Goal: Task Accomplishment & Management: Use online tool/utility

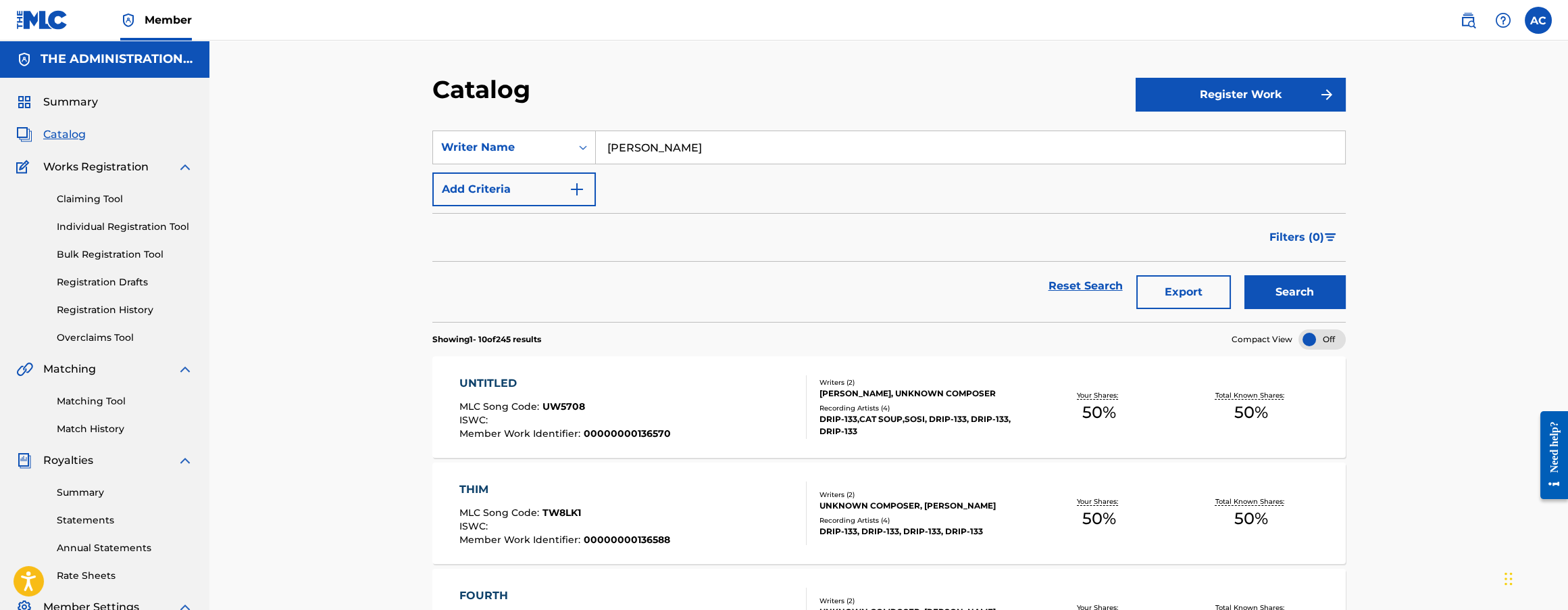
click at [549, 153] on div "Writer Name" at bounding box center [502, 147] width 122 height 16
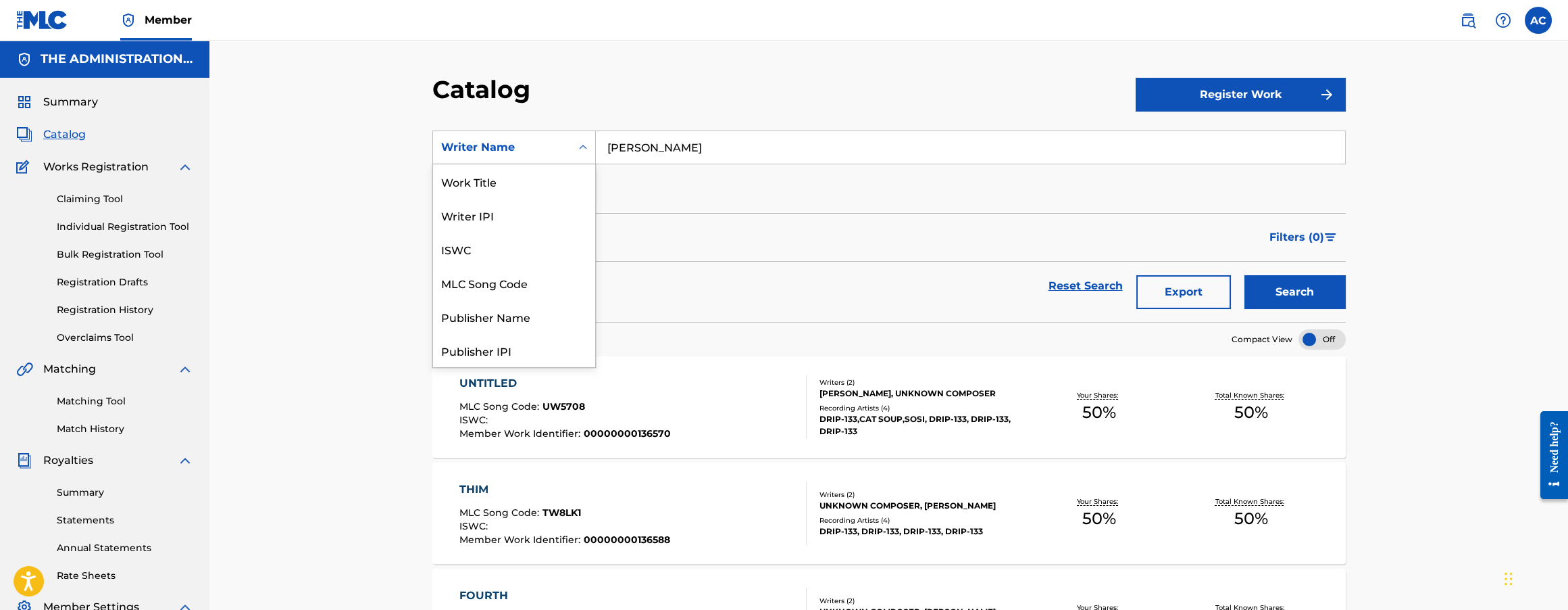
scroll to position [203, 0]
click at [616, 179] on div "SearchWithCriteria6e2f5072-1487-4034-a0ab-9492bb78fabd Writer Name selected, 12…" at bounding box center [889, 168] width 913 height 76
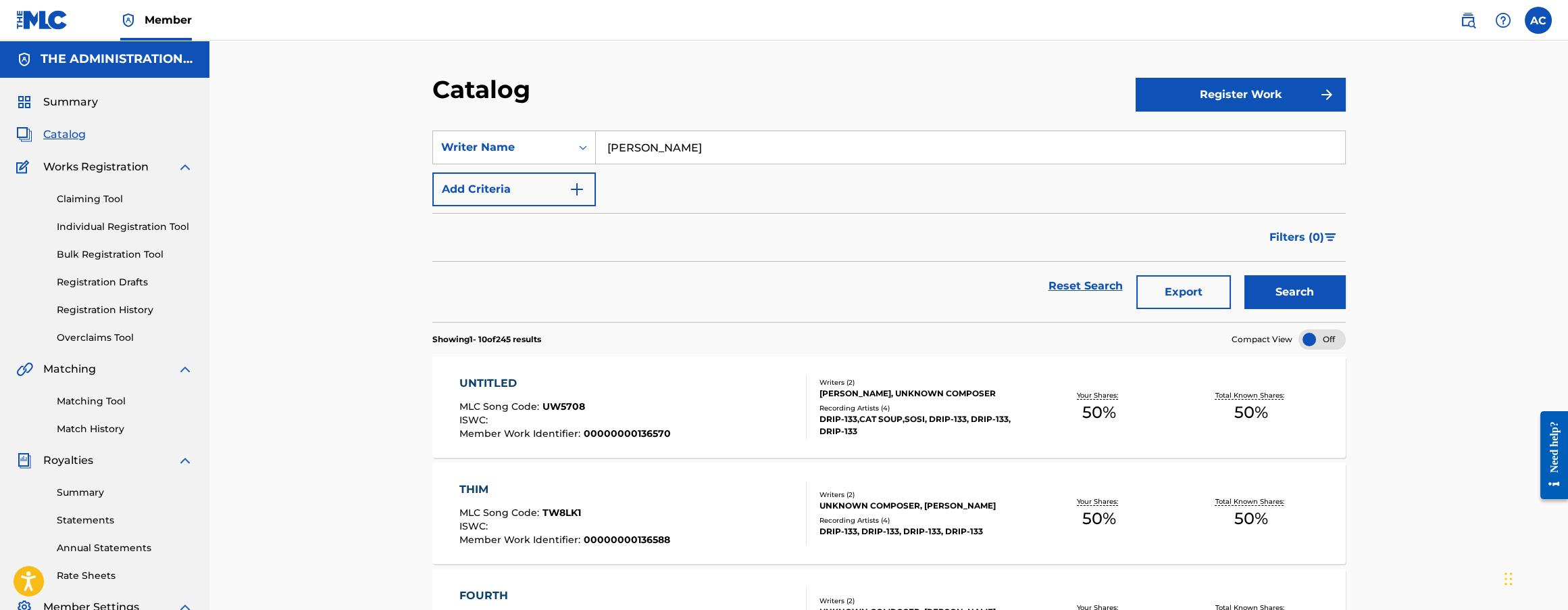
click at [539, 191] on button "Add Criteria" at bounding box center [514, 189] width 163 height 34
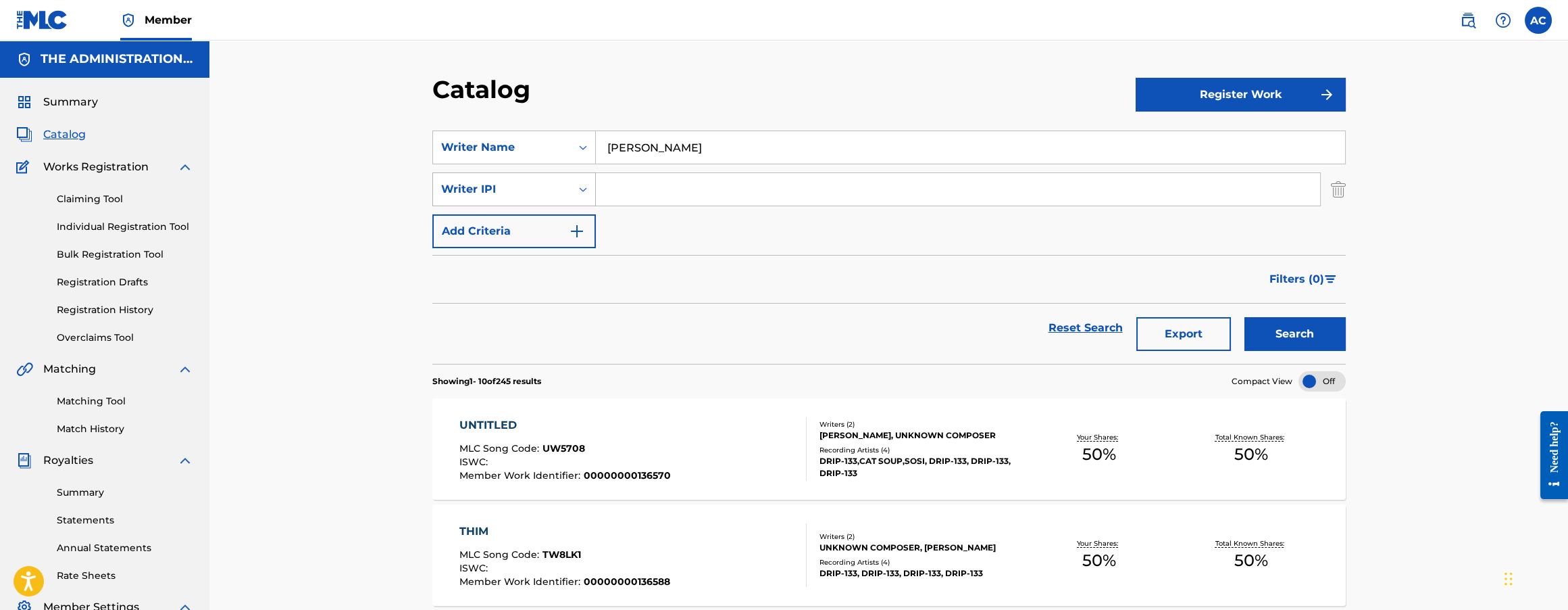
click at [544, 198] on div "Writer IPI" at bounding box center [502, 189] width 138 height 26
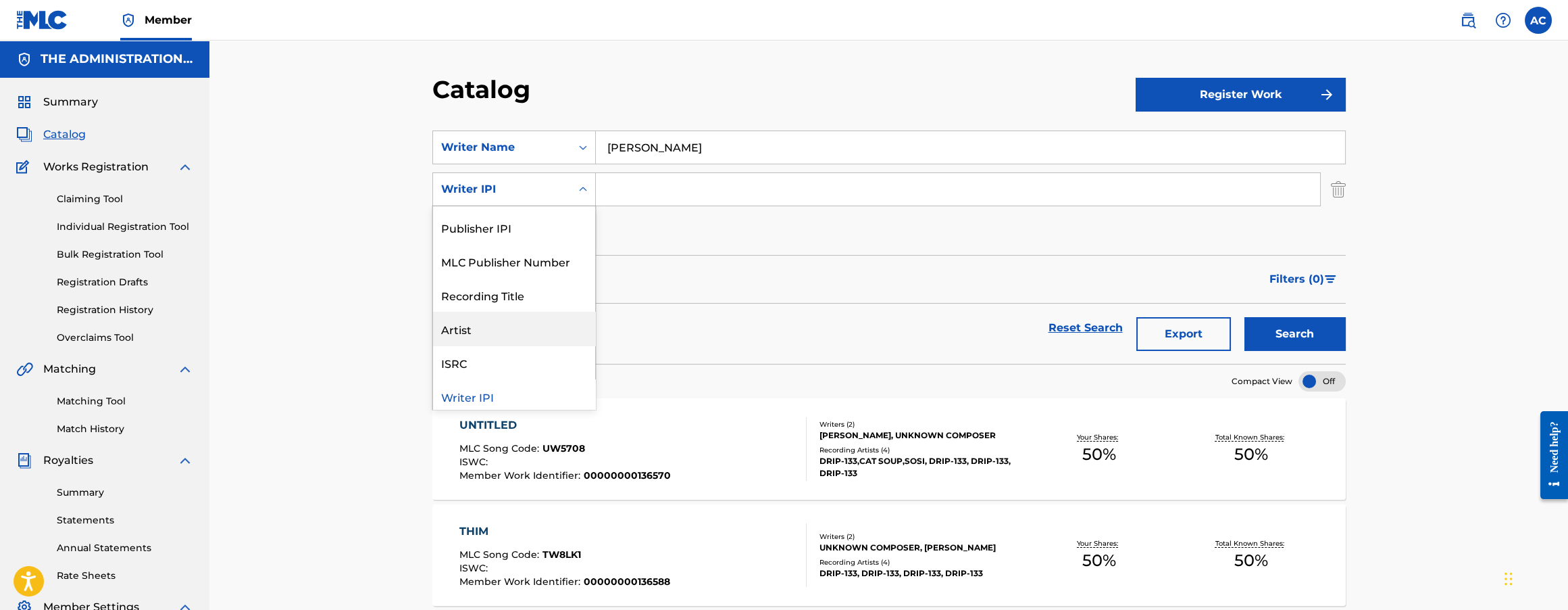
scroll to position [0, 0]
click at [610, 153] on input "Jerrett Morrison" at bounding box center [970, 148] width 749 height 33
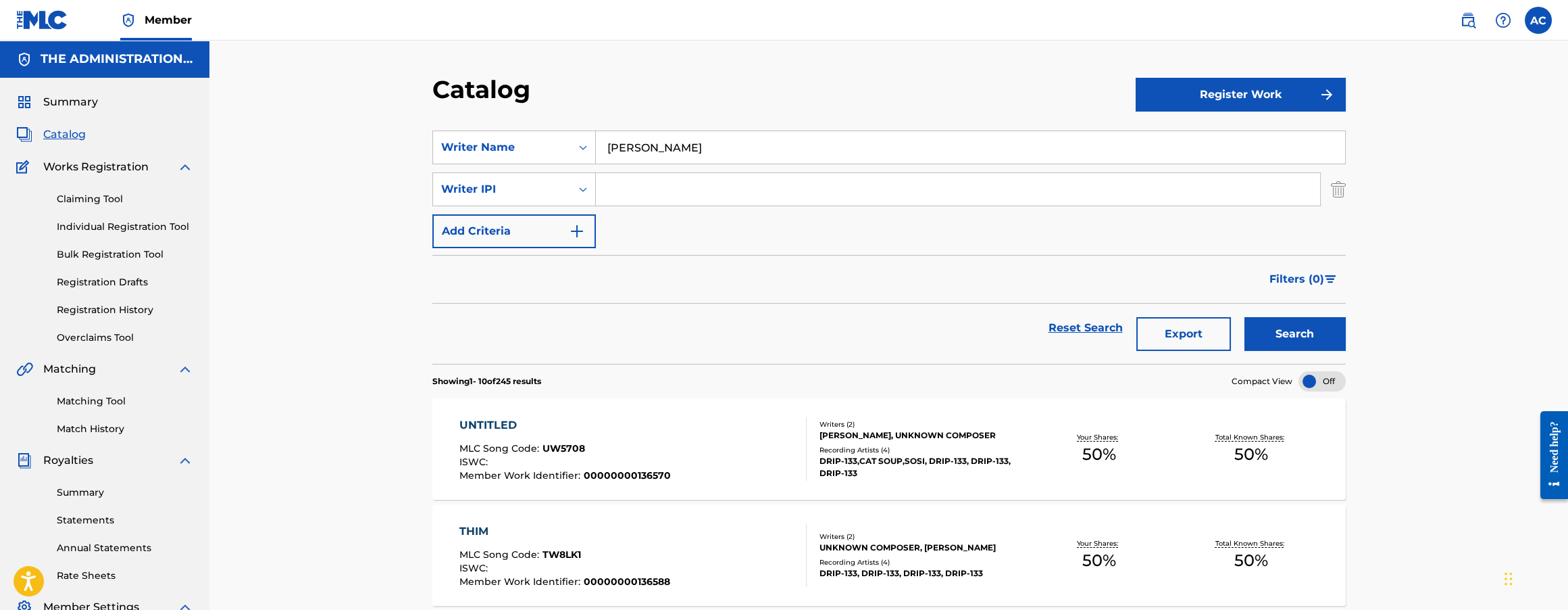
click at [610, 153] on input "Jerrett Morrison" at bounding box center [970, 148] width 749 height 33
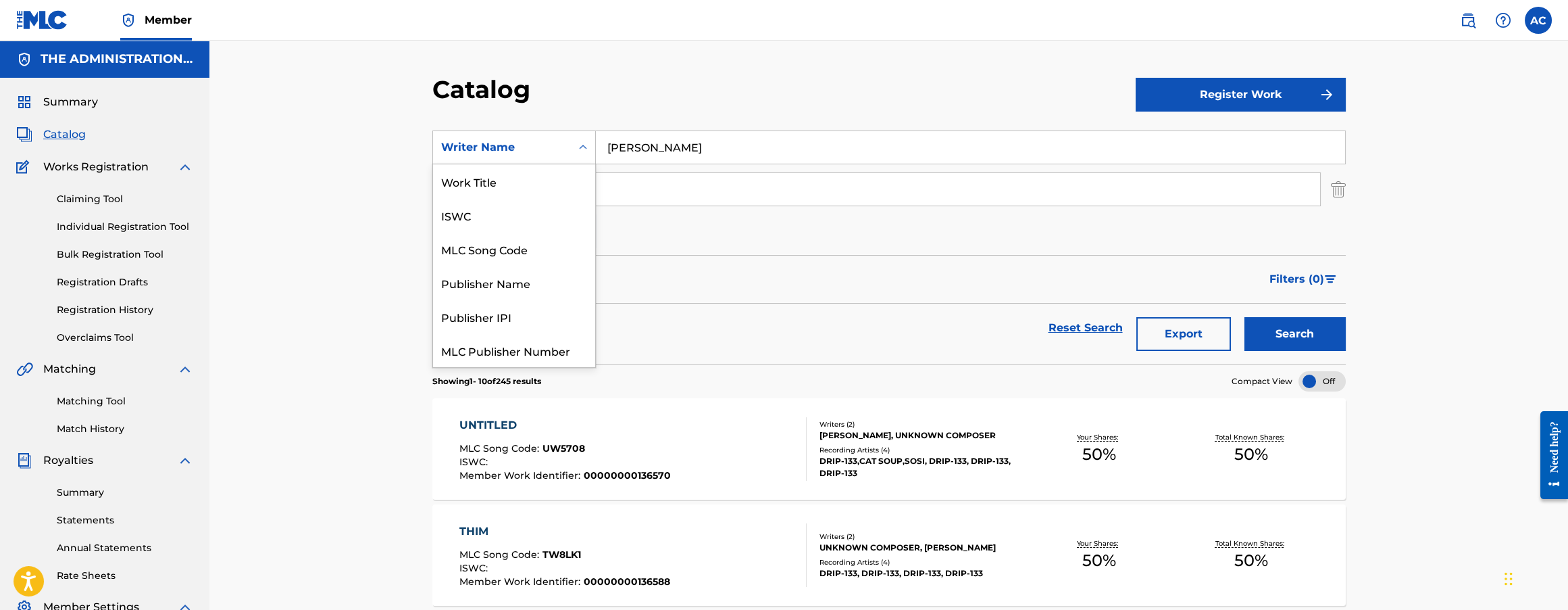
click at [556, 153] on div "Writer Name" at bounding box center [502, 147] width 122 height 16
click at [500, 188] on div "Work Title" at bounding box center [514, 180] width 162 height 34
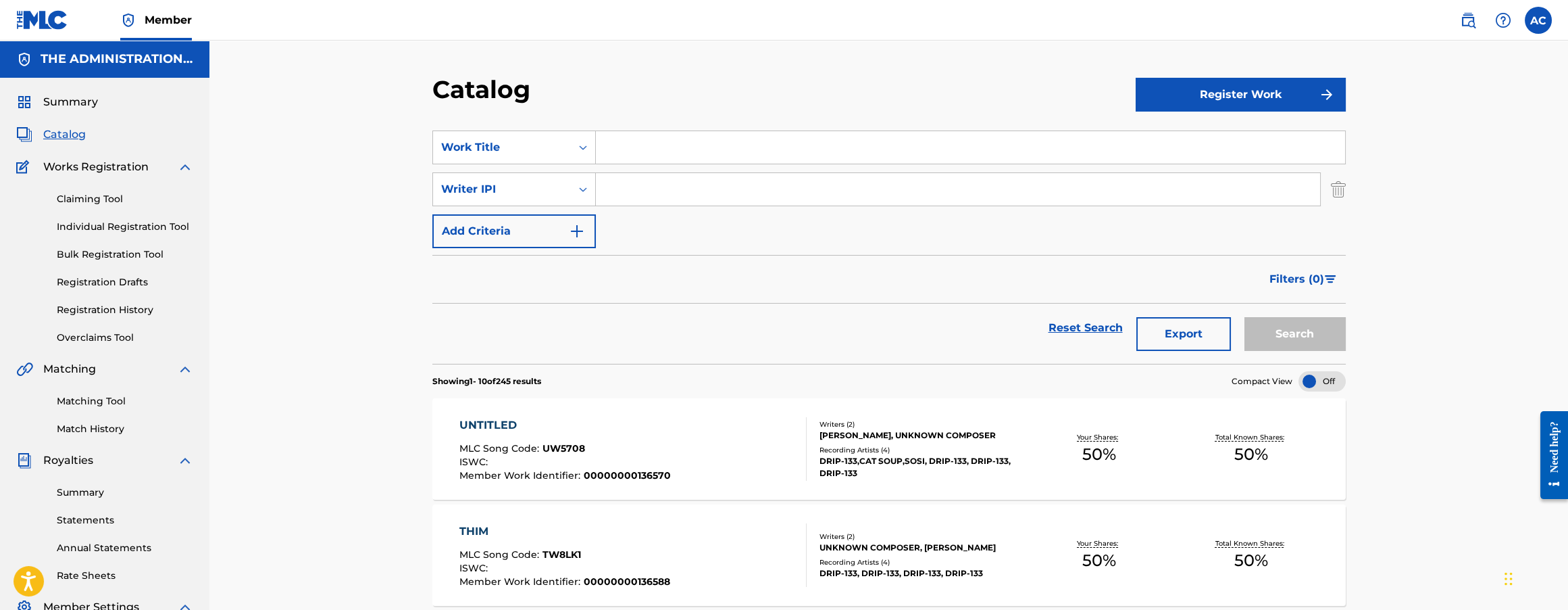
click at [634, 155] on input "Search Form" at bounding box center [970, 148] width 749 height 33
paste input "Timing - Intro"
click at [656, 146] on input "Timing - Intro" at bounding box center [970, 148] width 749 height 33
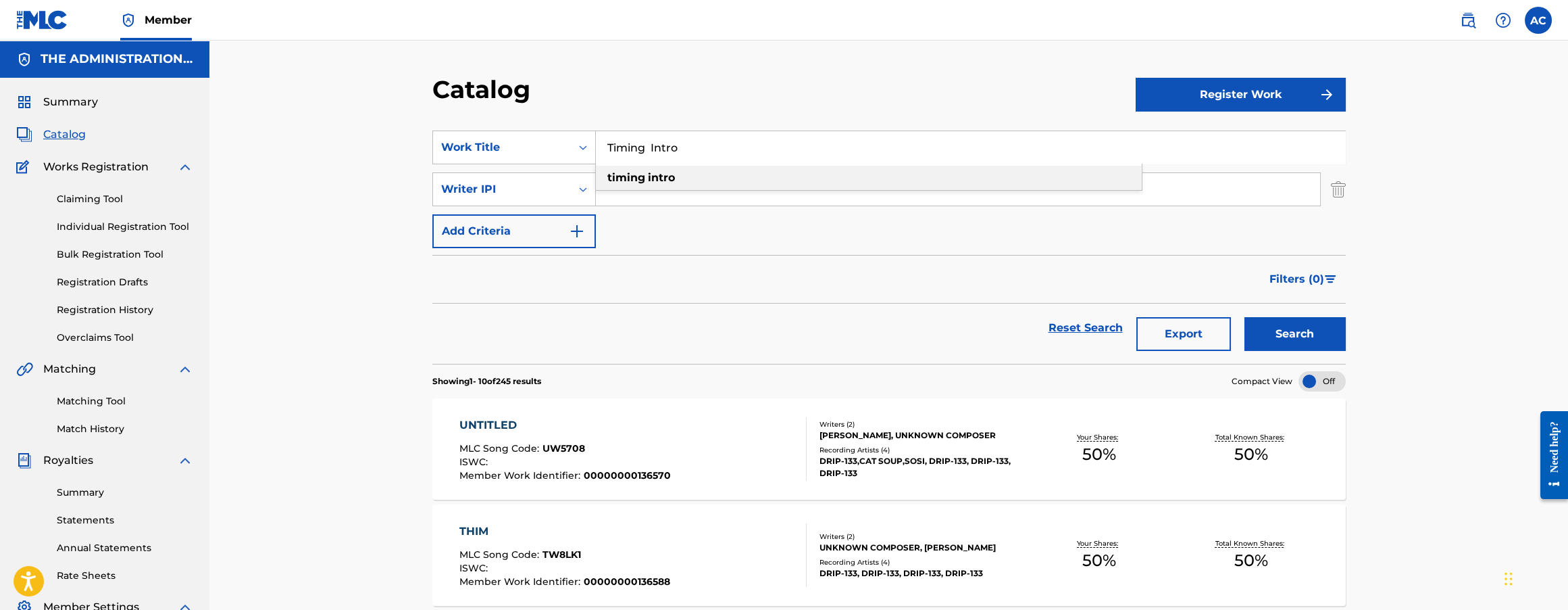
click at [626, 180] on strong "timing" at bounding box center [626, 177] width 37 height 12
type input "timing intro"
click at [523, 181] on div "Writer IPI" at bounding box center [502, 189] width 122 height 16
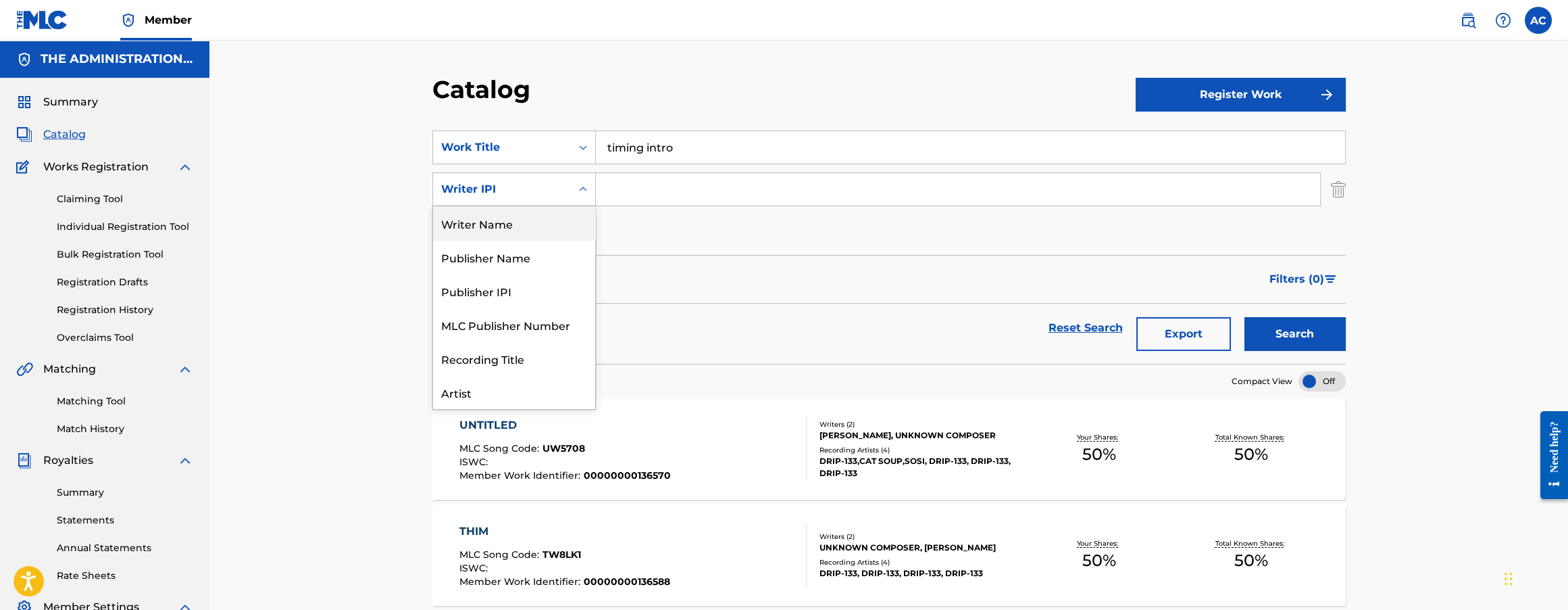
click at [507, 231] on div "Writer Name" at bounding box center [514, 223] width 162 height 34
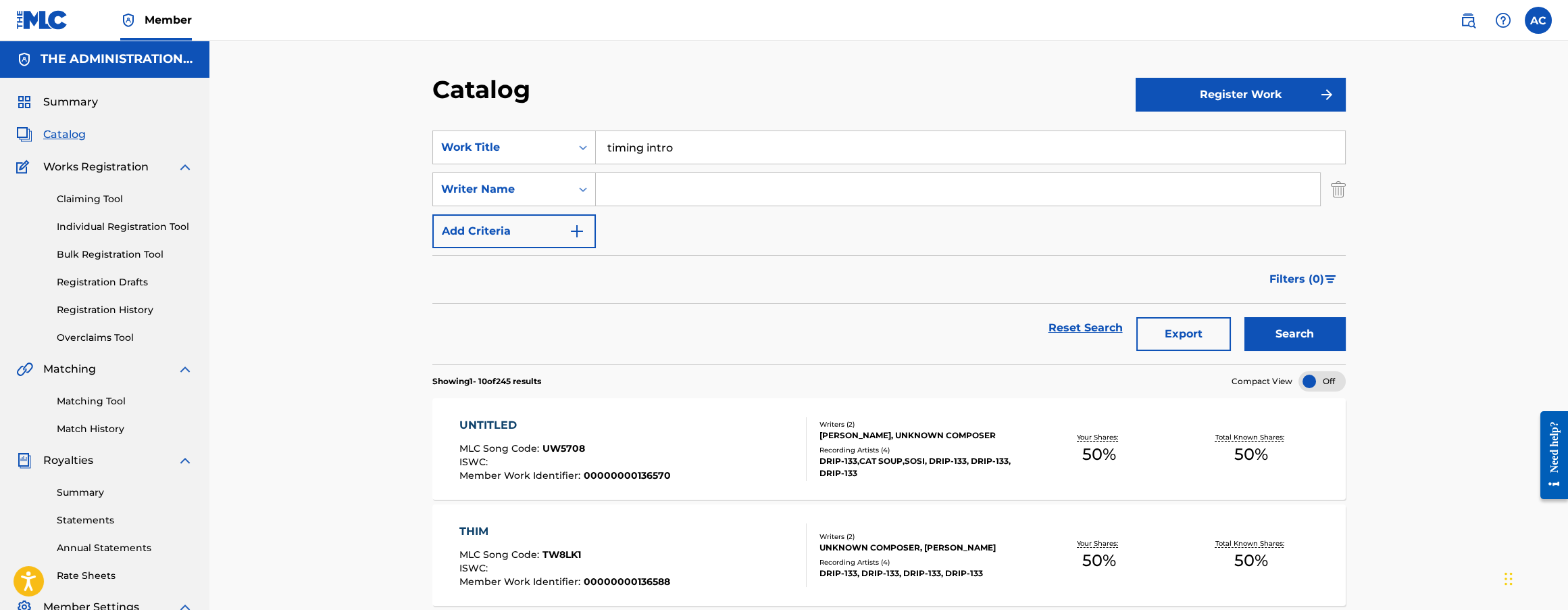
click at [629, 173] on input "Search Form" at bounding box center [958, 190] width 724 height 33
type input "morrison"
click at [1244, 317] on button "Search" at bounding box center [1295, 334] width 101 height 34
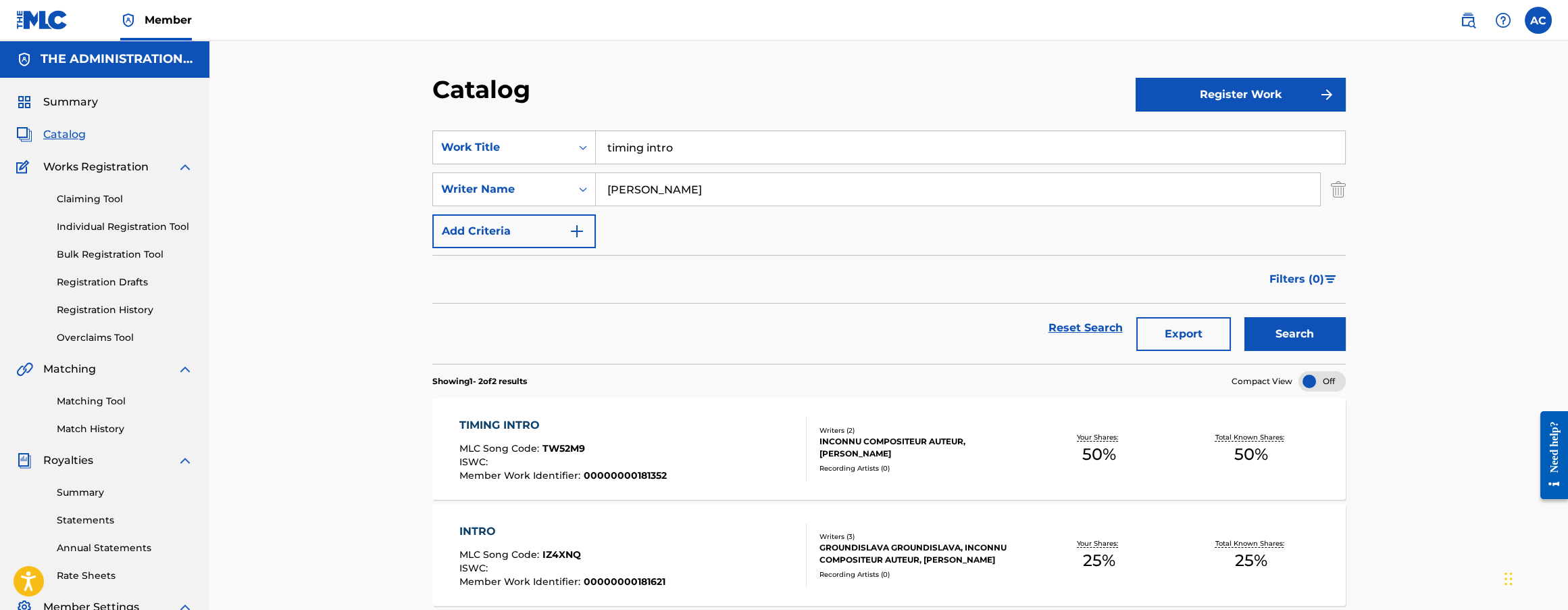
click at [664, 449] on div "TIMING INTRO MLC Song Code : TW52M9 ISWC : Member Work Identifier : 00000000181…" at bounding box center [633, 448] width 347 height 63
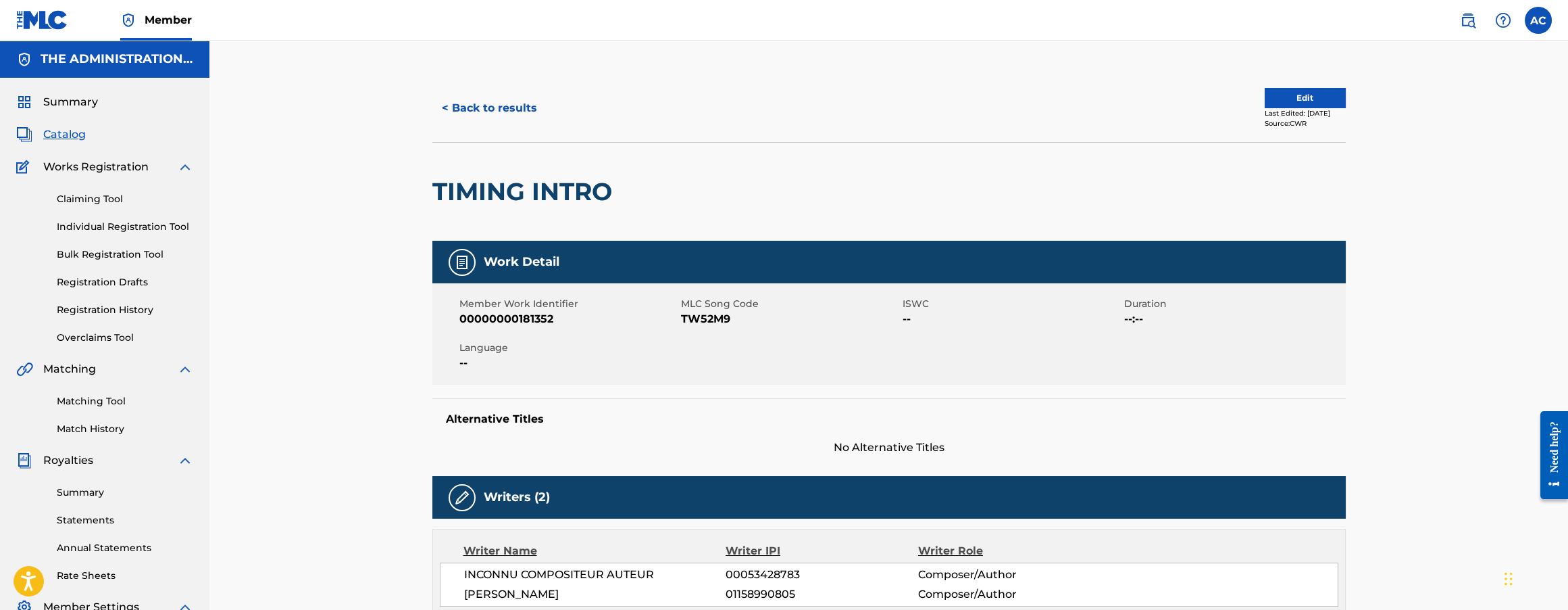
click at [458, 187] on h2 "TIMING INTRO" at bounding box center [525, 191] width 187 height 30
copy div "TIMING INTRO"
click at [711, 314] on span "TW52M9" at bounding box center [791, 319] width 219 height 16
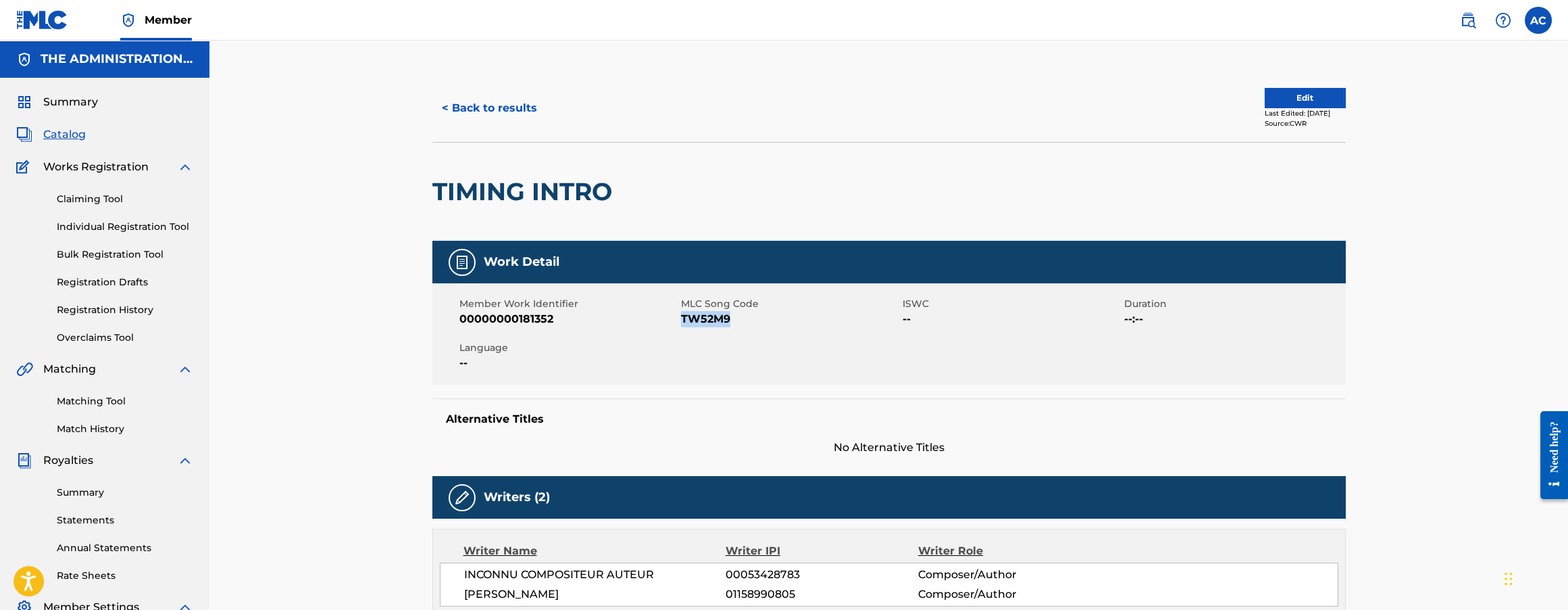
click at [711, 314] on span "TW52M9" at bounding box center [791, 319] width 219 height 16
copy span "TW52M9"
click at [517, 109] on button "< Back to results" at bounding box center [489, 108] width 114 height 34
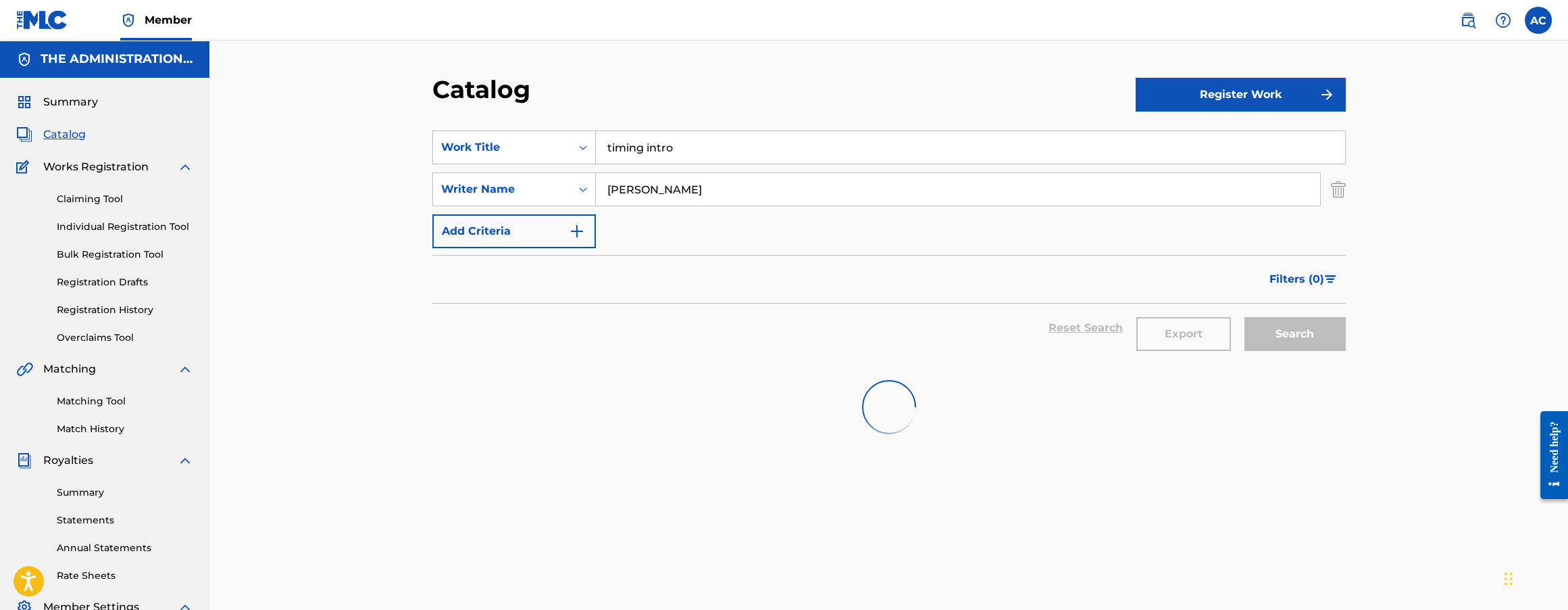
click at [666, 141] on input "timing intro" at bounding box center [970, 148] width 749 height 33
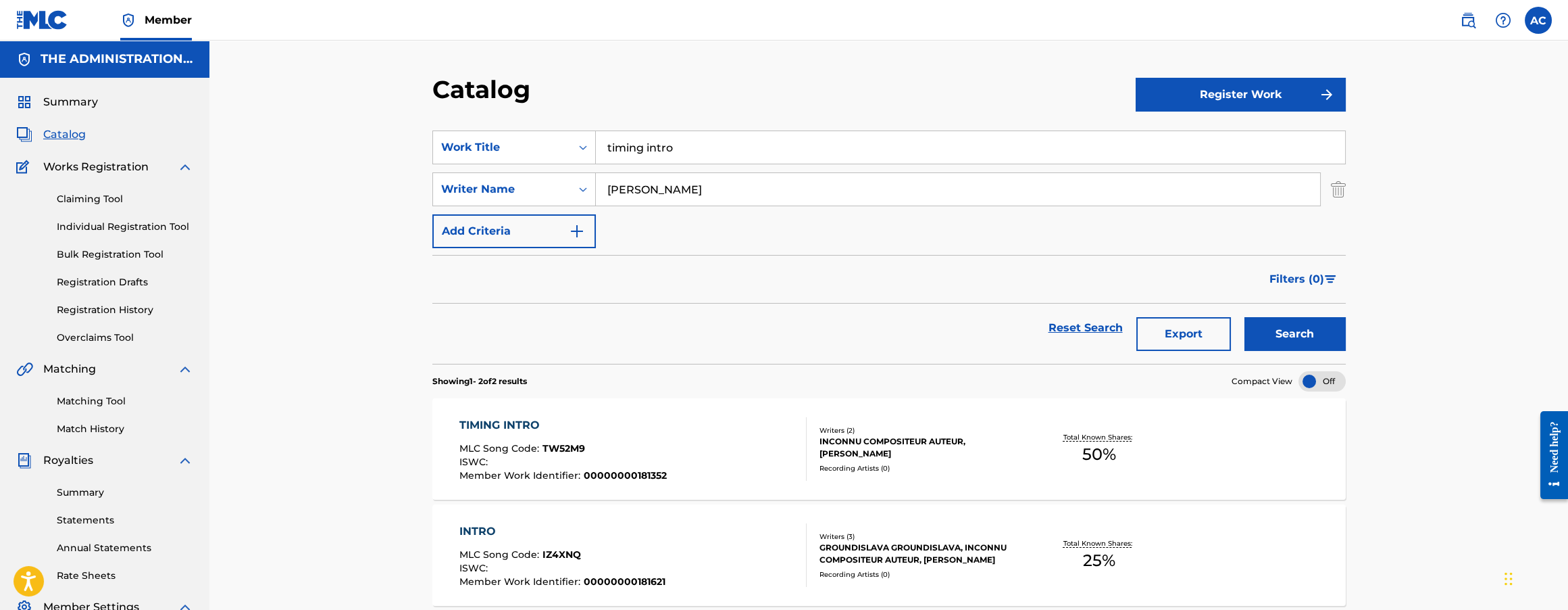
click at [666, 141] on input "timing intro" at bounding box center [970, 148] width 749 height 33
paste input "rest tie implant"
type input "rest tie implant"
click at [1244, 317] on button "Search" at bounding box center [1295, 334] width 101 height 34
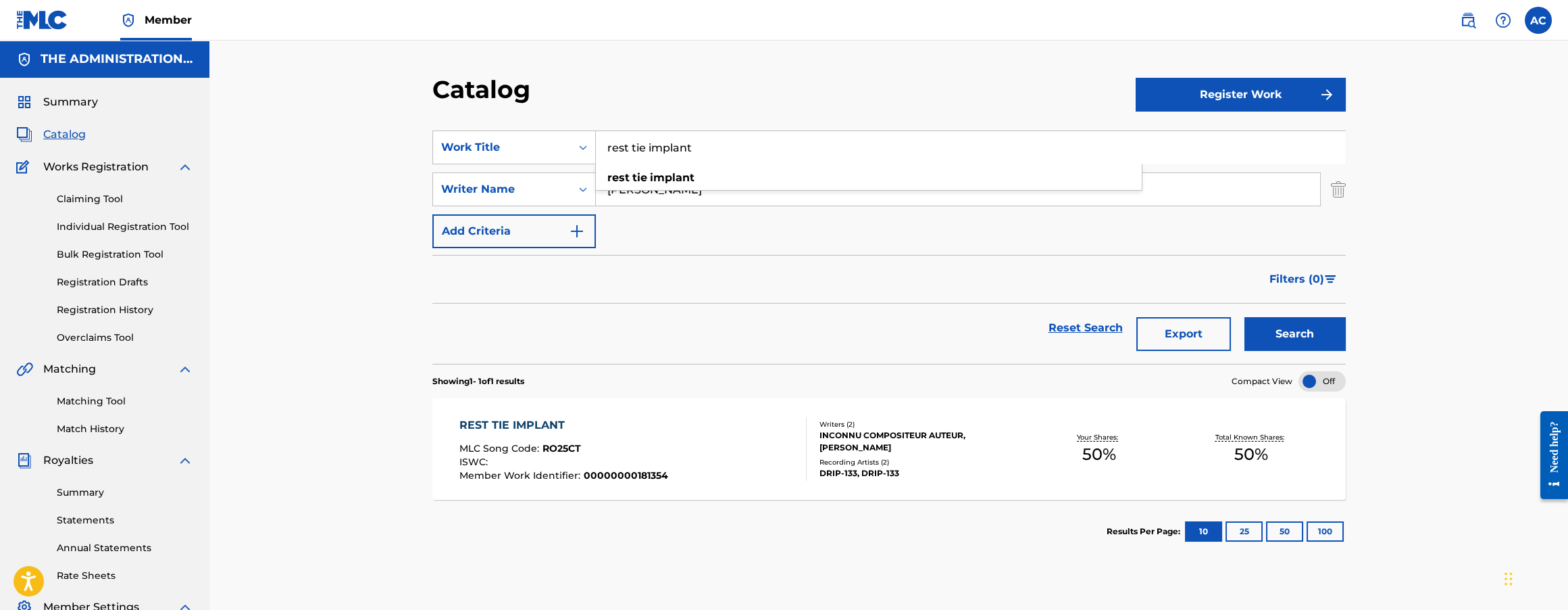
click at [544, 443] on span "RO25CT" at bounding box center [561, 448] width 38 height 12
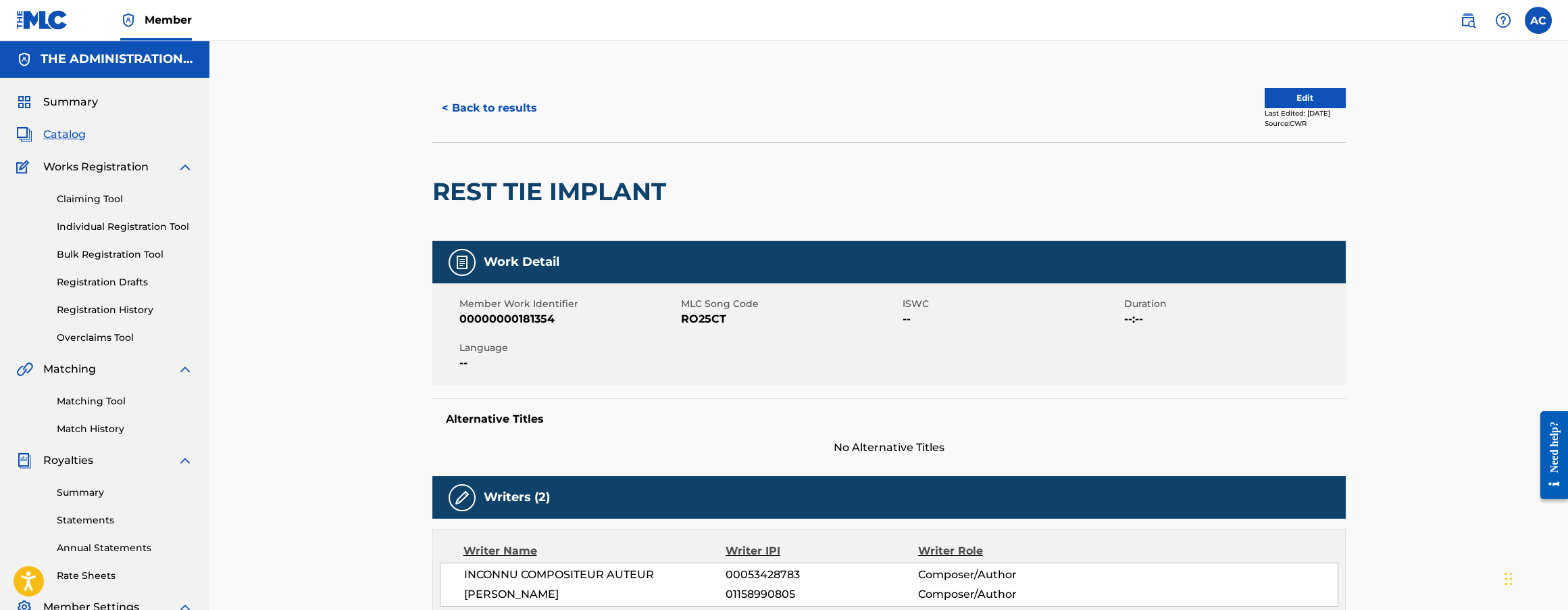
click at [530, 127] on div "< Back to results Edit Last Edited: April 04, 2025 Source: CWR" at bounding box center [889, 108] width 913 height 68
click at [524, 116] on button "< Back to results" at bounding box center [489, 108] width 114 height 34
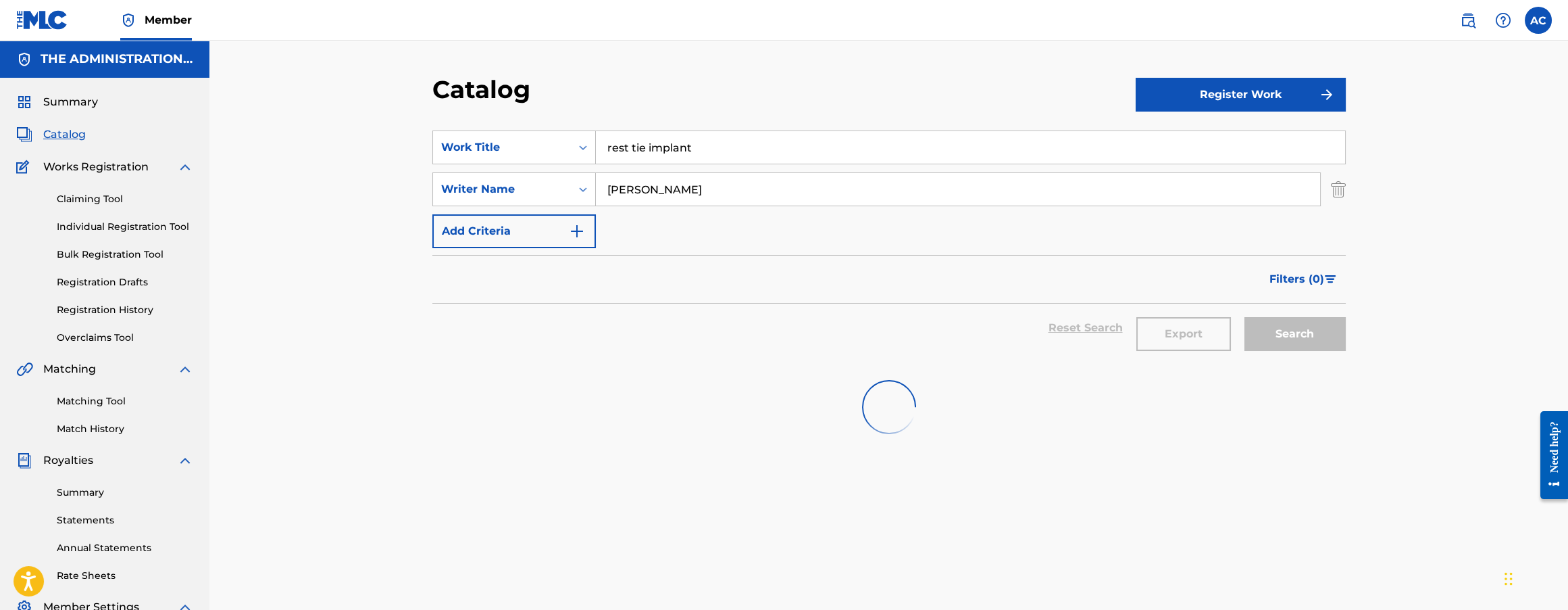
click at [681, 138] on input "rest tie implant" at bounding box center [970, 148] width 749 height 33
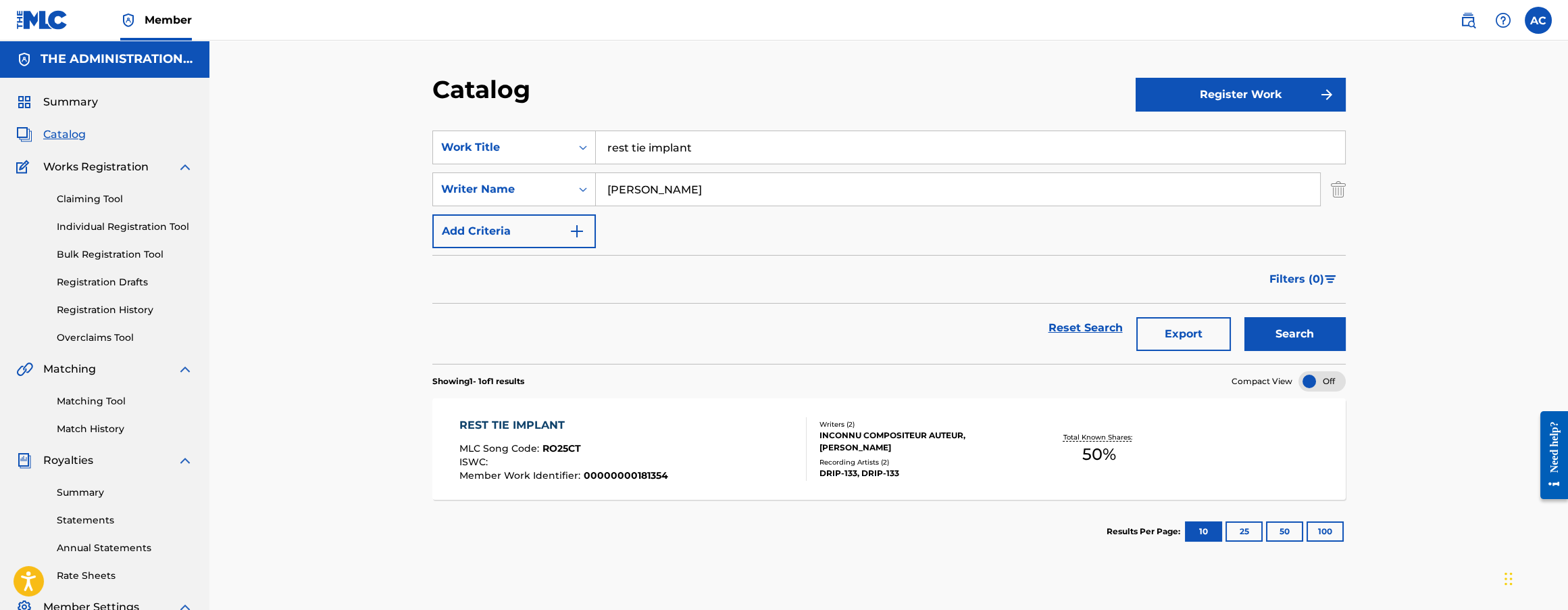
click at [681, 138] on input "rest tie implant" at bounding box center [970, 148] width 749 height 33
paste input "fwd_panpo"
click at [635, 152] on input "fwd_panpot" at bounding box center [970, 148] width 749 height 33
type input "fwd panpot"
click at [1244, 317] on button "Search" at bounding box center [1295, 334] width 101 height 34
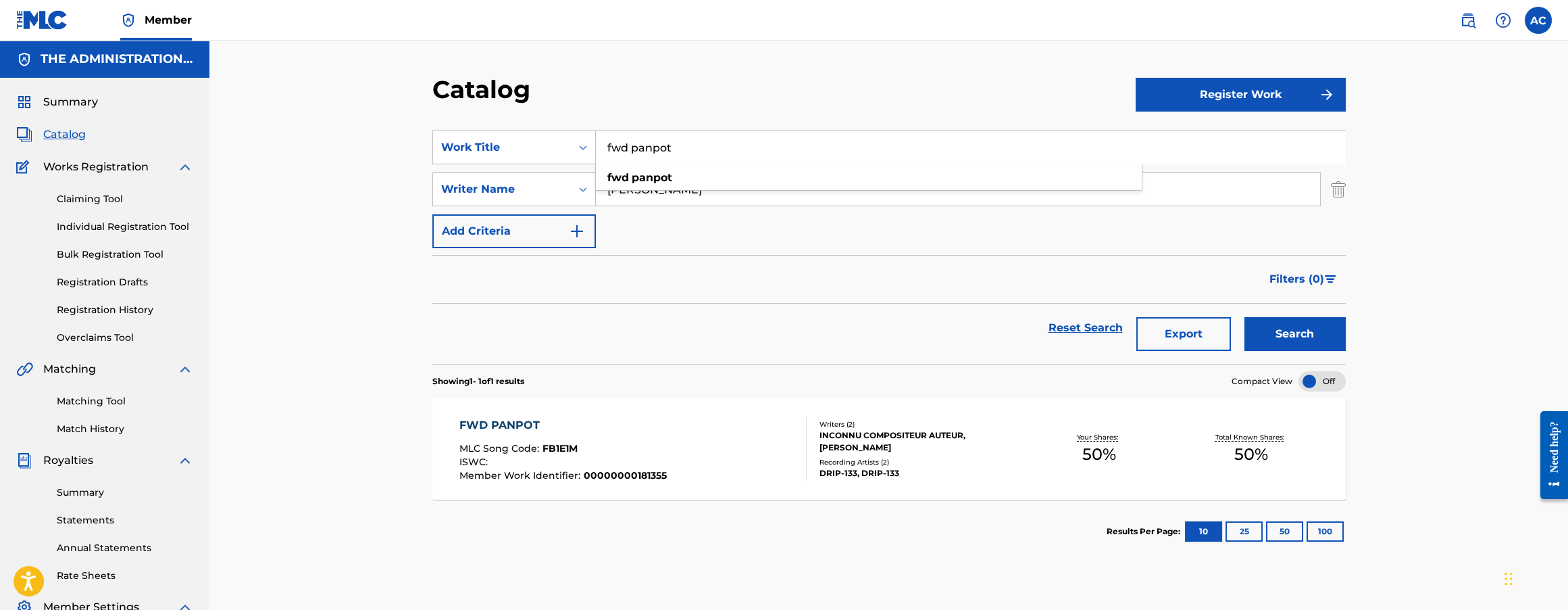
click at [480, 473] on span "Member Work Identifier :" at bounding box center [521, 476] width 124 height 12
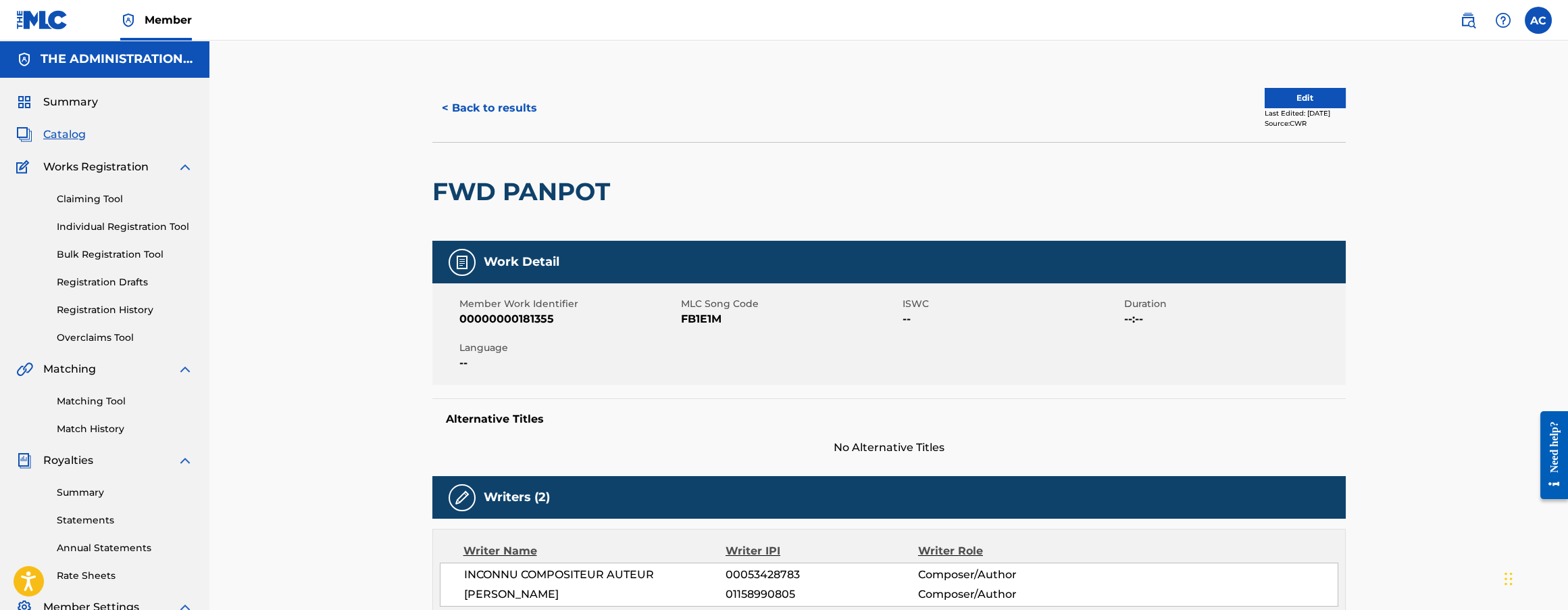
click at [499, 102] on button "< Back to results" at bounding box center [489, 108] width 114 height 34
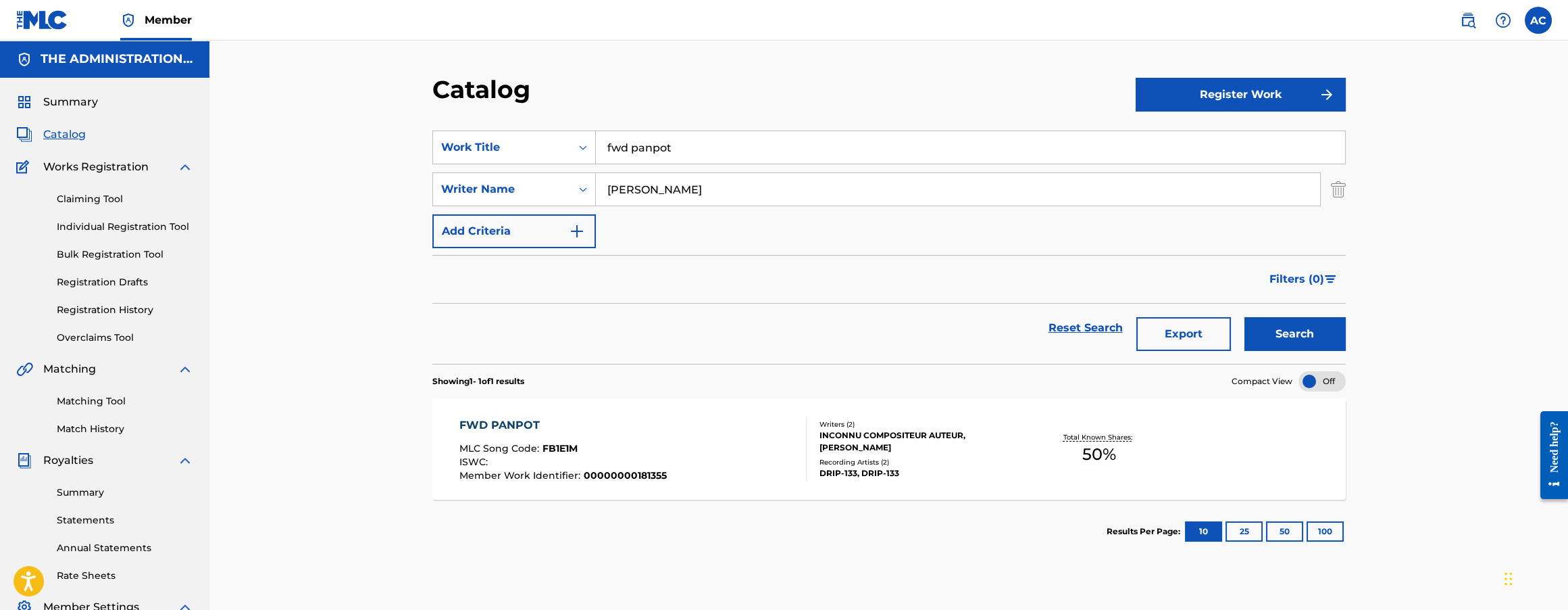
click at [665, 156] on input "fwd panpot" at bounding box center [970, 148] width 749 height 33
paste input "modrate - interlude"
click at [665, 145] on input "modrate - interlude" at bounding box center [970, 148] width 749 height 33
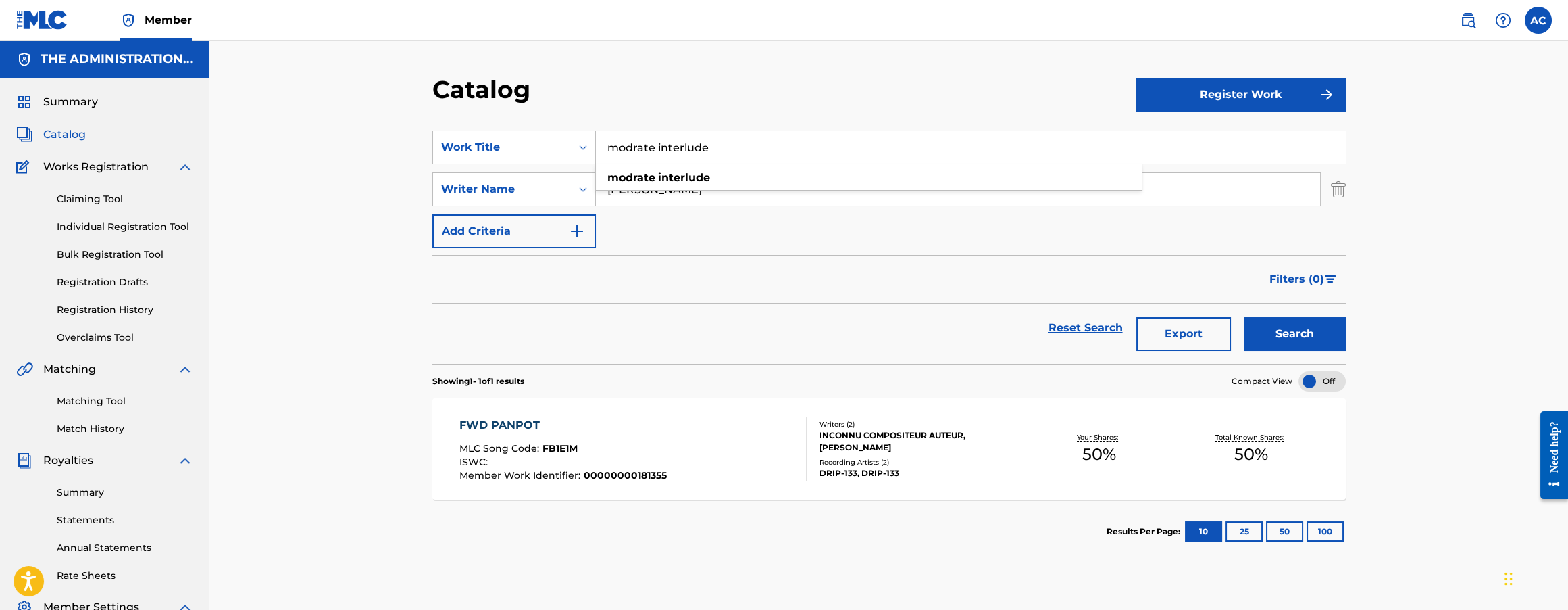
type input "modrate interlude"
click at [1286, 336] on button "Search" at bounding box center [1295, 334] width 101 height 34
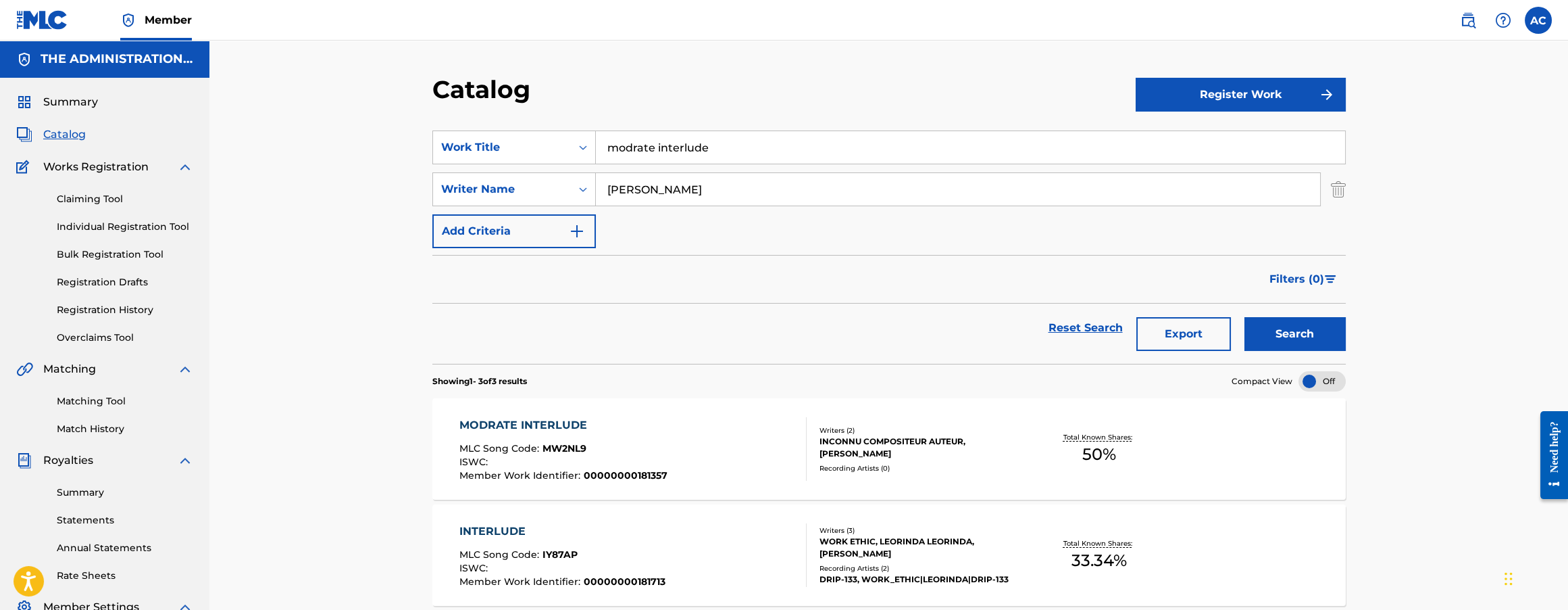
click at [668, 408] on div "MODRATE INTERLUDE MLC Song Code : MW2NL9 ISWC : Member Work Identifier : 000000…" at bounding box center [889, 449] width 913 height 102
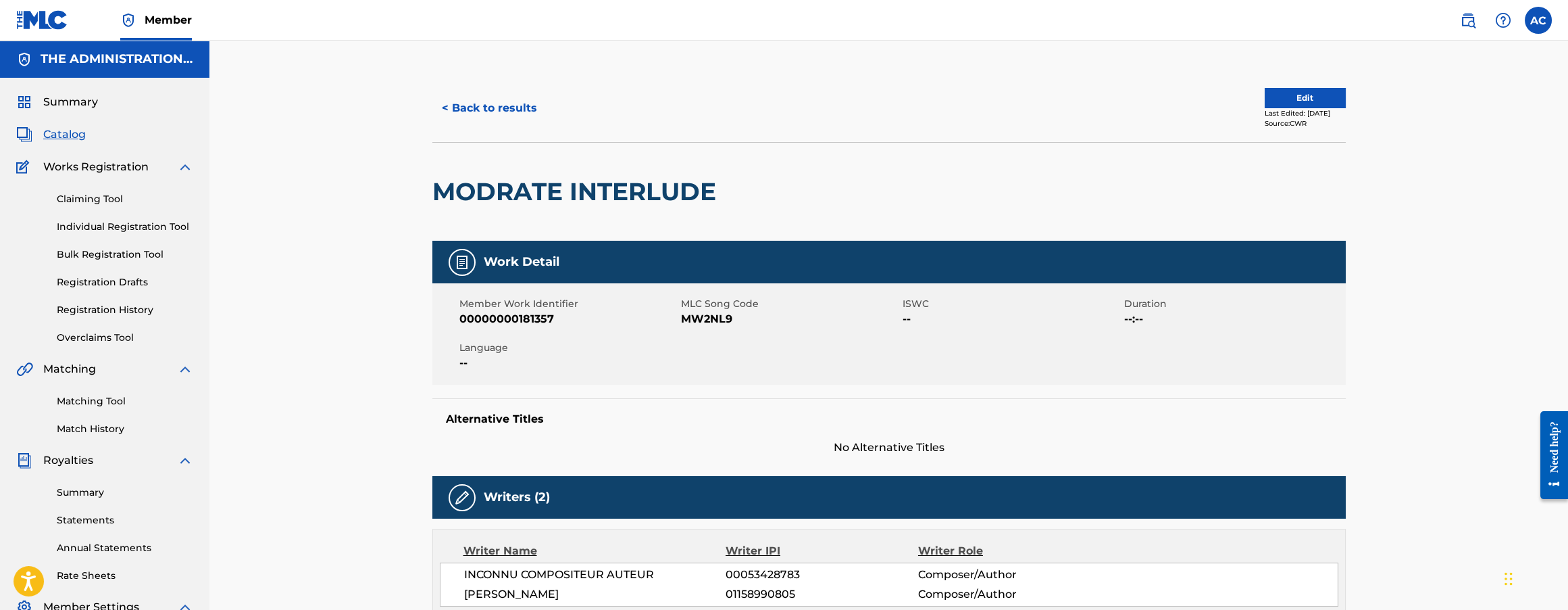
click at [501, 103] on button "< Back to results" at bounding box center [489, 108] width 114 height 34
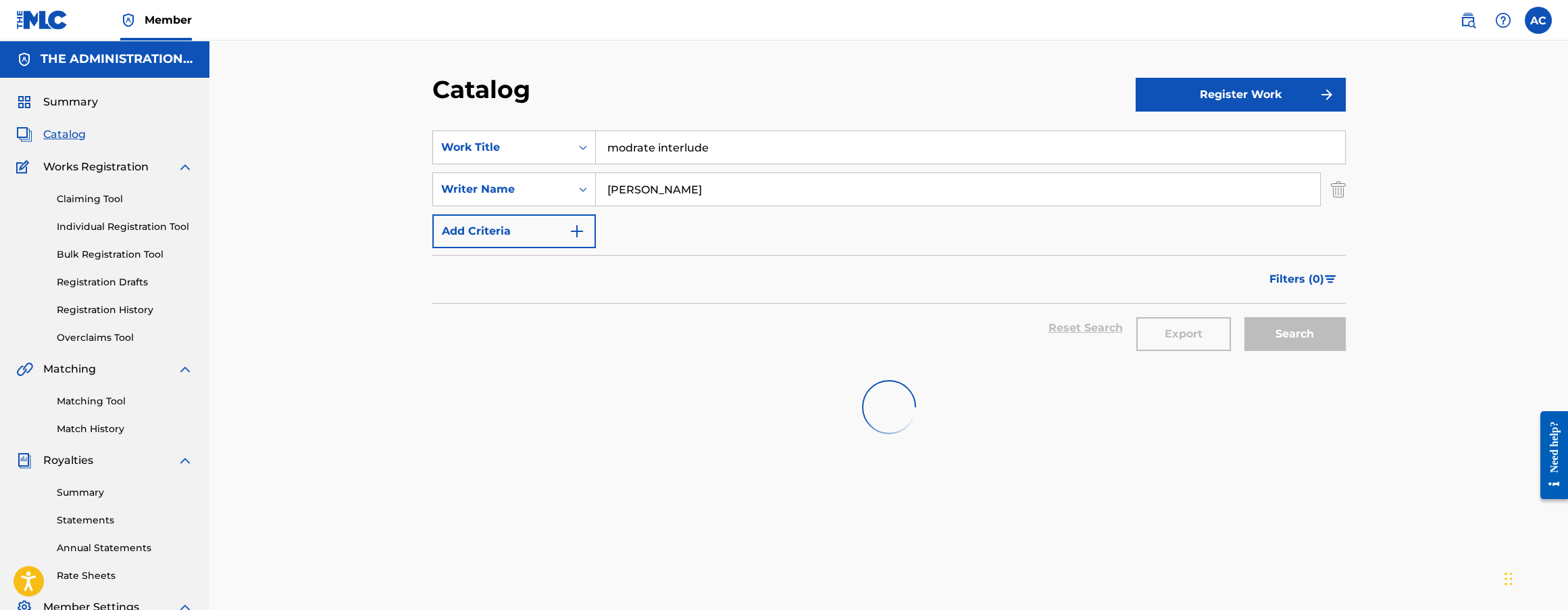
click at [746, 153] on input "modrate interlude" at bounding box center [970, 148] width 749 height 33
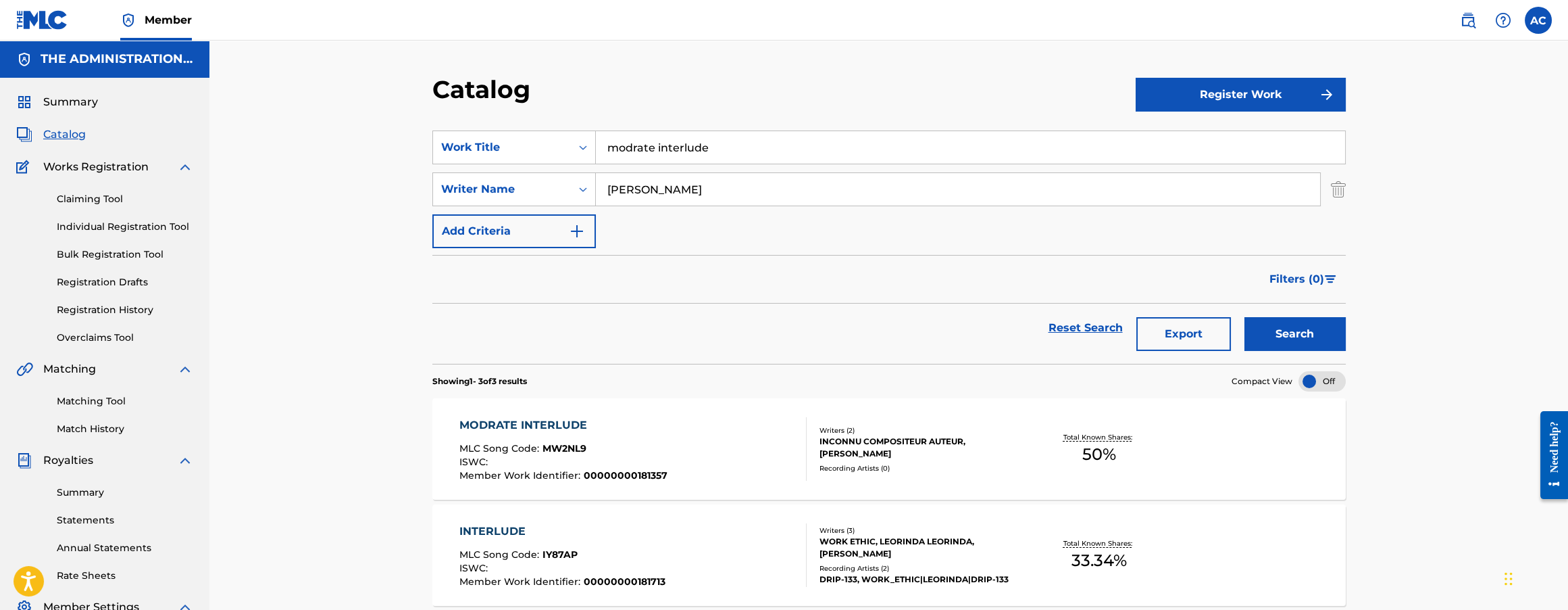
click at [746, 153] on input "modrate interlude" at bounding box center [970, 148] width 749 height 33
paste input "RPS"
type input "RPS"
click at [1244, 317] on button "Search" at bounding box center [1295, 334] width 101 height 34
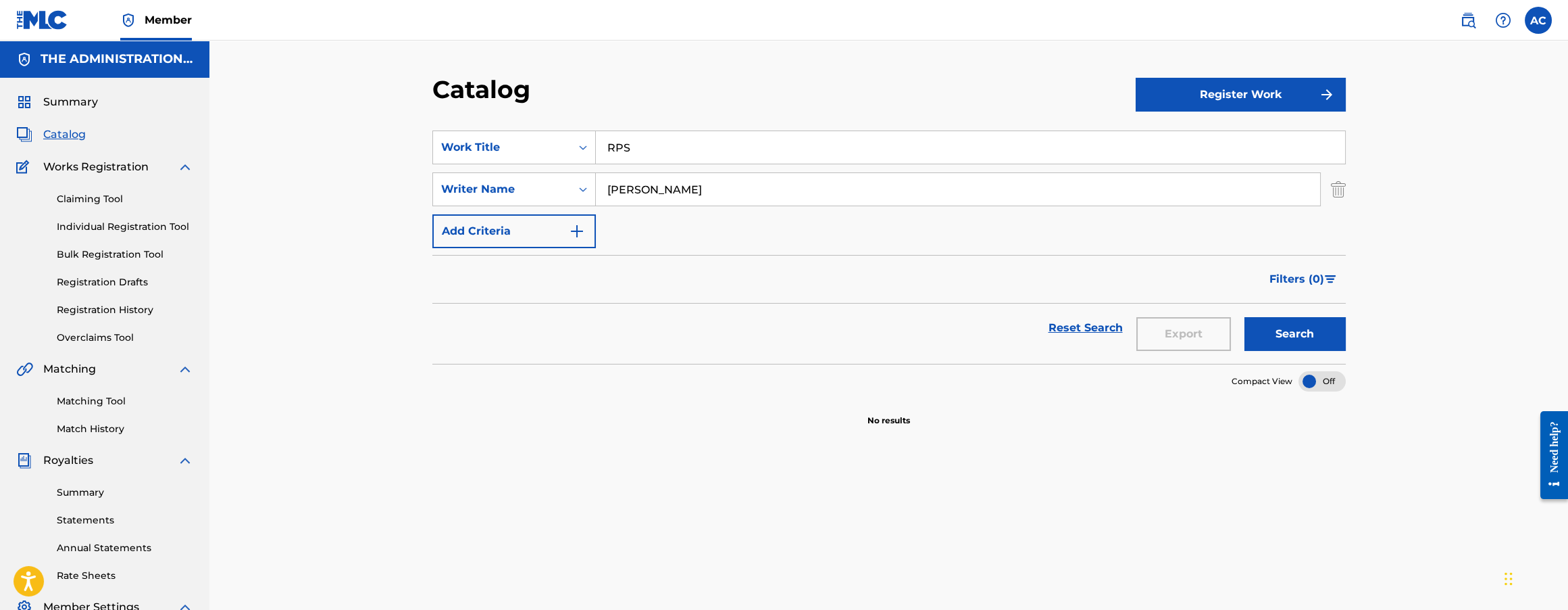
click at [1244, 317] on button "Search" at bounding box center [1295, 334] width 101 height 34
click at [1475, 23] on img at bounding box center [1468, 20] width 16 height 16
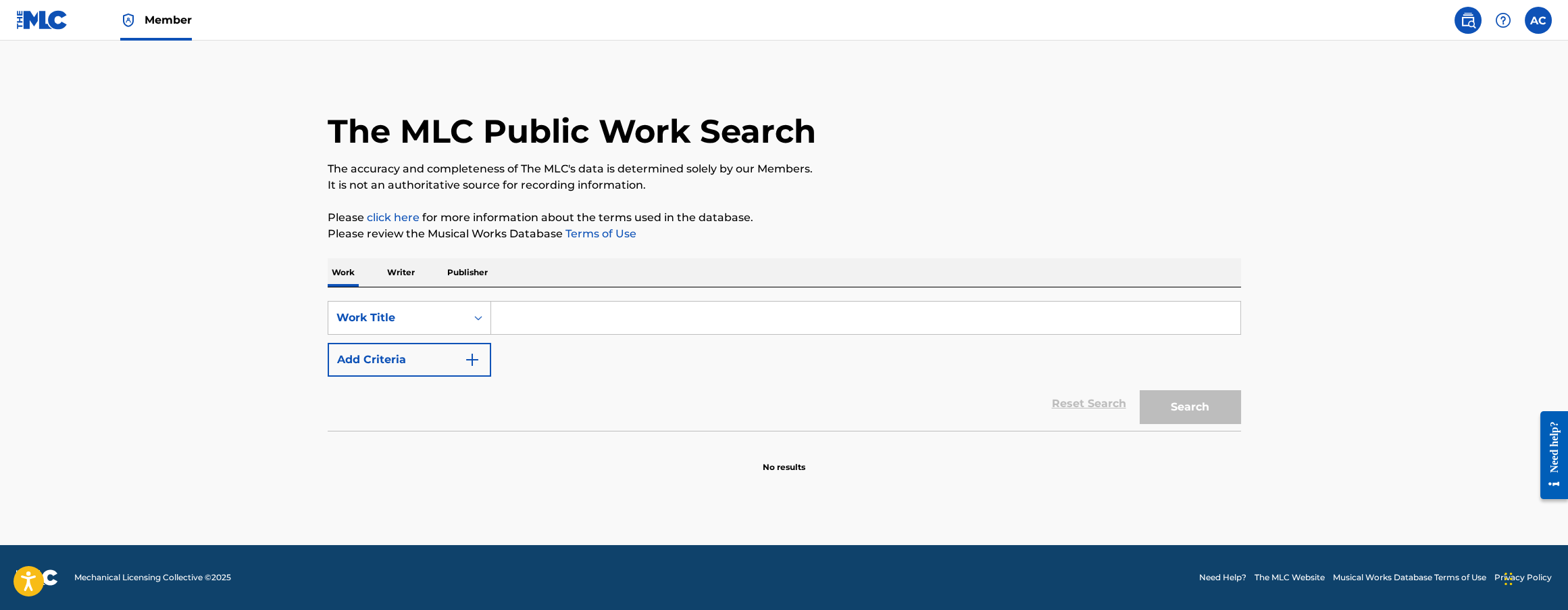
click at [752, 314] on input "Search Form" at bounding box center [866, 318] width 749 height 33
paste input "RPS"
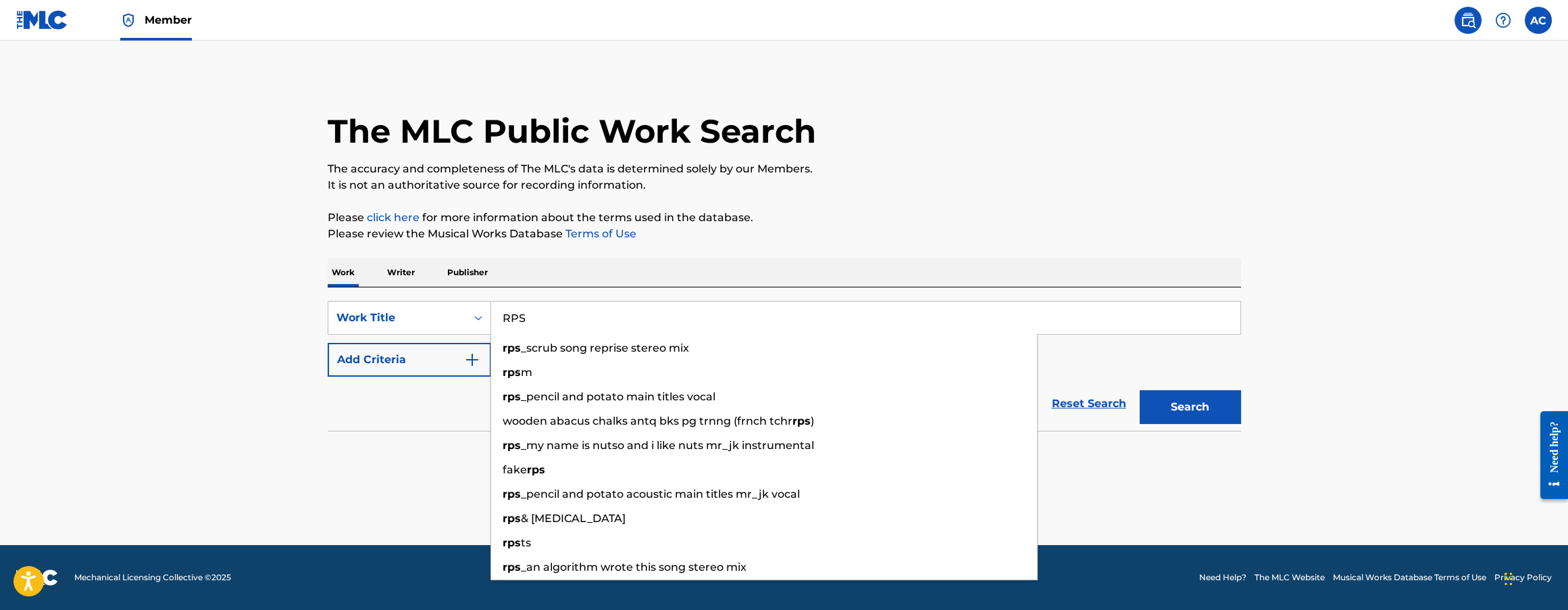
type input "RPS"
click at [470, 364] on img "Search Form" at bounding box center [472, 359] width 16 height 16
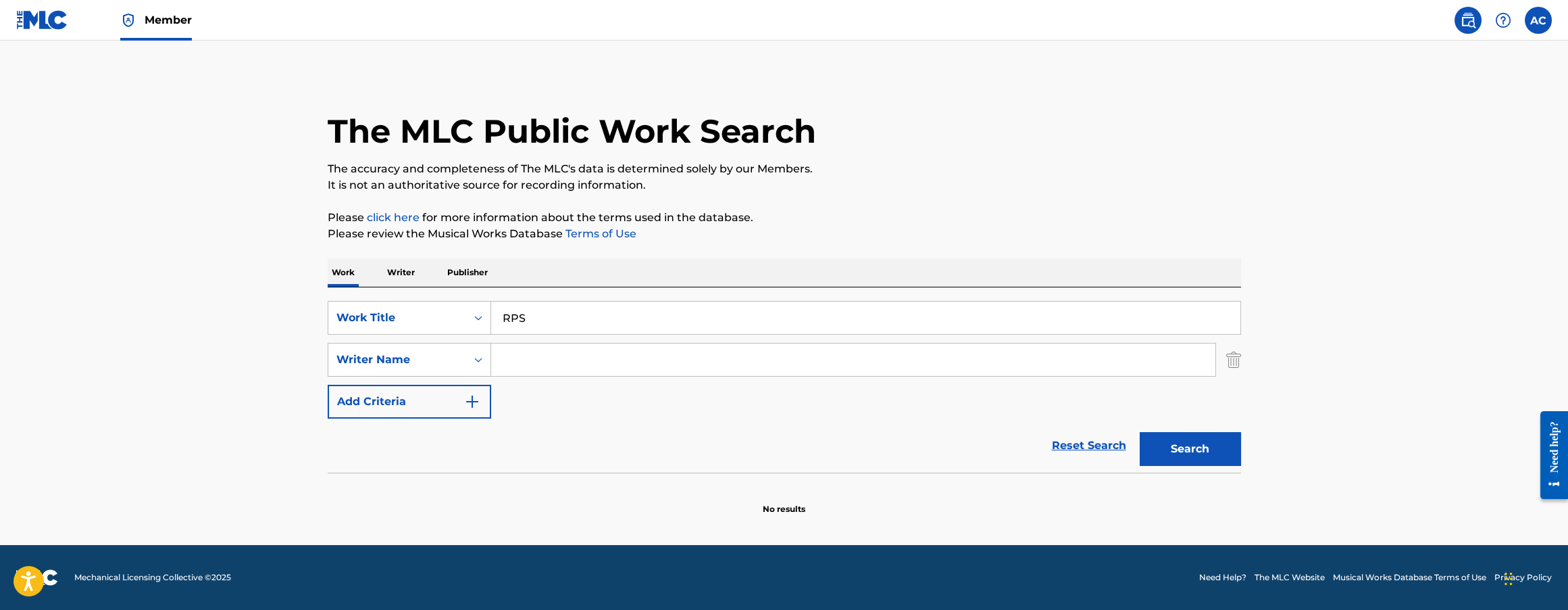
click at [620, 351] on input "Search Form" at bounding box center [853, 360] width 724 height 33
paste input "Jerrett Morrison"
type input "Jerrett Morrison"
click at [1140, 432] on button "Search" at bounding box center [1190, 448] width 101 height 34
click at [517, 299] on div "SearchWithCriteria922da26b-adfe-4a2d-ac3d-afab0173991b Work Title RPS SearchWit…" at bounding box center [784, 380] width 913 height 185
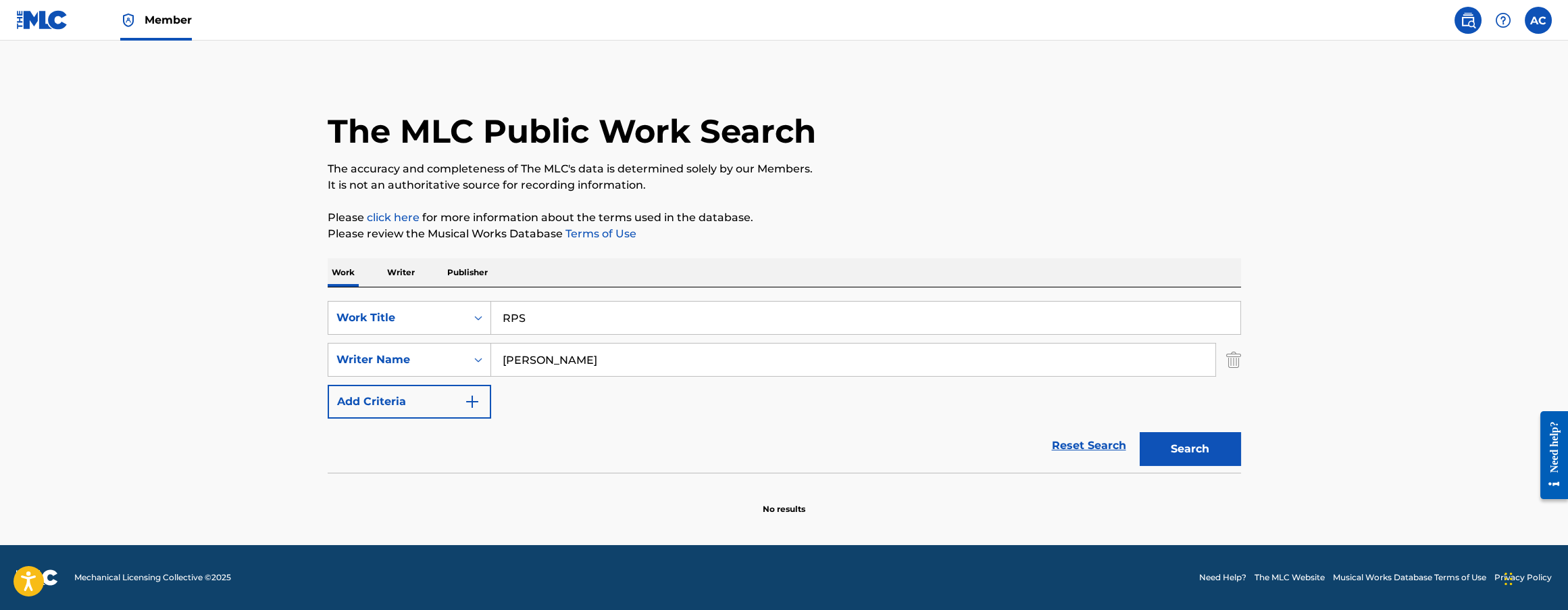
click at [514, 309] on input "RPS" at bounding box center [866, 318] width 749 height 33
paste input "yg2190"
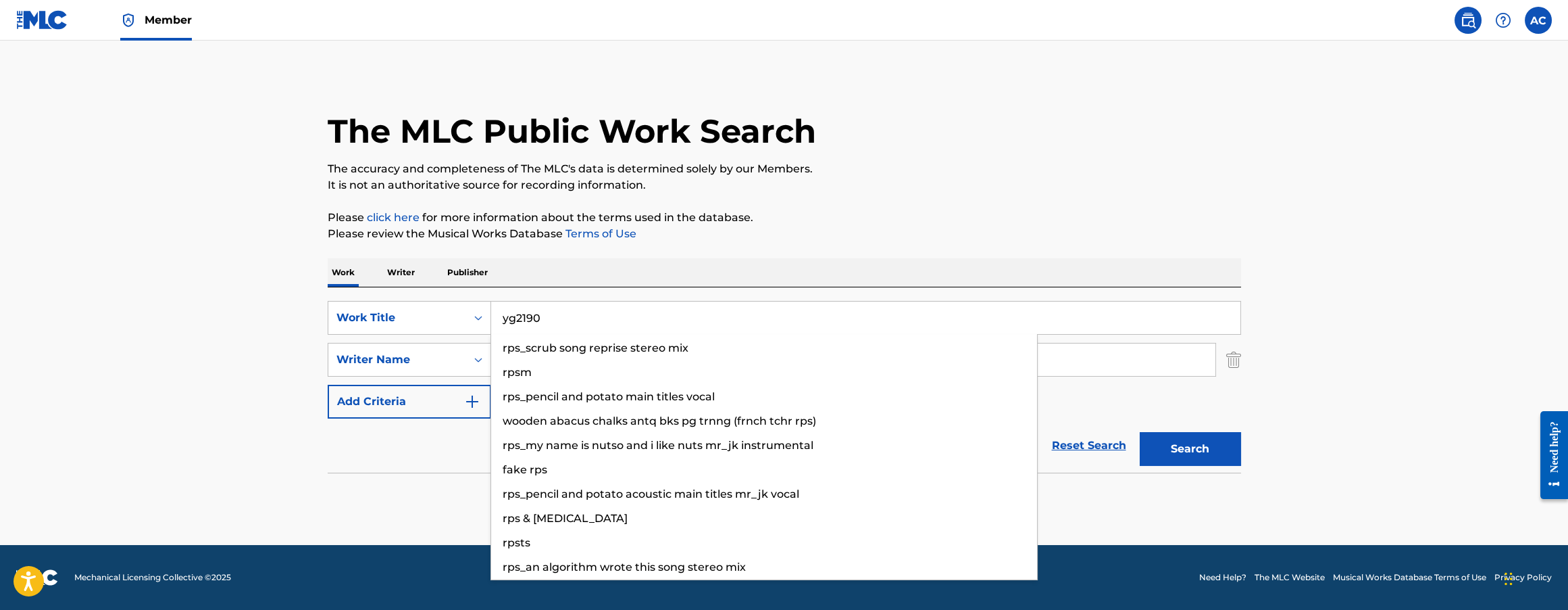
type input "yg2190"
click at [1140, 432] on button "Search" at bounding box center [1190, 448] width 101 height 34
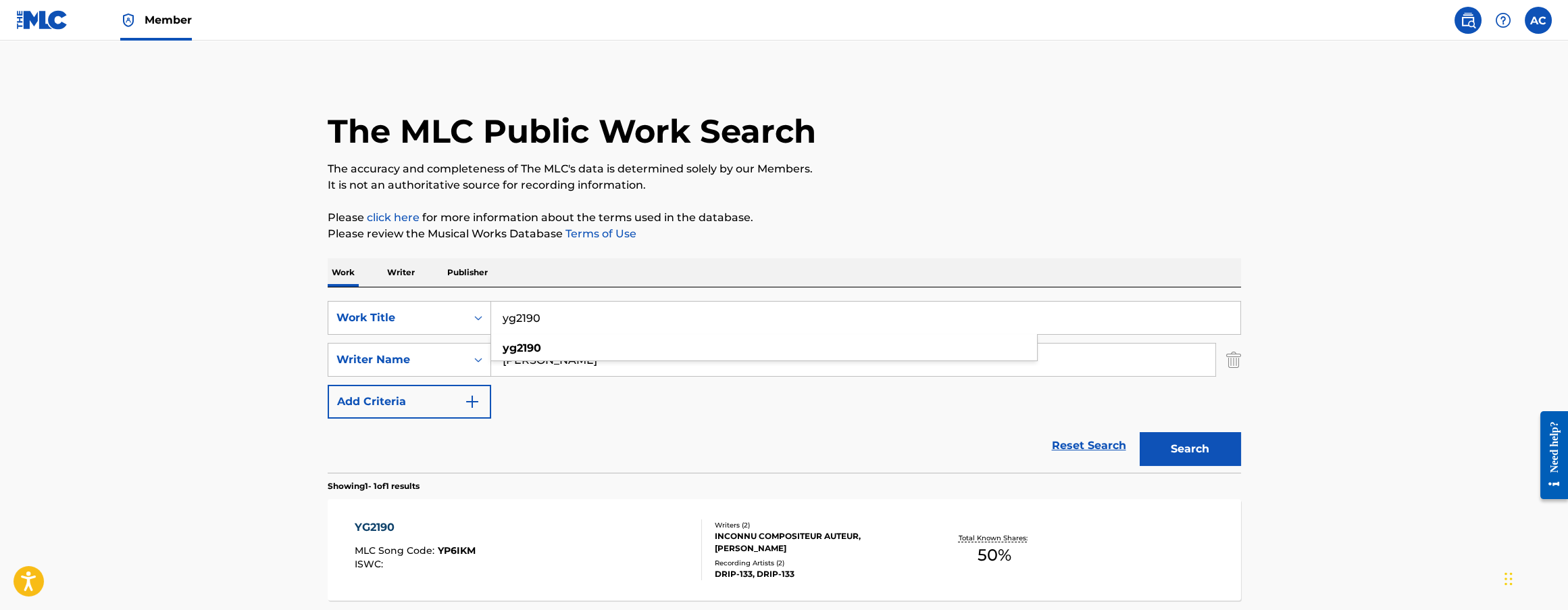
click at [630, 526] on div "YG2190 MLC Song Code : YP6IKM ISWC :" at bounding box center [528, 550] width 347 height 61
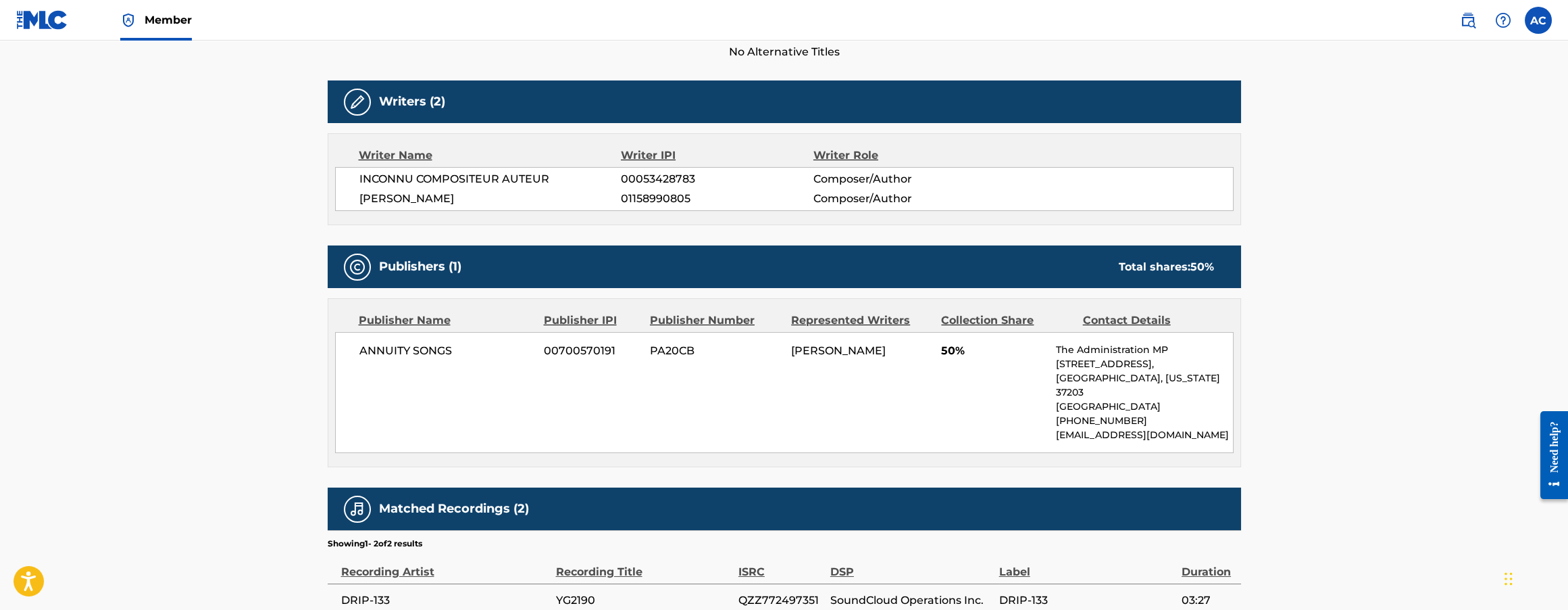
scroll to position [487, 0]
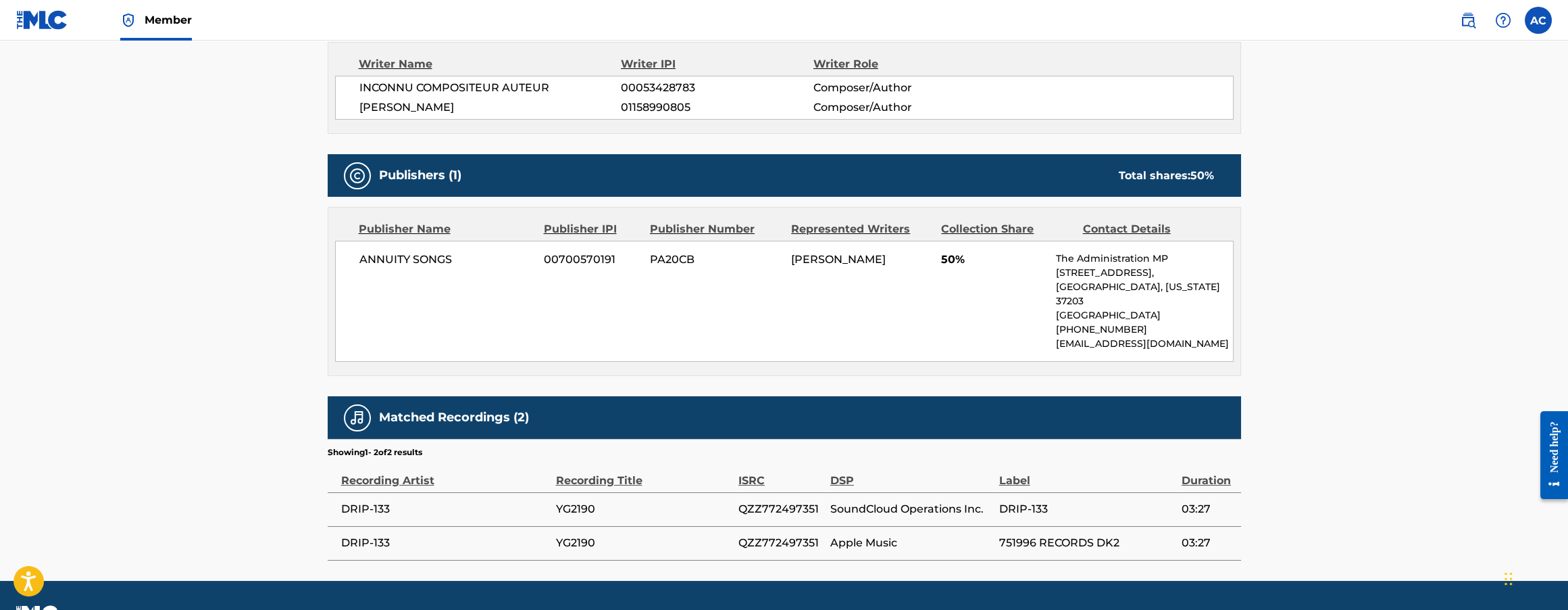
click at [776, 501] on span "QZZ772497351" at bounding box center [780, 508] width 85 height 16
copy span "QZZ772497351"
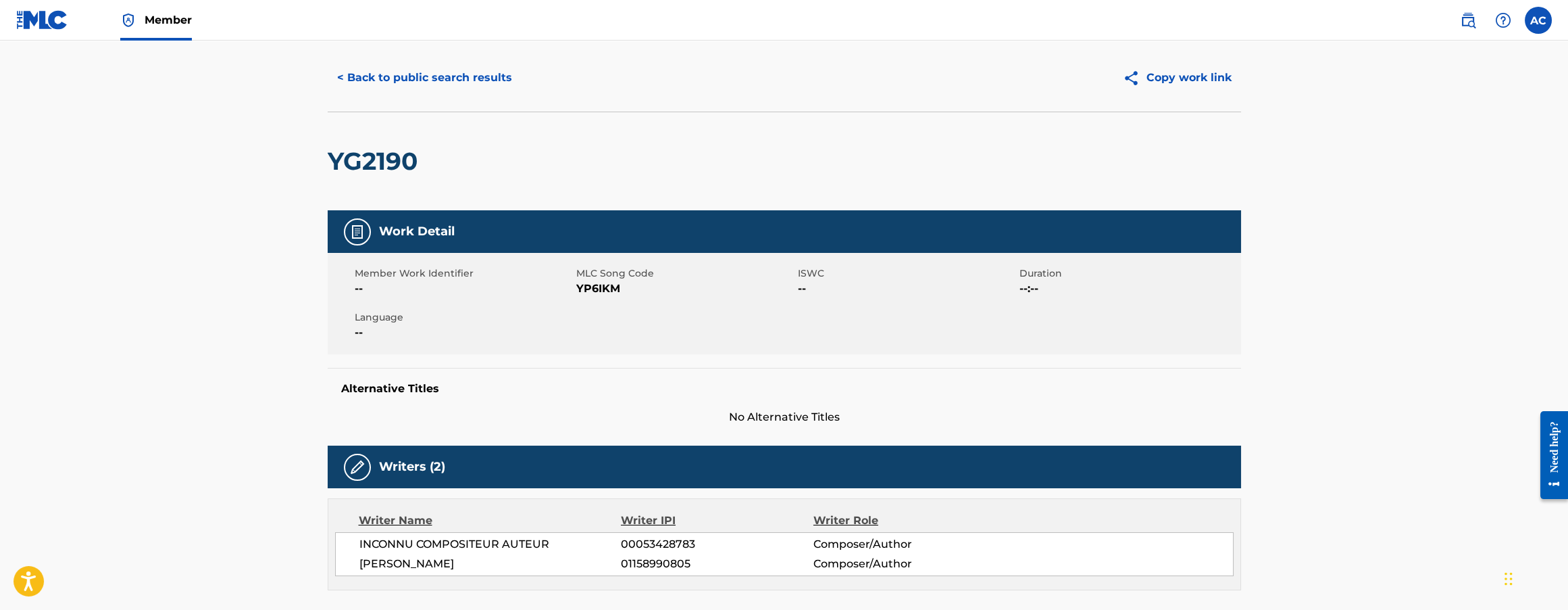
scroll to position [0, 0]
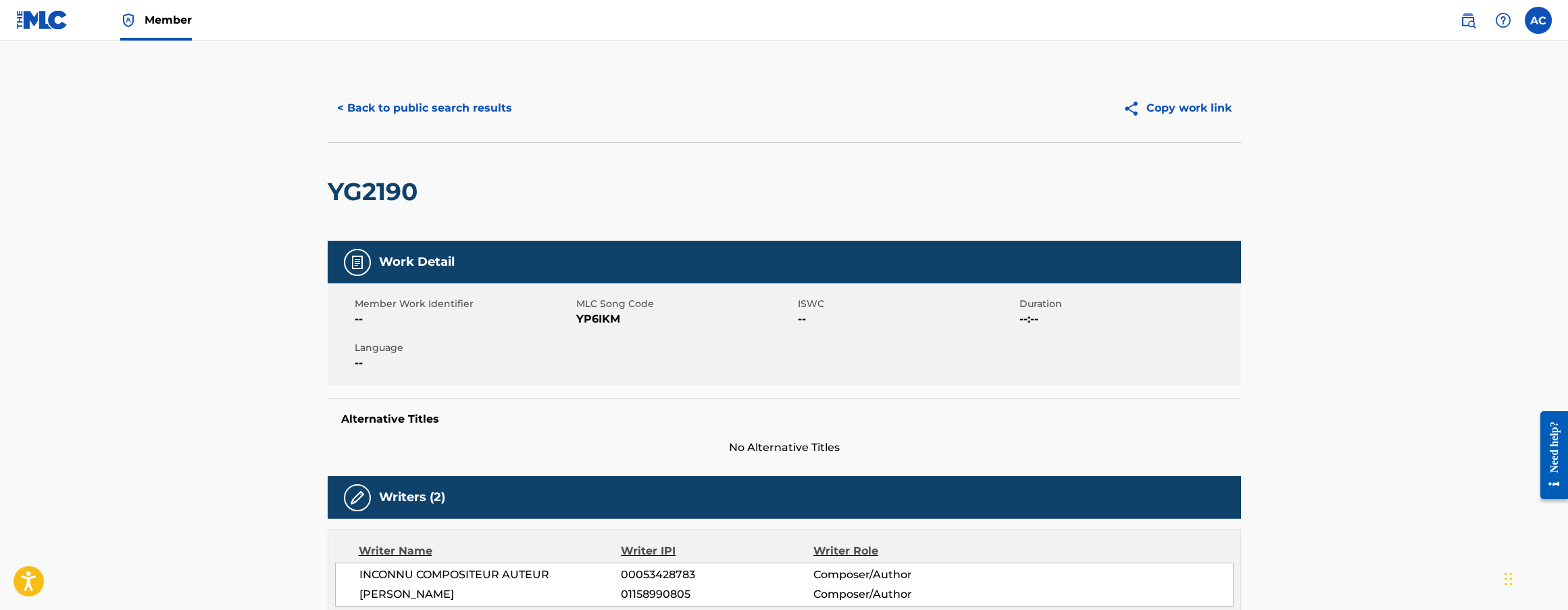
click at [592, 314] on span "YP6IKM" at bounding box center [685, 319] width 219 height 16
copy span "YP6IKM"
click at [415, 114] on button "< Back to public search results" at bounding box center [425, 108] width 194 height 34
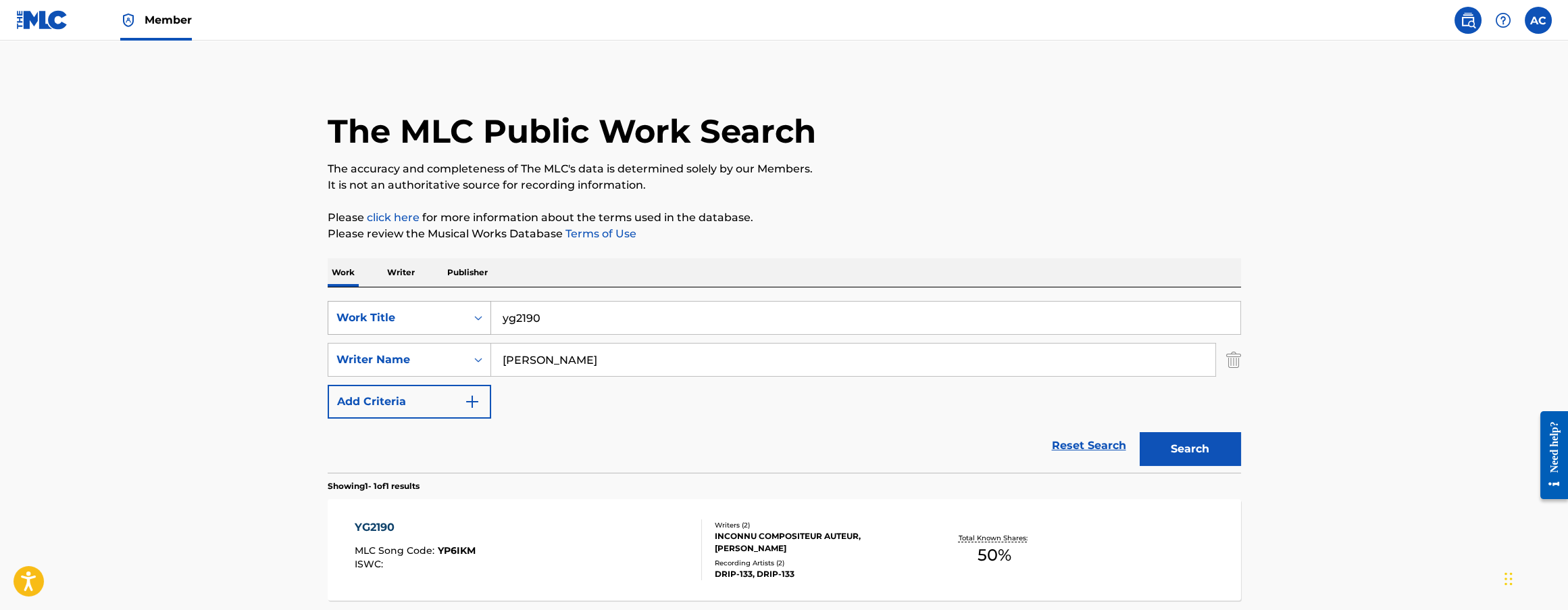
click at [478, 326] on div "Search Form" at bounding box center [478, 317] width 24 height 24
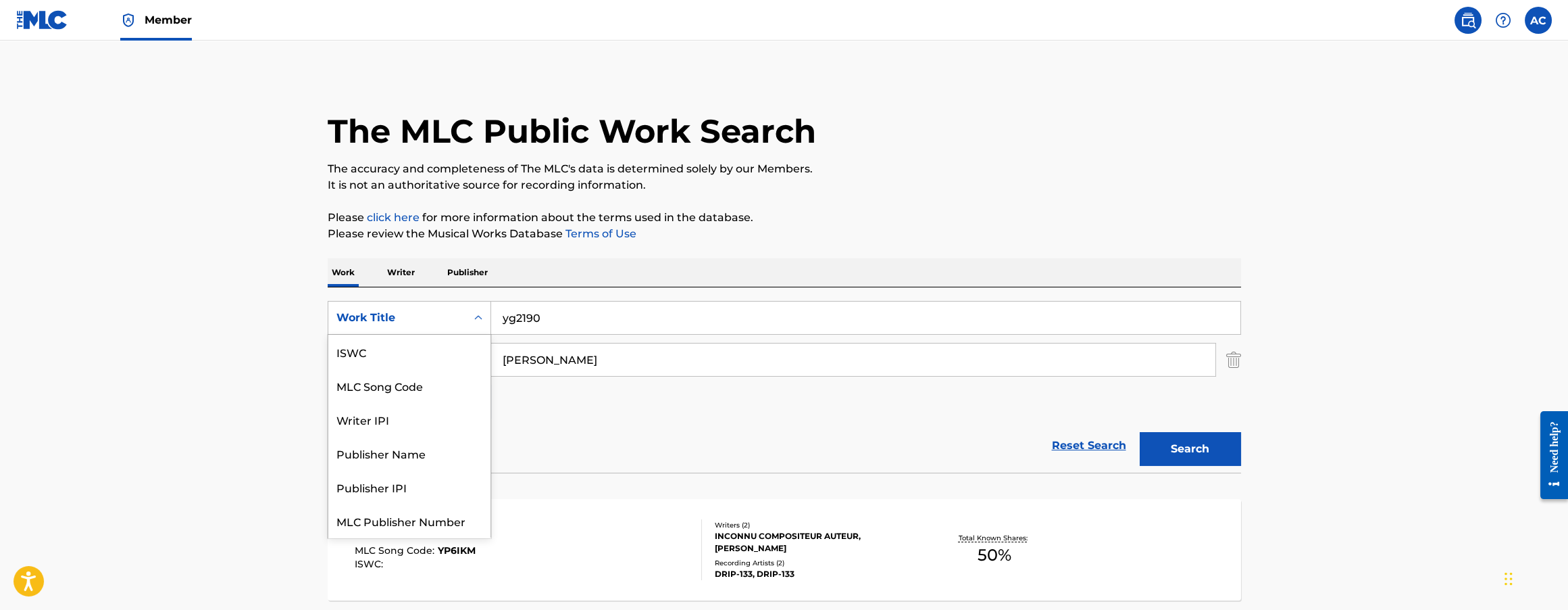
scroll to position [34, 0]
click at [434, 358] on div "MLC Song Code" at bounding box center [410, 351] width 162 height 34
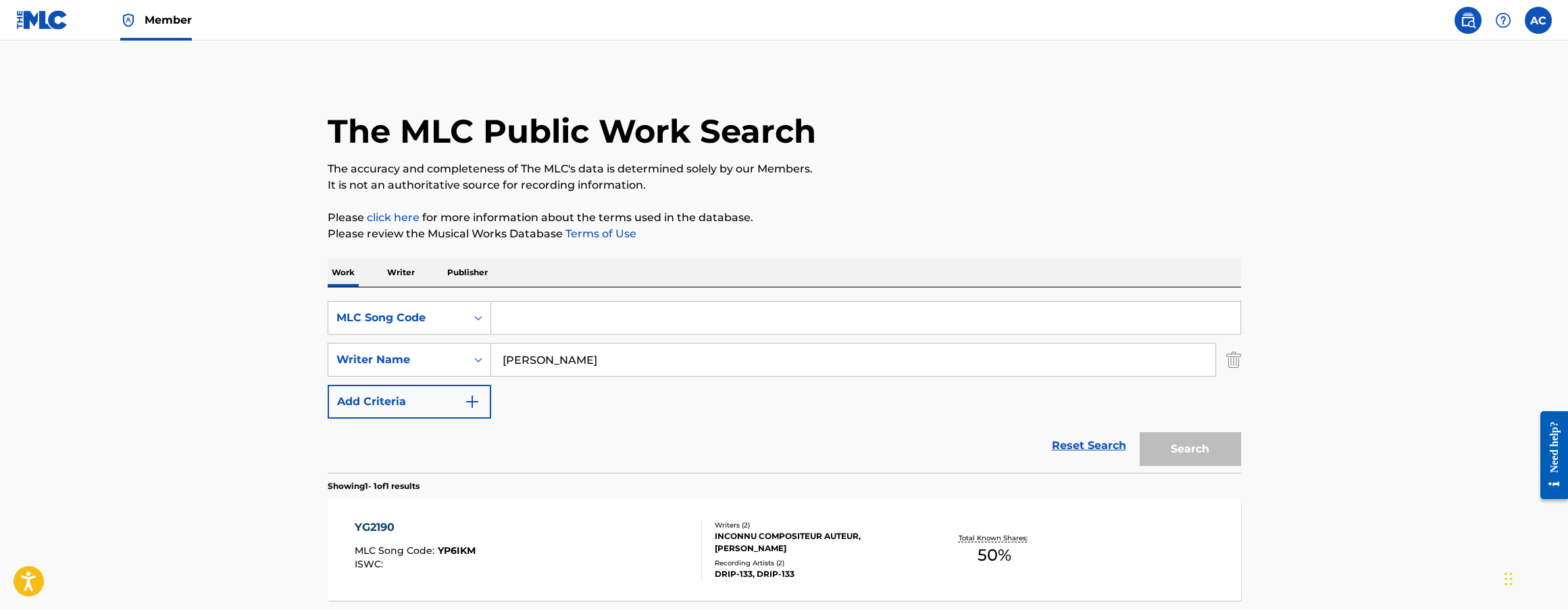
click at [503, 319] on input "Search Form" at bounding box center [866, 318] width 749 height 33
paste input "N97UCA"
type input "N97UCA"
click at [1175, 435] on button "Search" at bounding box center [1190, 448] width 101 height 34
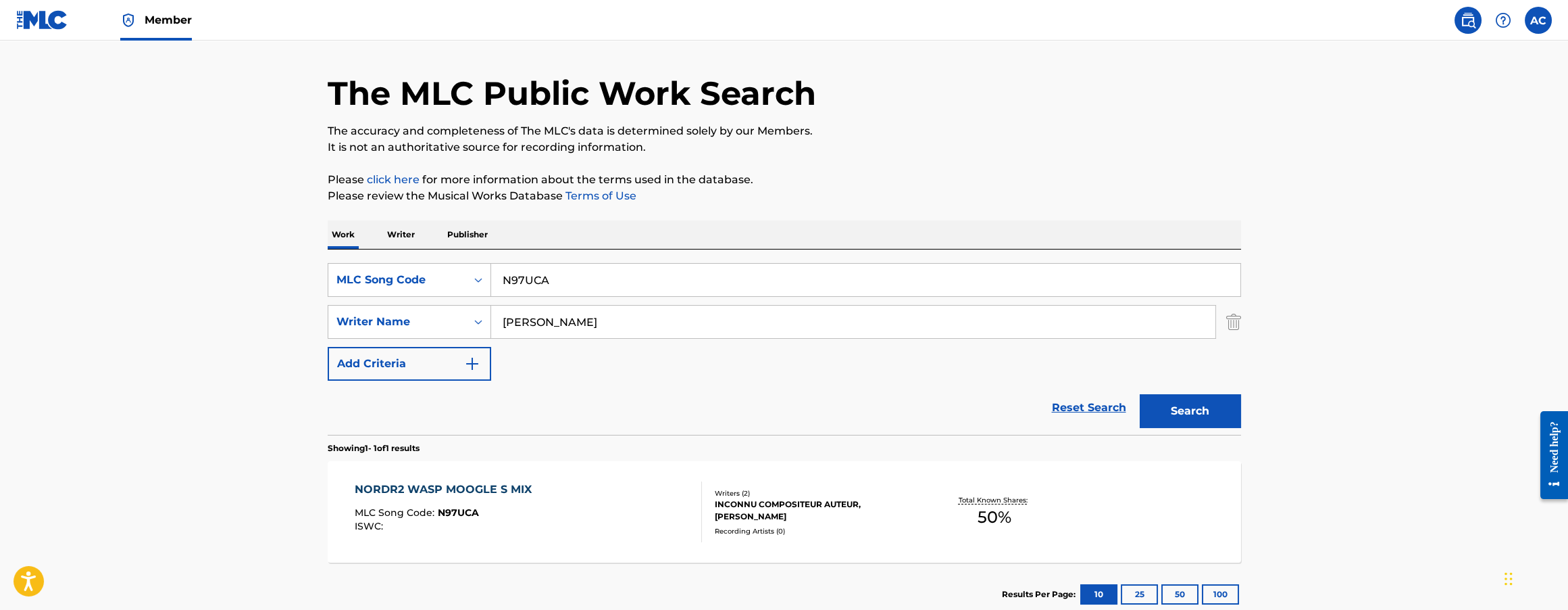
scroll to position [38, 0]
click at [631, 497] on div "NORDR2 WASP MOOGLE S MIX MLC Song Code : N97UCA ISWC :" at bounding box center [528, 511] width 347 height 61
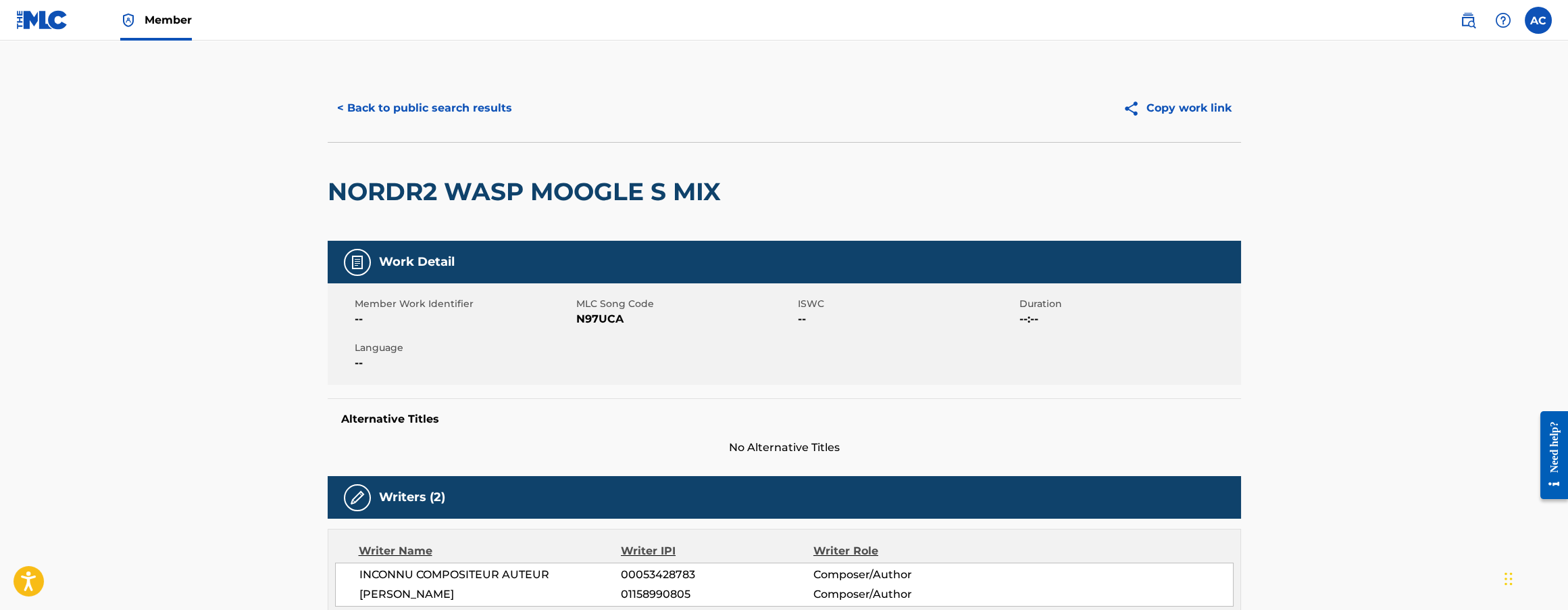
click at [400, 109] on button "< Back to public search results" at bounding box center [425, 108] width 194 height 34
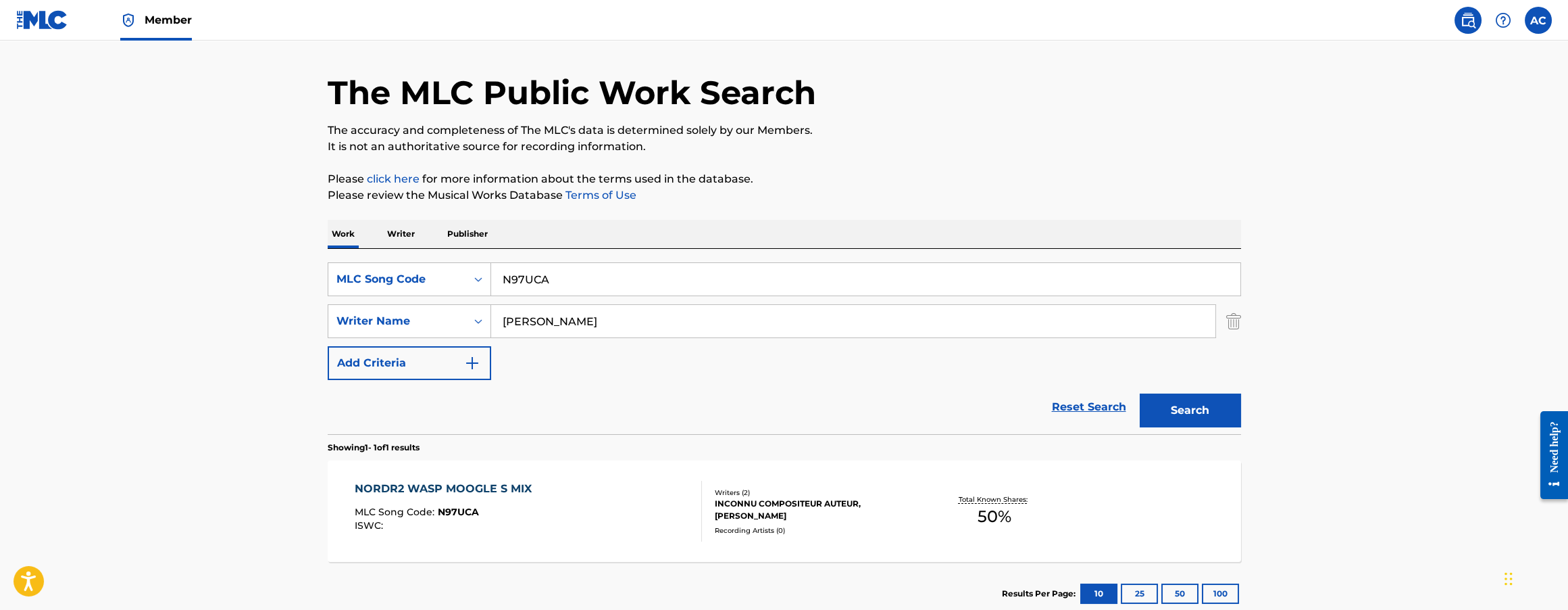
click at [169, 38] on div "Member" at bounding box center [156, 20] width 72 height 40
click at [159, 35] on link "Member" at bounding box center [156, 20] width 72 height 40
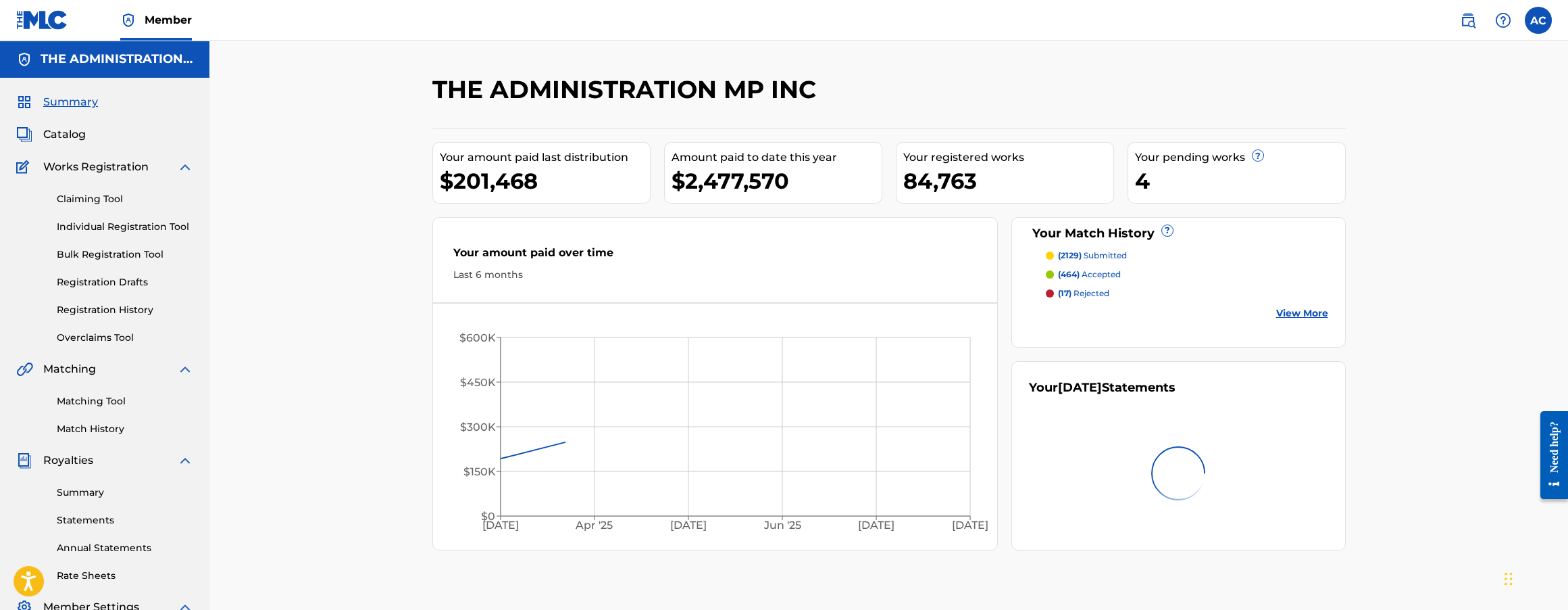
click at [66, 129] on span "Catalog" at bounding box center [64, 134] width 43 height 16
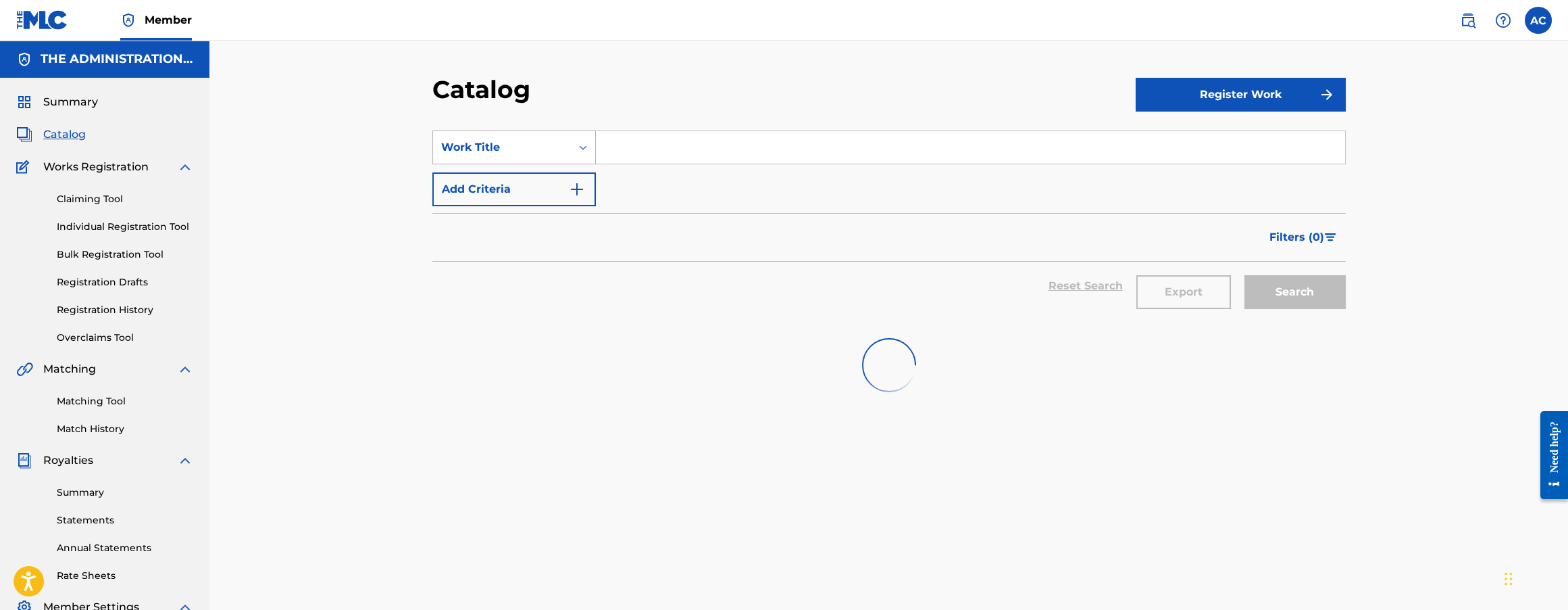
click at [574, 145] on div "Search Form" at bounding box center [582, 147] width 24 height 24
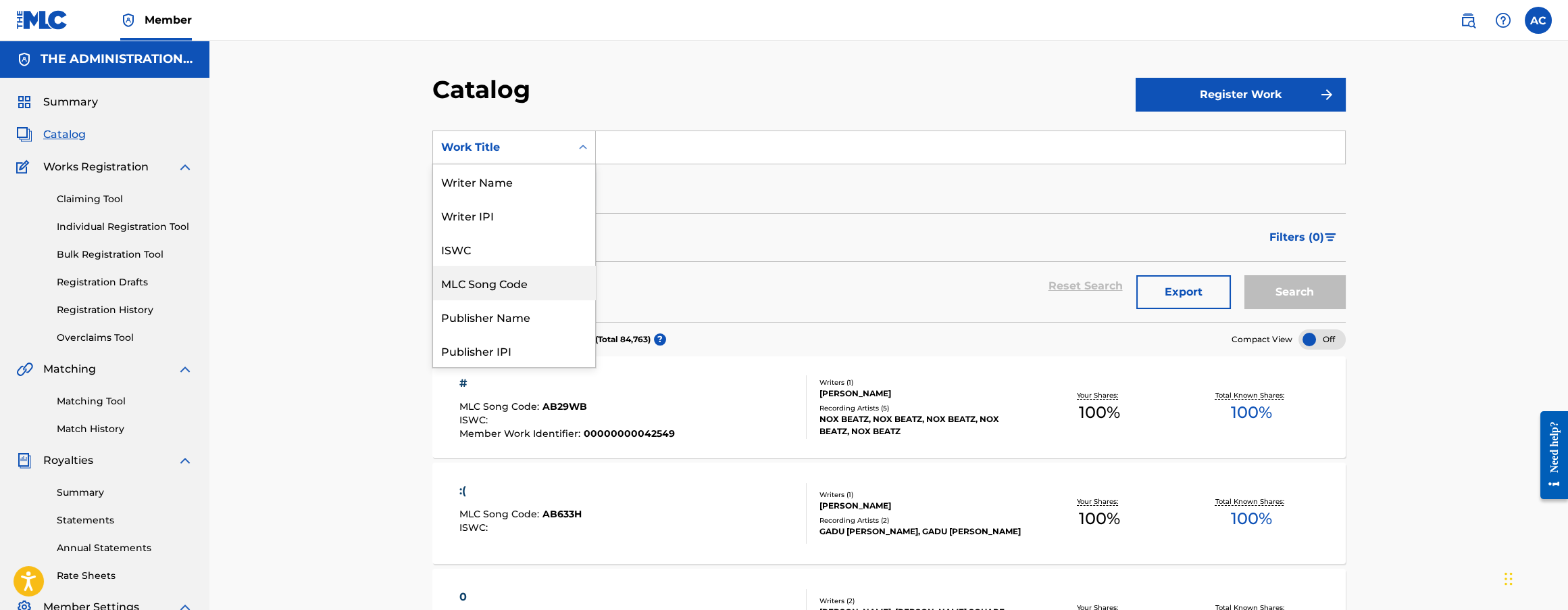
click at [530, 288] on div "MLC Song Code" at bounding box center [514, 282] width 162 height 34
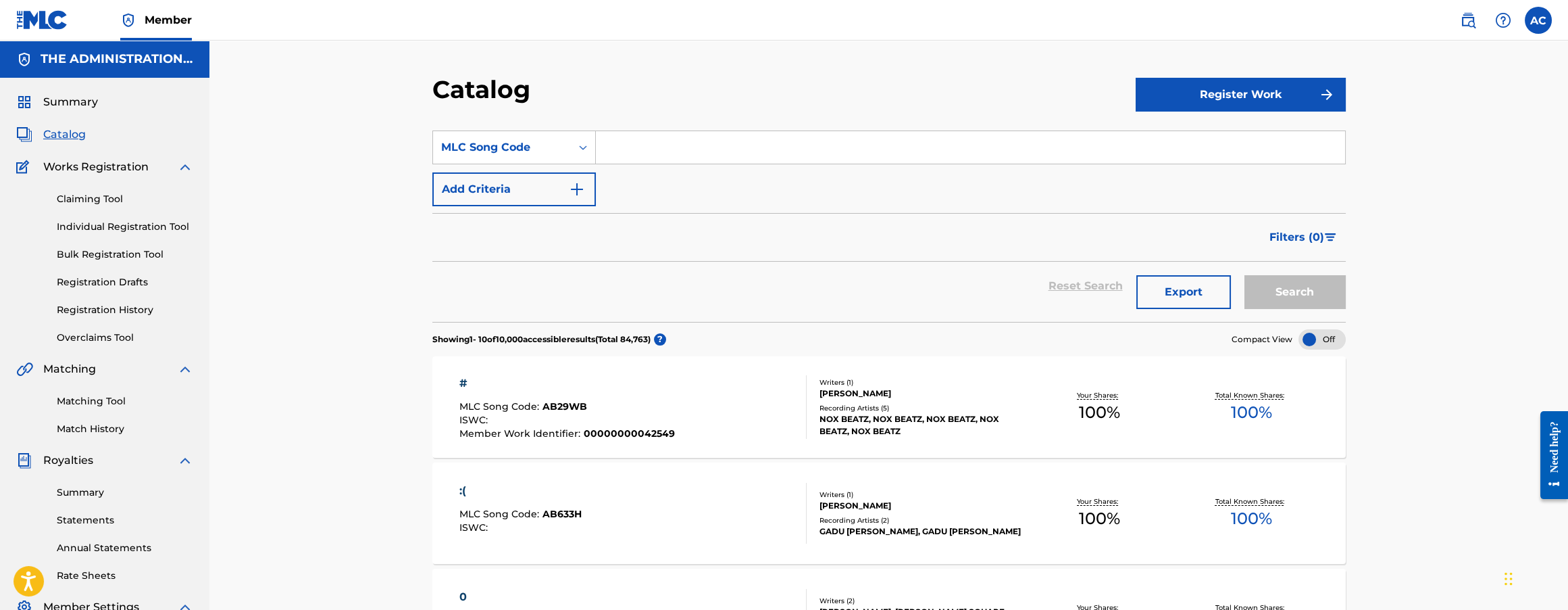
click at [645, 149] on input "Search Form" at bounding box center [970, 148] width 749 height 33
paste input "N97UCA"
type input "N97UCA"
click at [1271, 289] on button "Search" at bounding box center [1295, 291] width 101 height 34
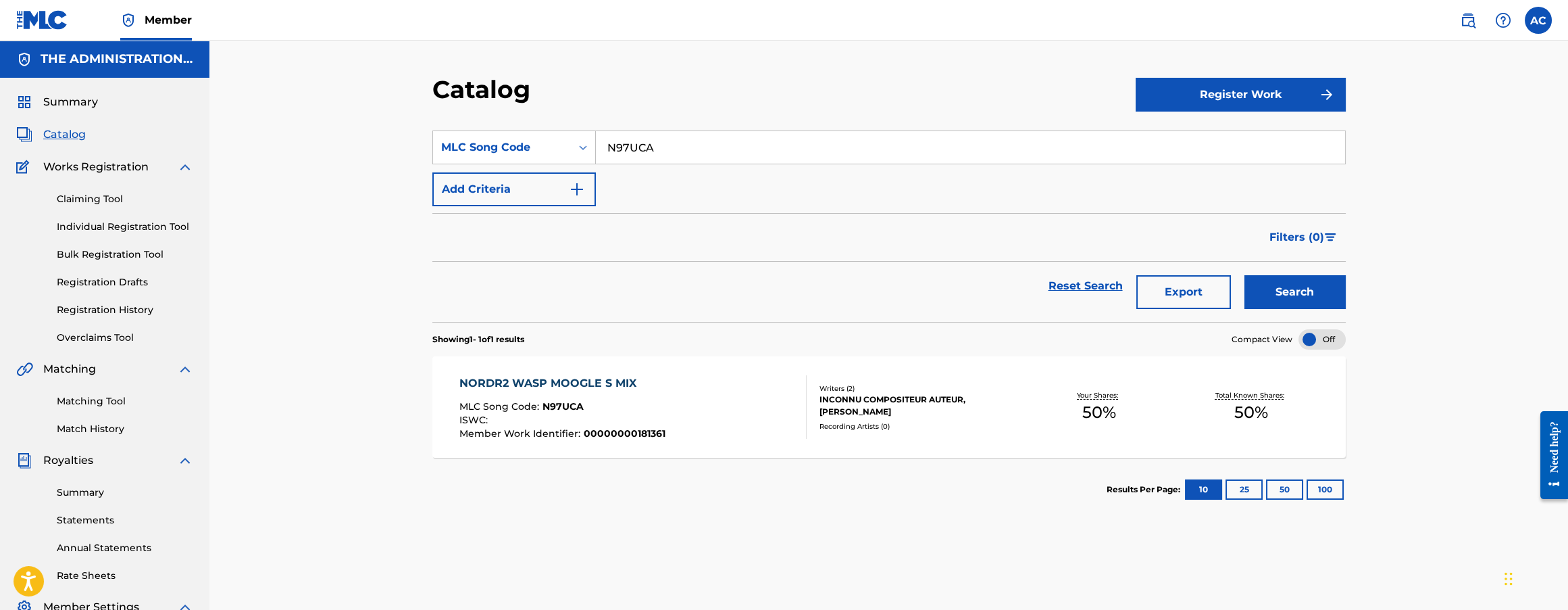
click at [743, 403] on div "NORDR2 WASP MOOGLE S MIX MLC Song Code : N97UCA ISWC : Member Work Identifier :…" at bounding box center [633, 406] width 347 height 63
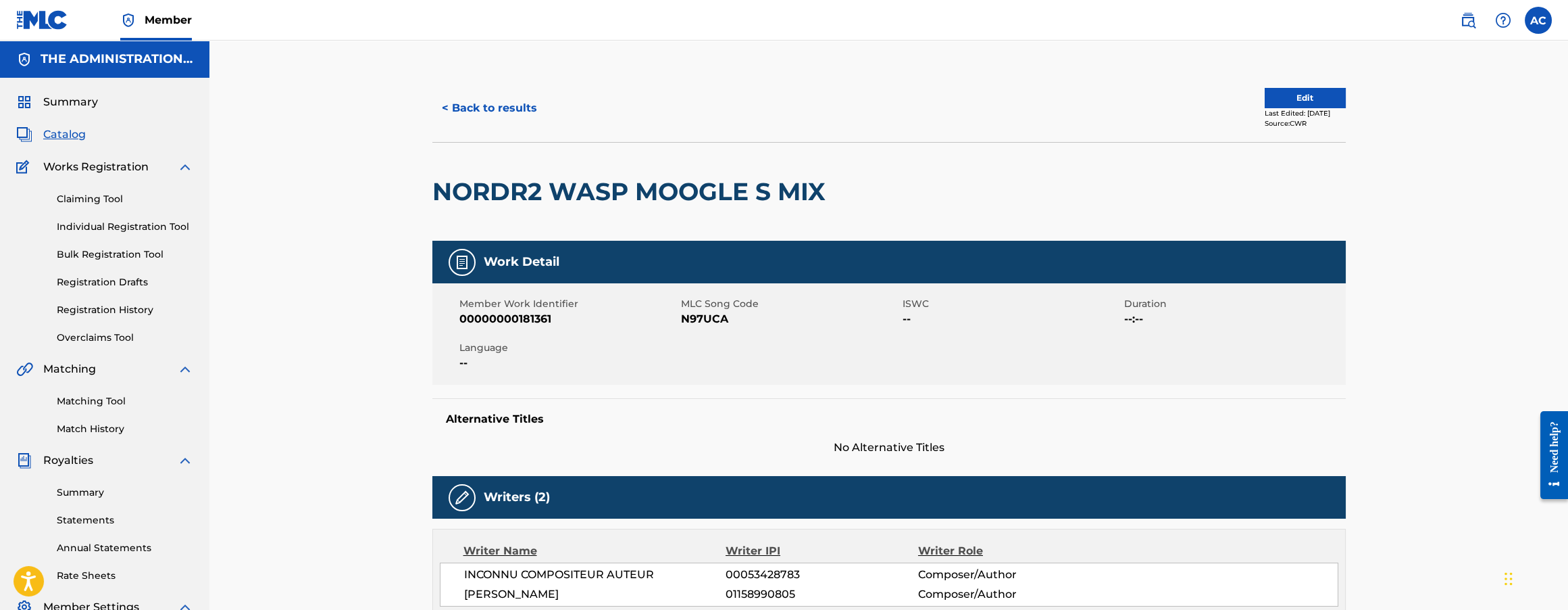
click at [1319, 92] on button "Edit" at bounding box center [1305, 98] width 81 height 20
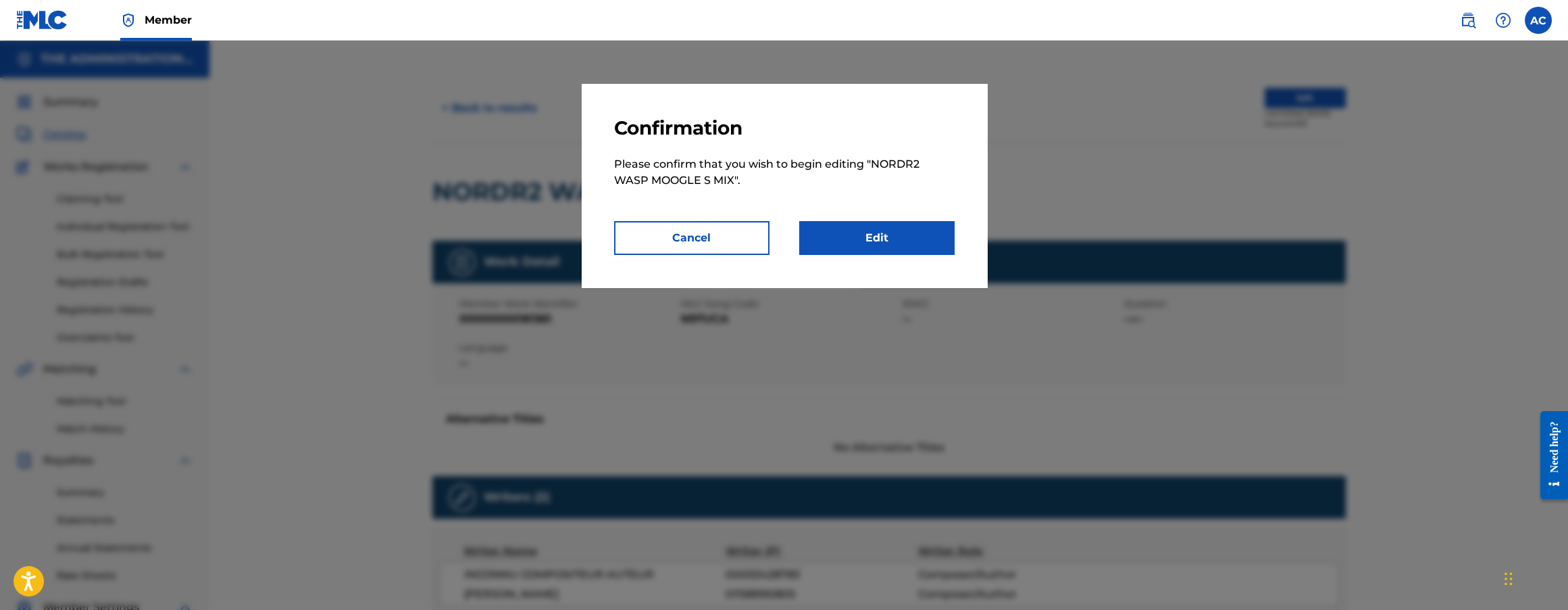
click at [874, 239] on link "Edit" at bounding box center [876, 237] width 155 height 34
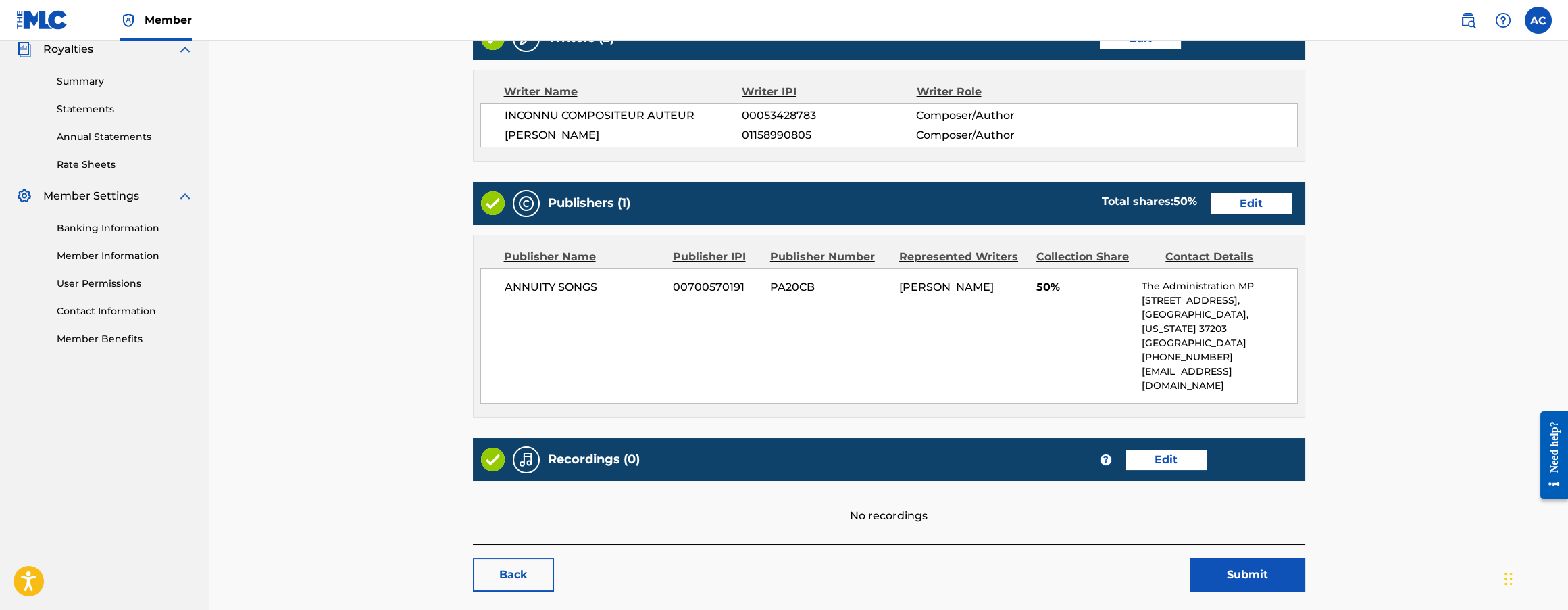
scroll to position [449, 0]
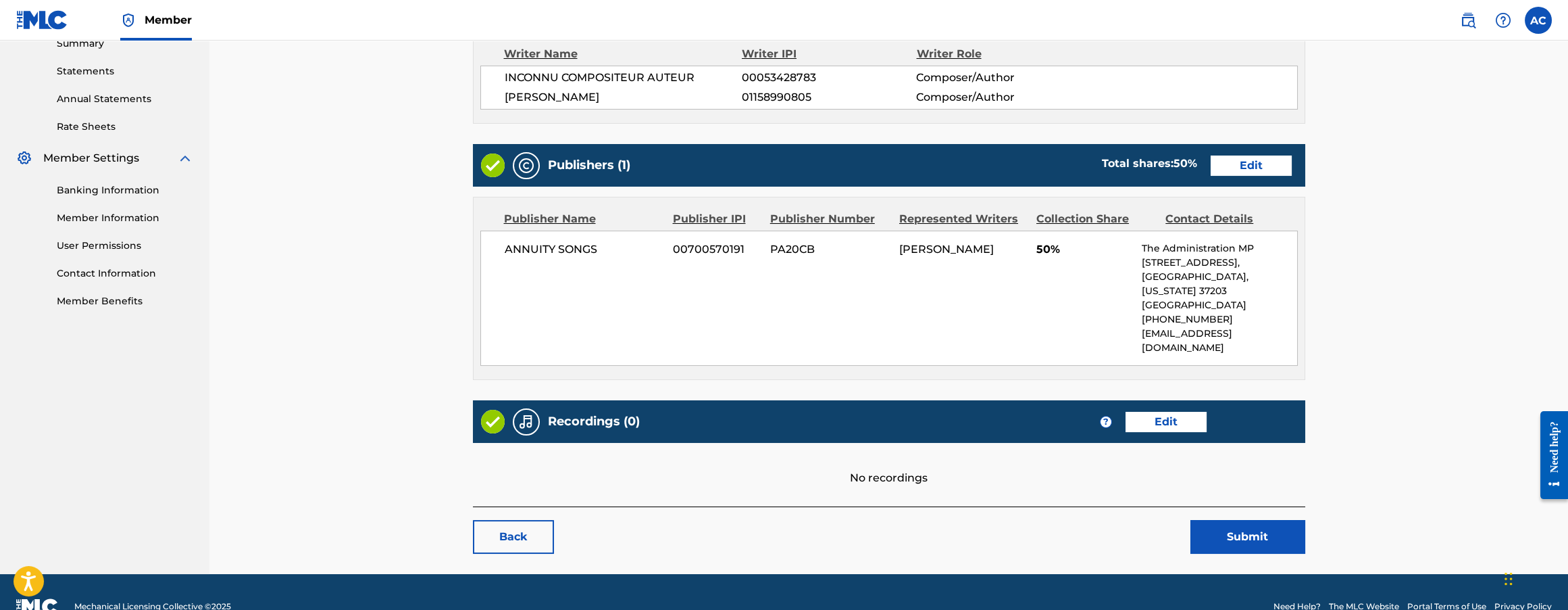
click at [1164, 412] on link "Edit" at bounding box center [1166, 422] width 81 height 20
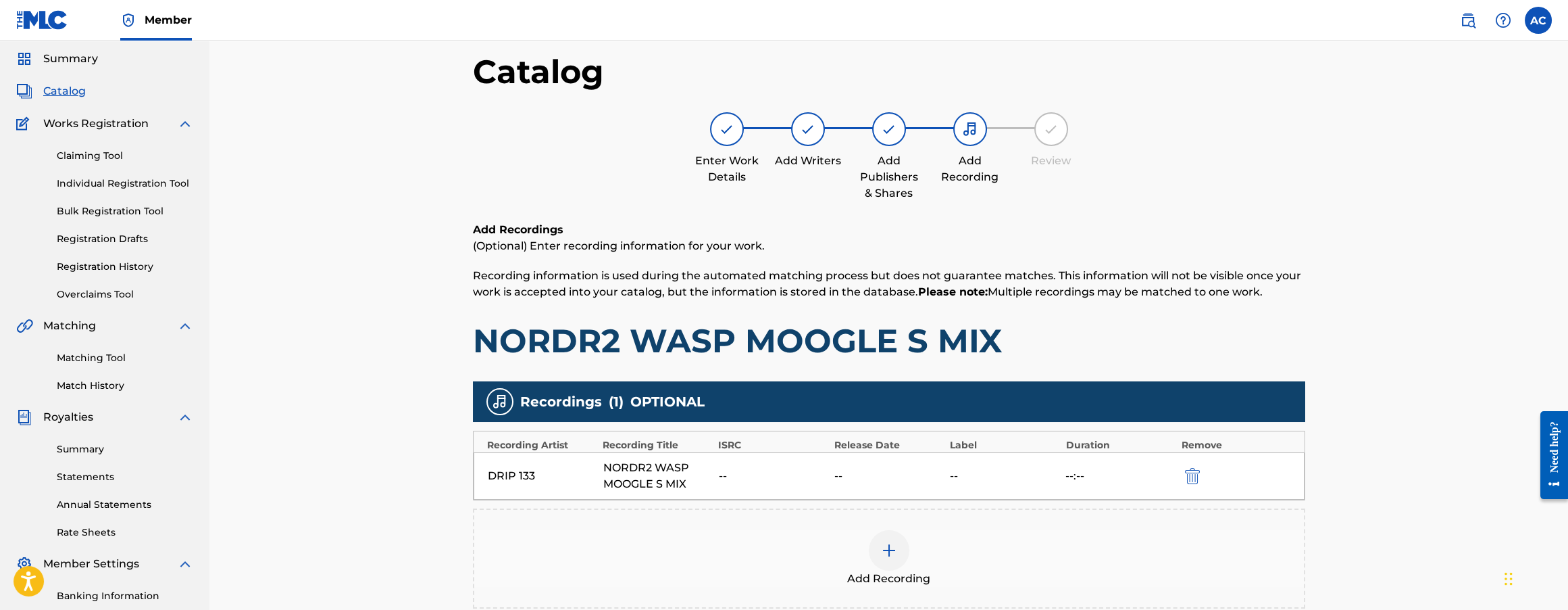
scroll to position [116, 0]
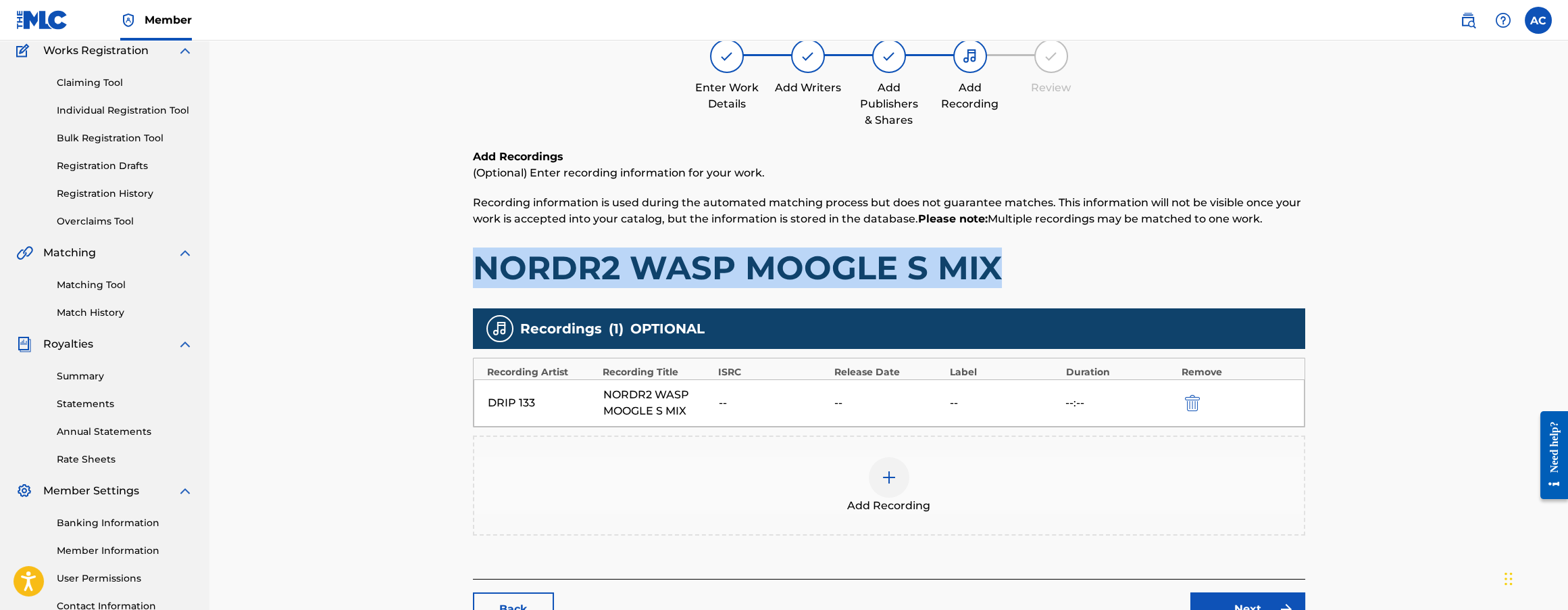
drag, startPoint x: 533, startPoint y: 249, endPoint x: 1074, endPoint y: 254, distance: 541.0
click at [1074, 254] on main "Catalog Enter Work Details Add Writers Add Publishers & Shares Add Recording Re…" at bounding box center [889, 301] width 913 height 688
copy h1 "NORDR2 WASP MOOGLE S MIX"
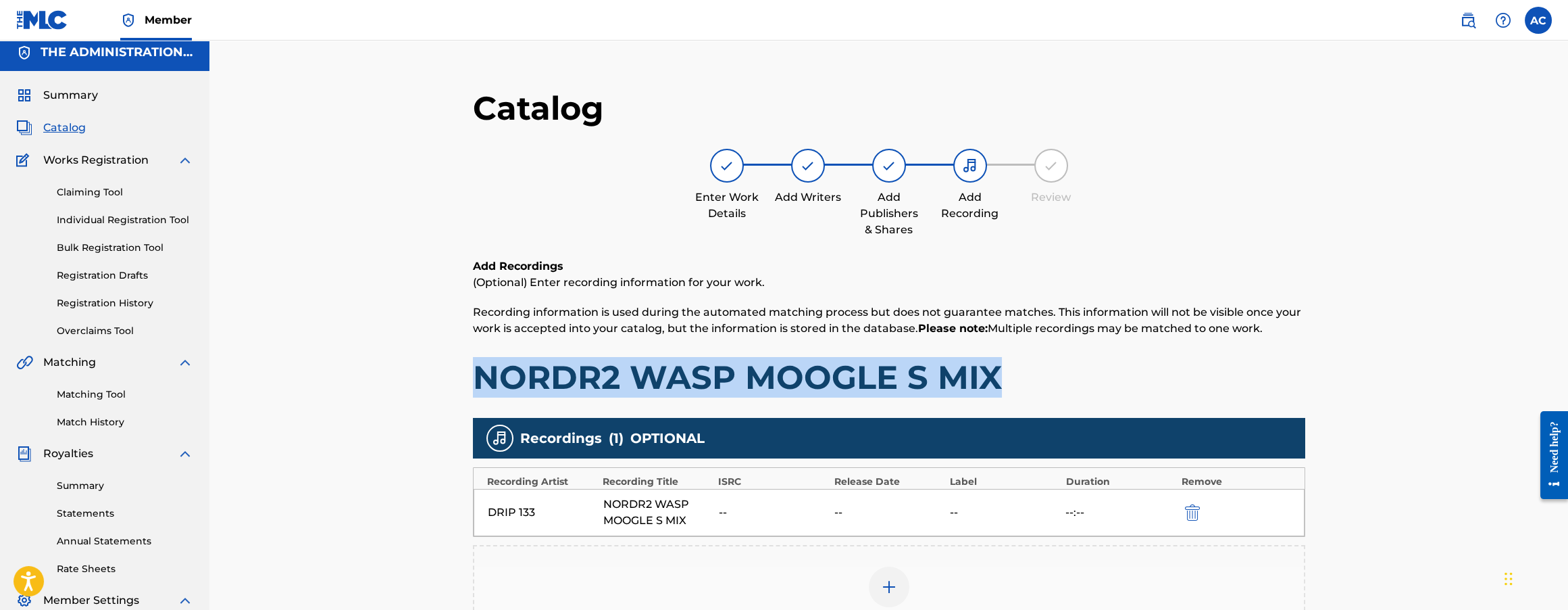
scroll to position [0, 0]
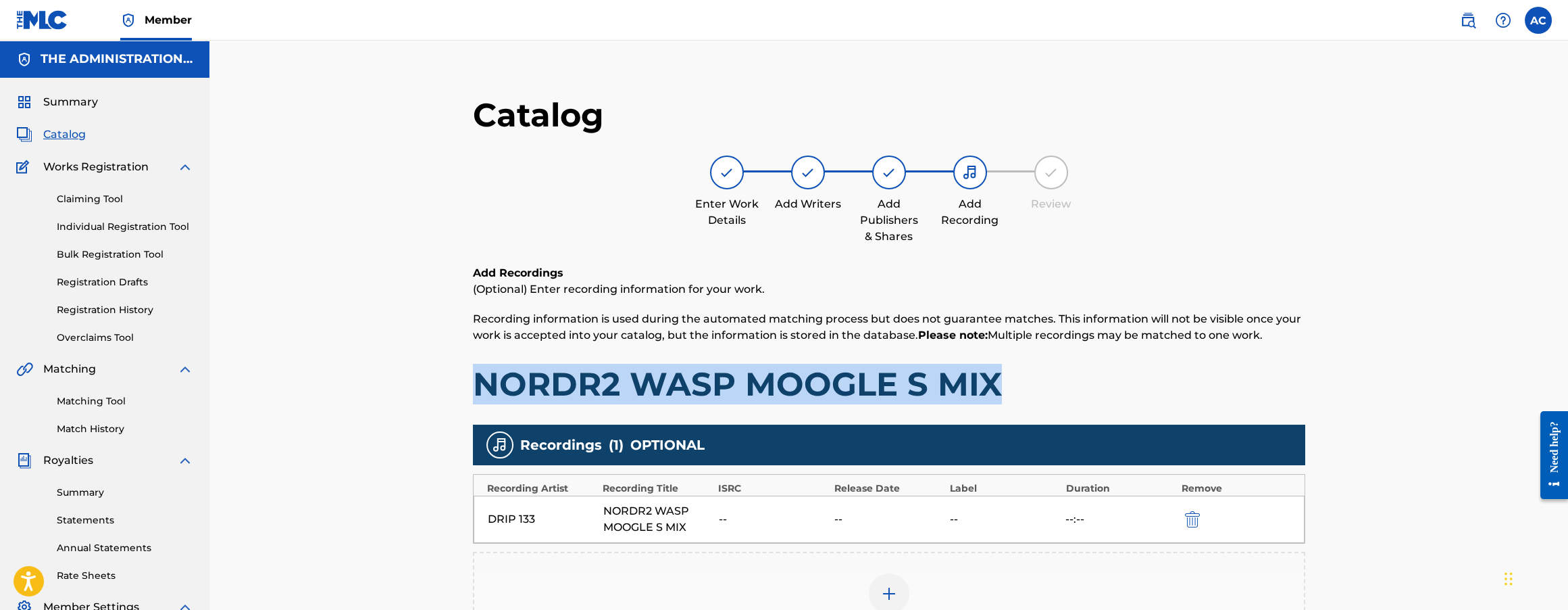
click at [73, 136] on span "Catalog" at bounding box center [64, 134] width 43 height 16
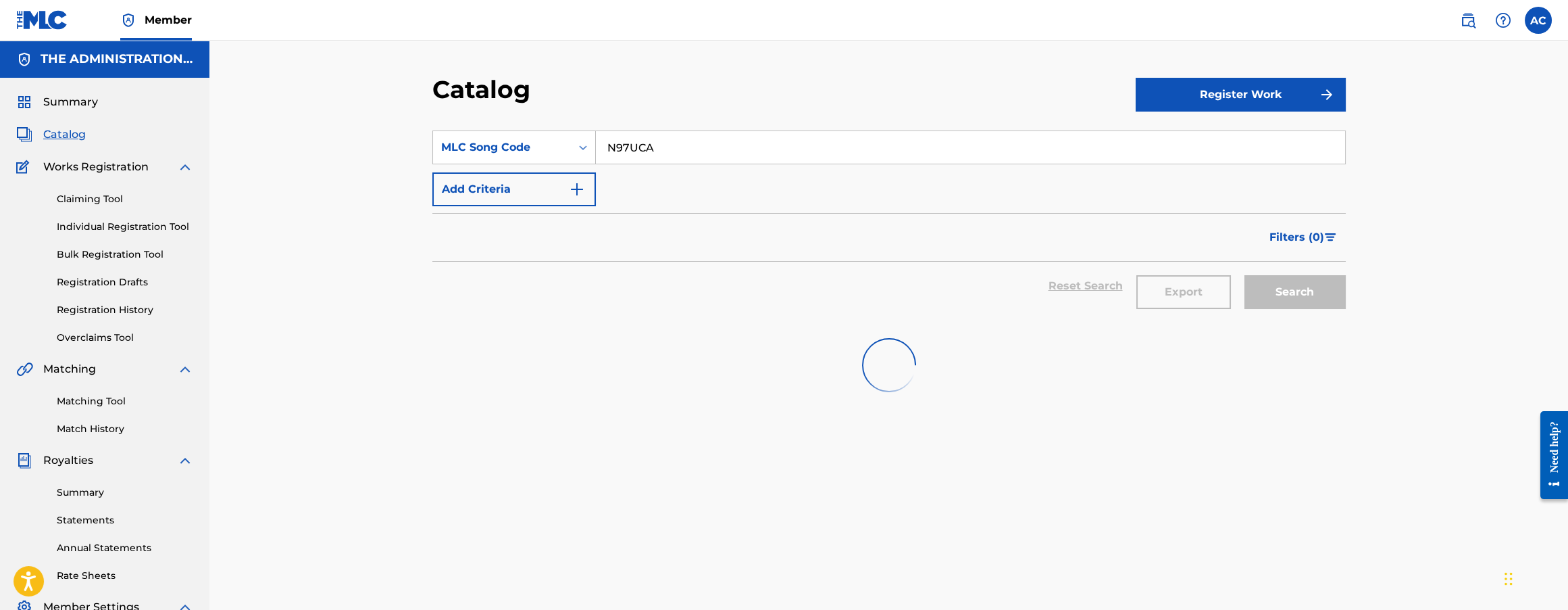
click at [613, 152] on input "N97UCA" at bounding box center [970, 148] width 749 height 33
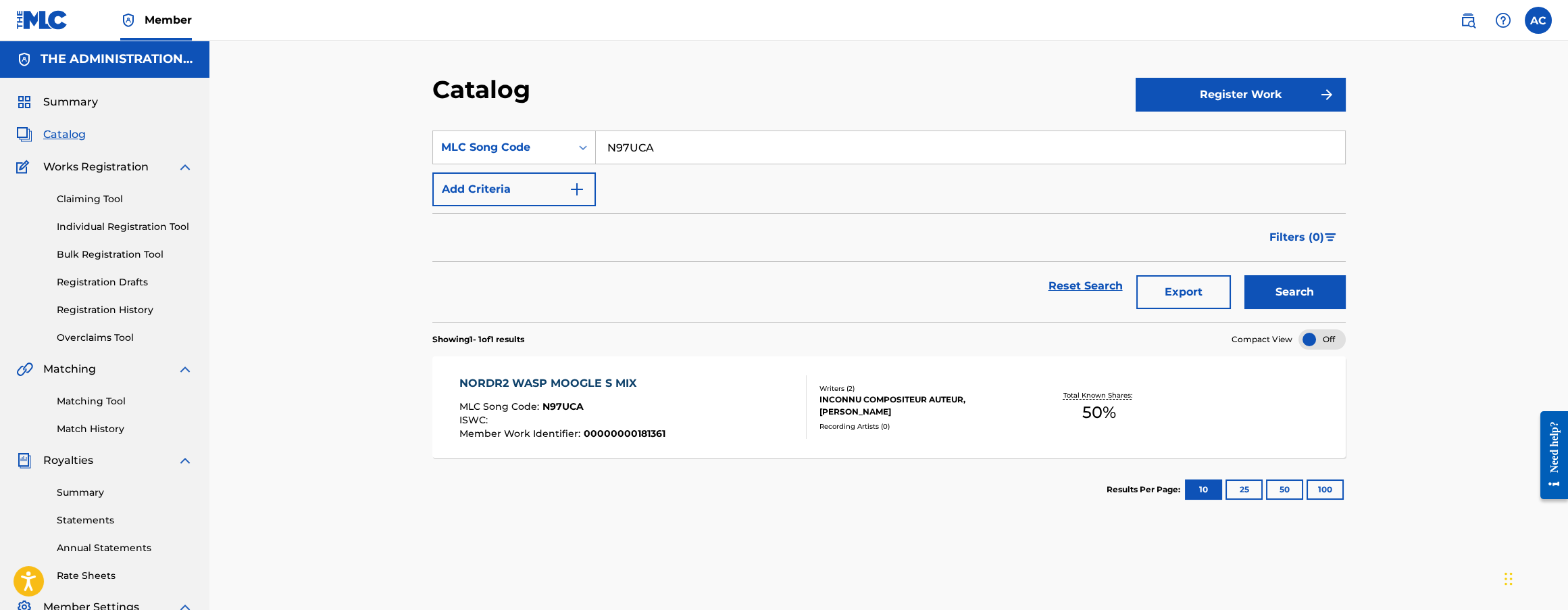
click at [613, 152] on input "N97UCA" at bounding box center [970, 148] width 749 height 33
paste input "TW52ND"
type input "TW52ND"
click at [1244, 275] on button "Search" at bounding box center [1295, 291] width 101 height 34
click at [636, 395] on div "TYPE C2 MLC Song Code : TW52ND ISWC : Member Work Identifier : 00000000181363" at bounding box center [564, 406] width 208 height 63
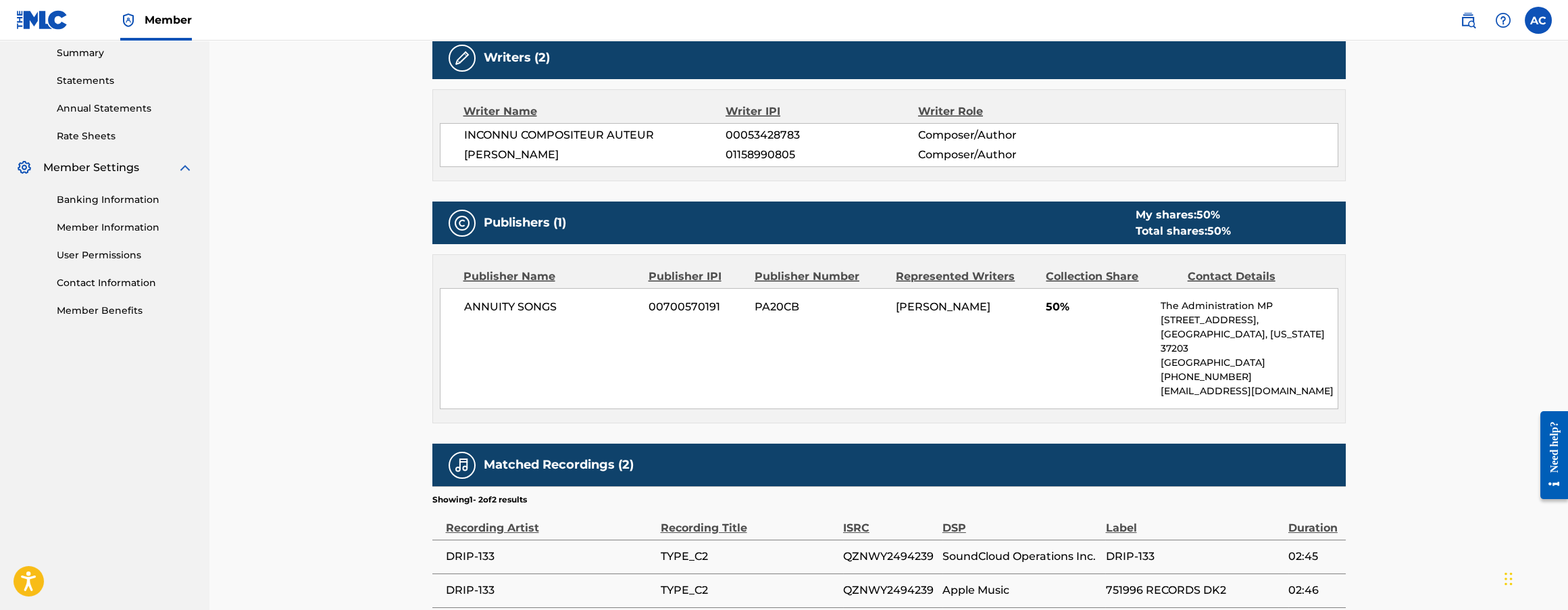
scroll to position [442, 0]
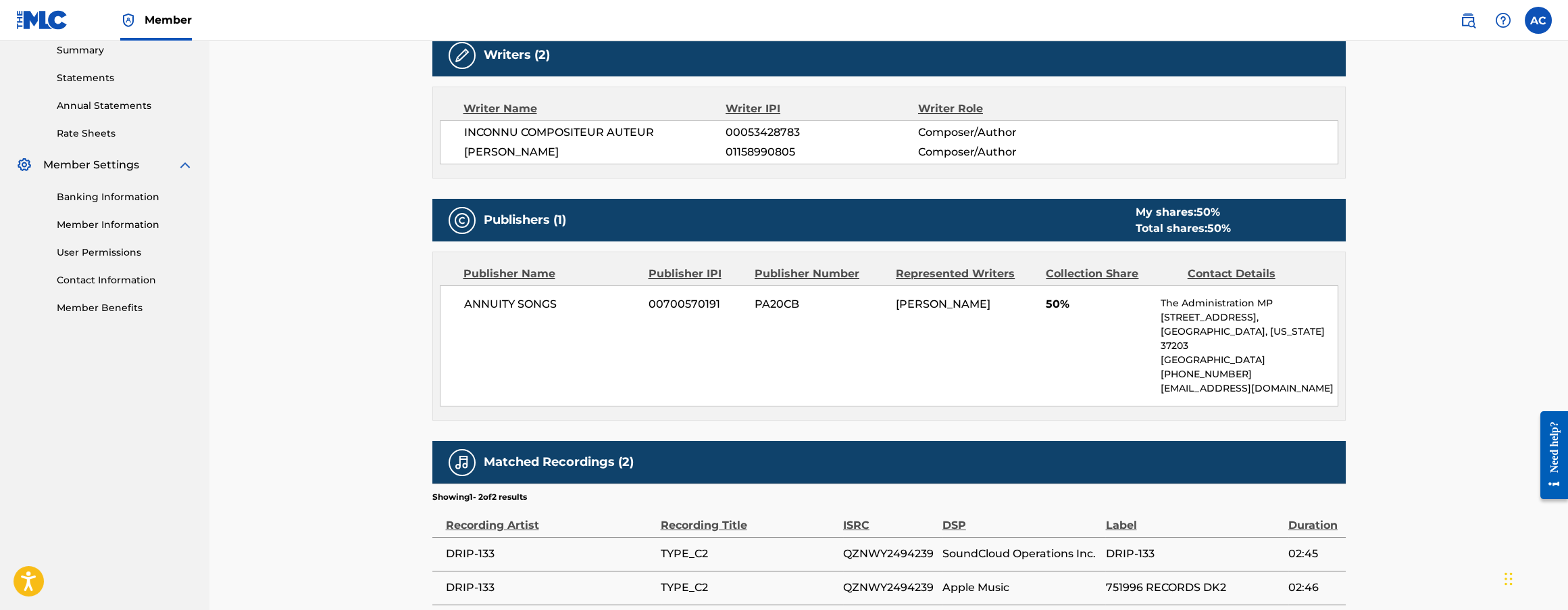
click at [854, 546] on span "QZNWY2494239" at bounding box center [889, 554] width 93 height 16
copy span "QZNWY2494239"
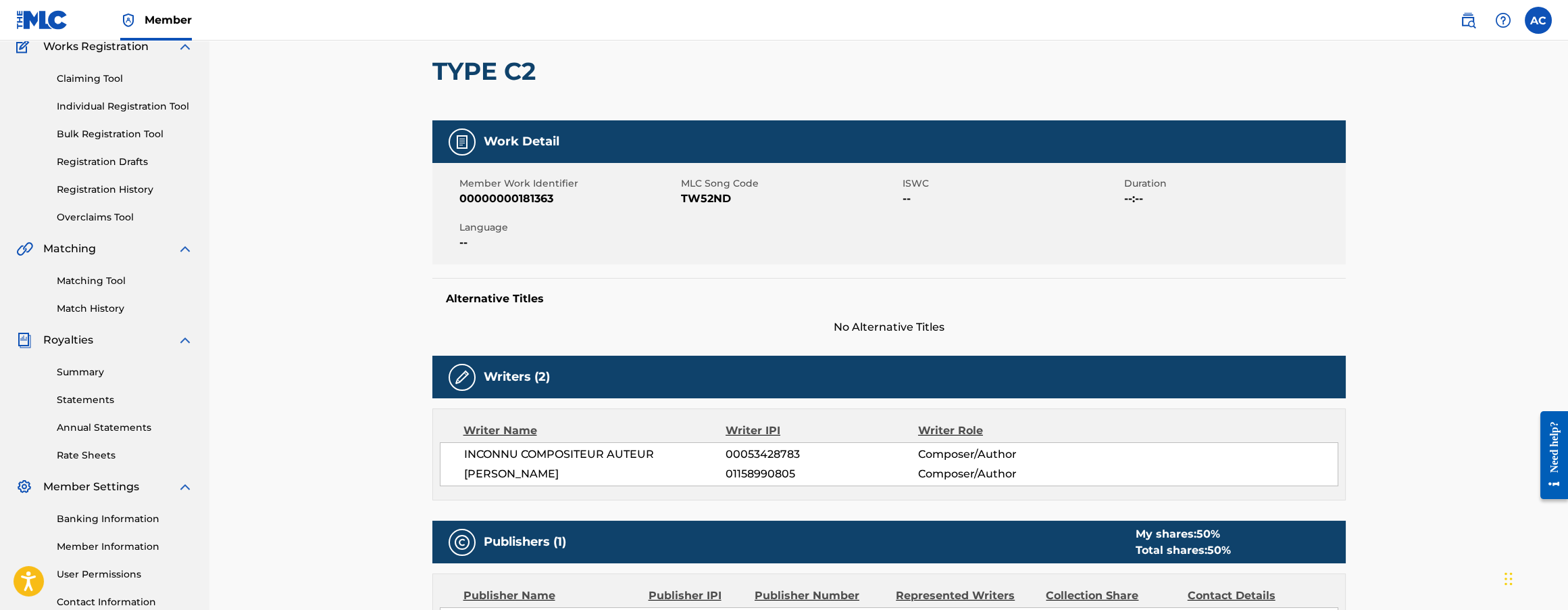
scroll to position [0, 0]
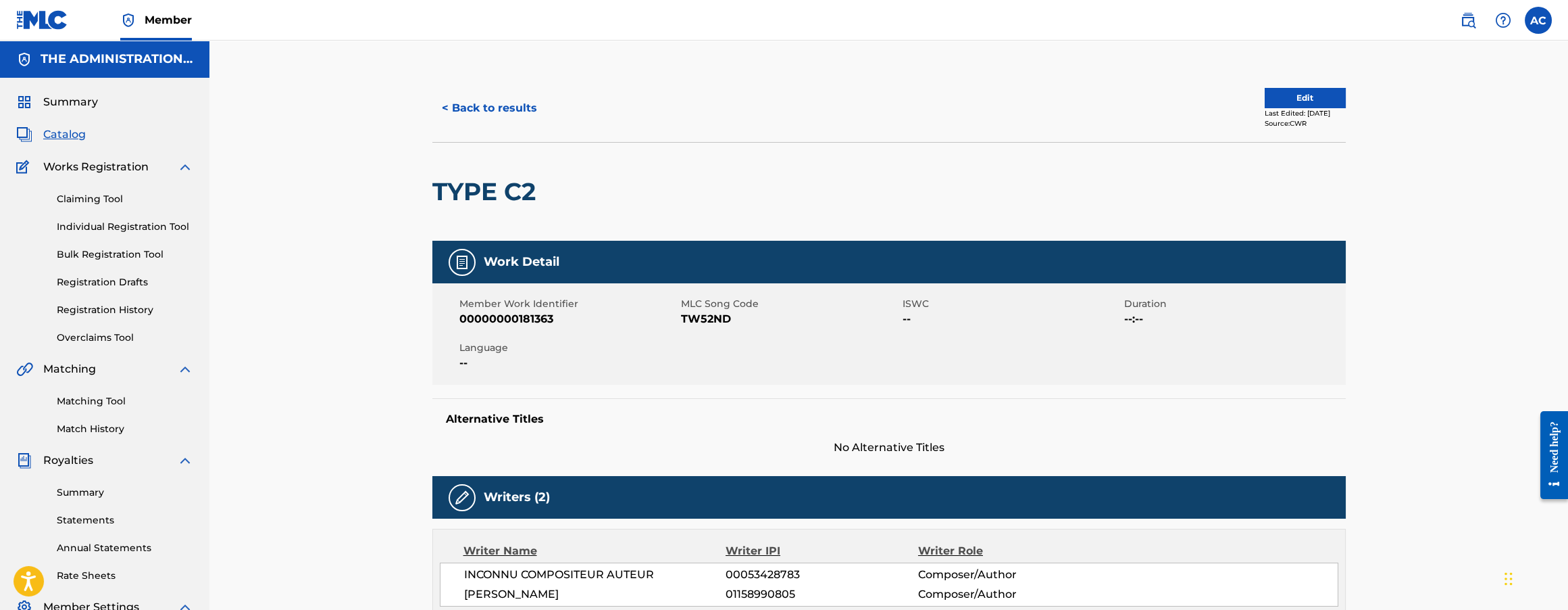
click at [712, 324] on span "TW52ND" at bounding box center [791, 319] width 219 height 16
copy span "TW52ND"
click at [535, 189] on h2 "TYPE C2" at bounding box center [487, 191] width 110 height 30
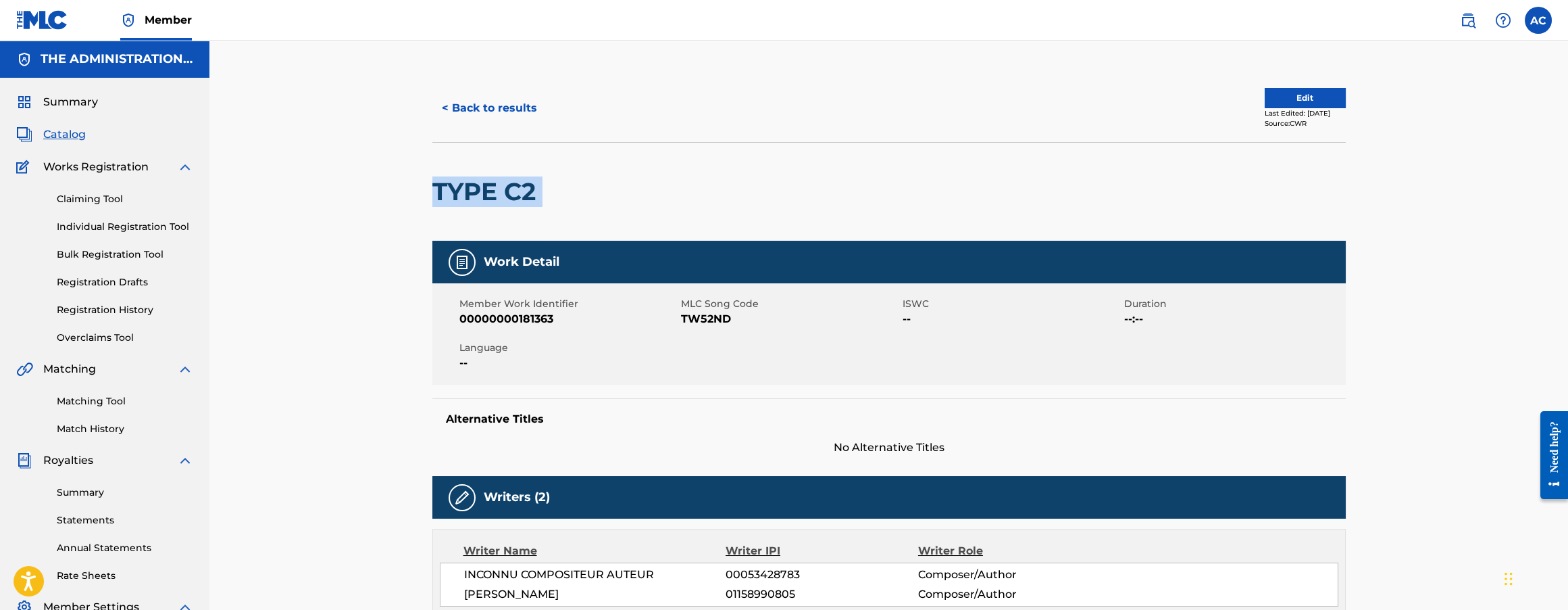
click at [535, 189] on h2 "TYPE C2" at bounding box center [487, 191] width 110 height 30
copy div "TYPE C2"
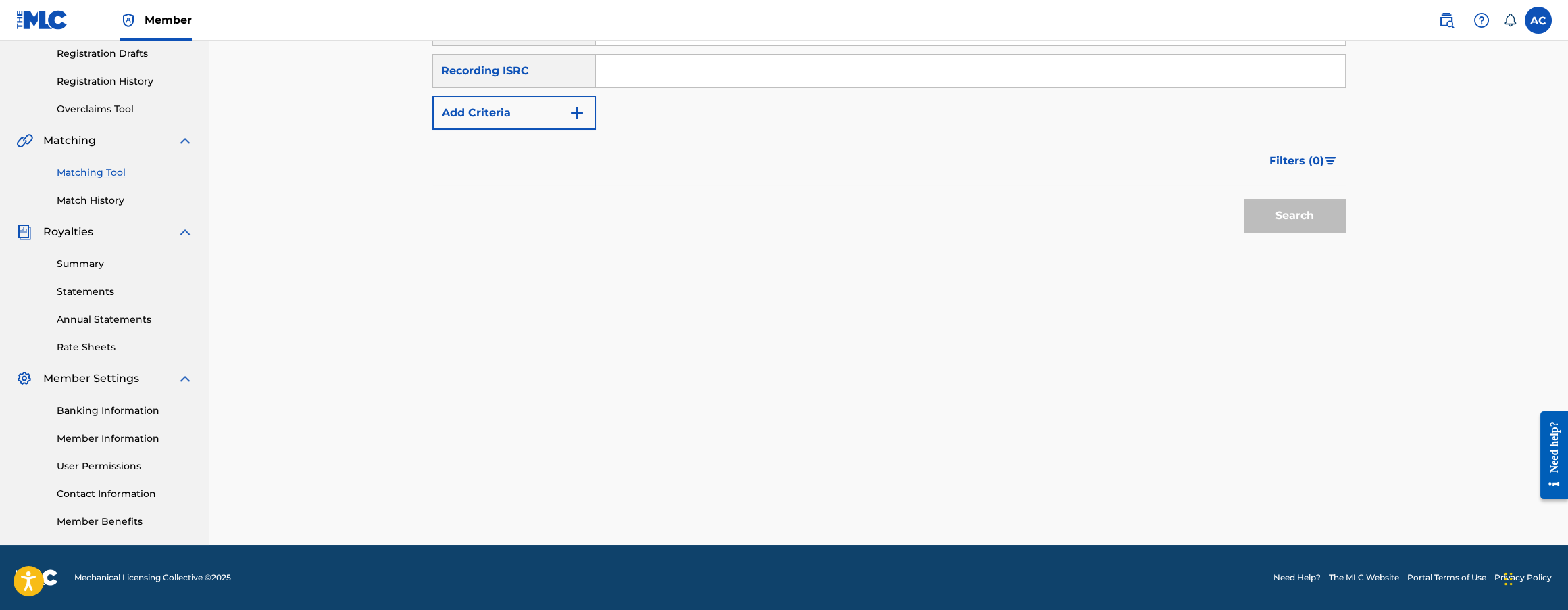
click at [733, 71] on input "Search Form" at bounding box center [970, 71] width 749 height 33
paste input "QT3EZ2414470"
type input "QT3EZ2414470"
click at [1244, 198] on button "Search" at bounding box center [1295, 215] width 101 height 34
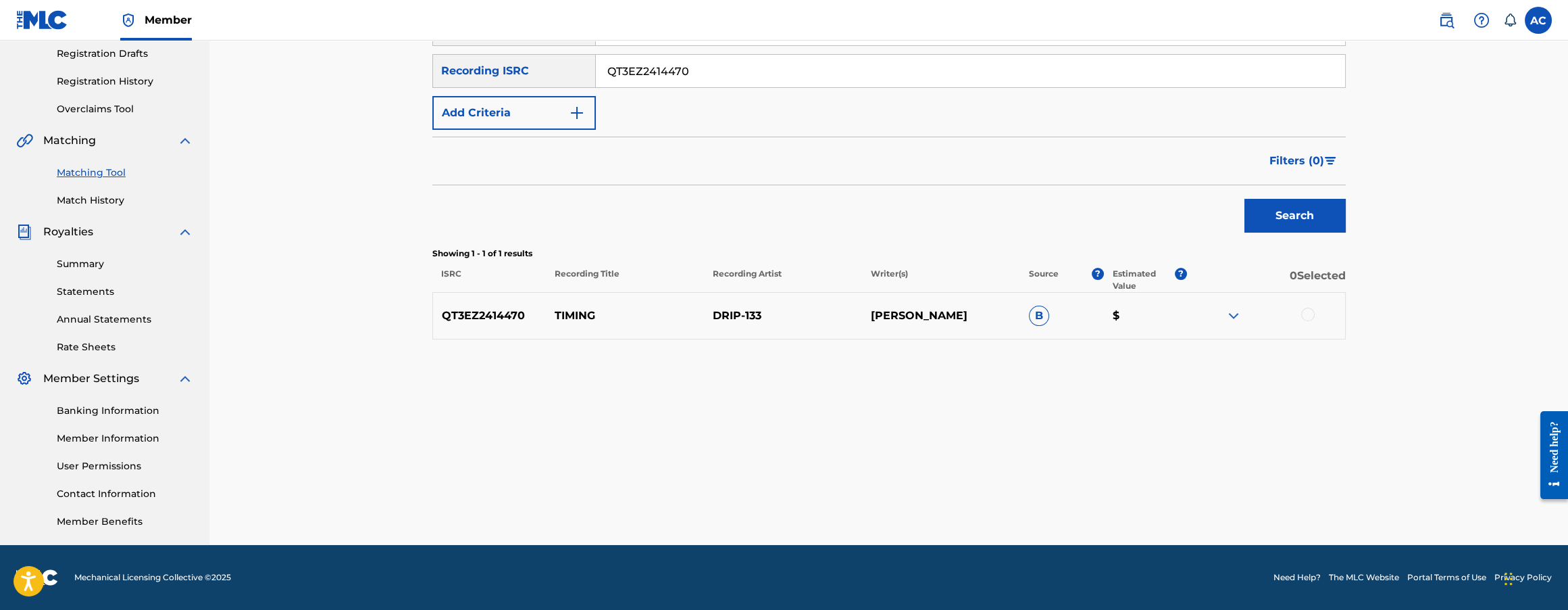
click at [1304, 312] on div at bounding box center [1307, 314] width 13 height 13
click at [946, 509] on button "Match 1 Group" at bounding box center [949, 499] width 149 height 34
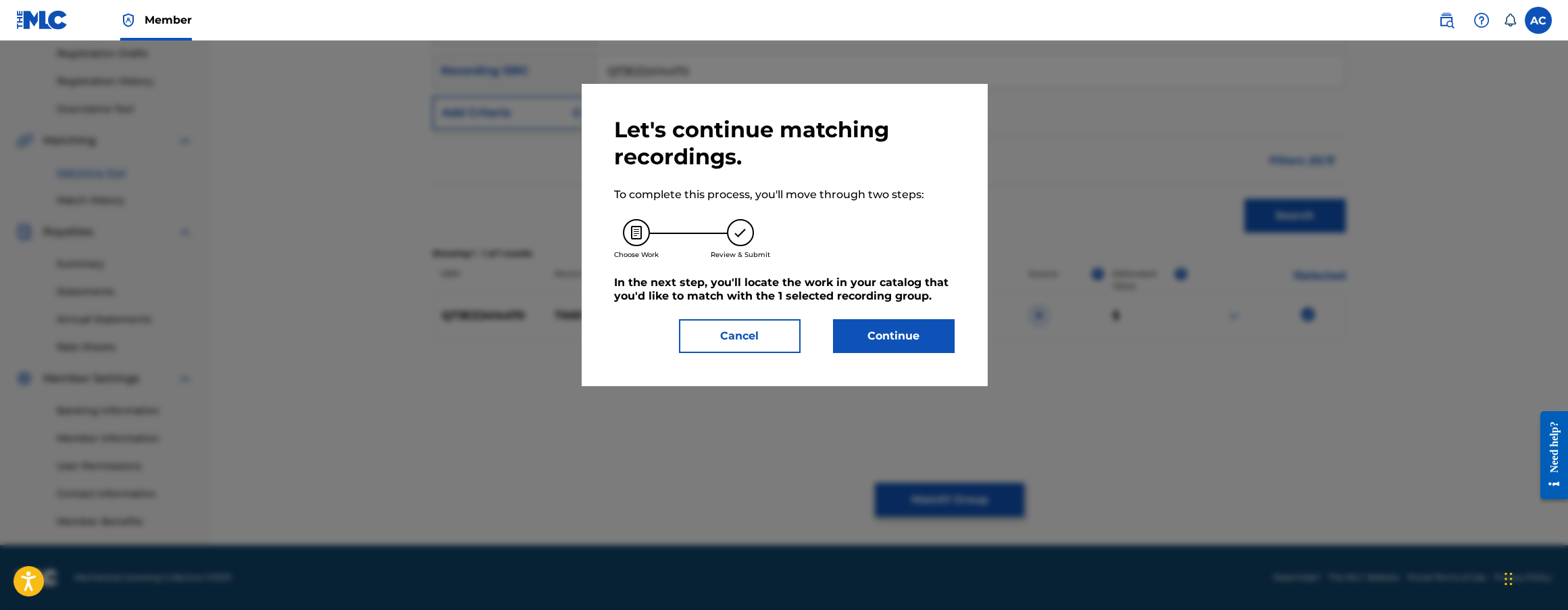
click at [866, 338] on button "Continue" at bounding box center [894, 336] width 122 height 34
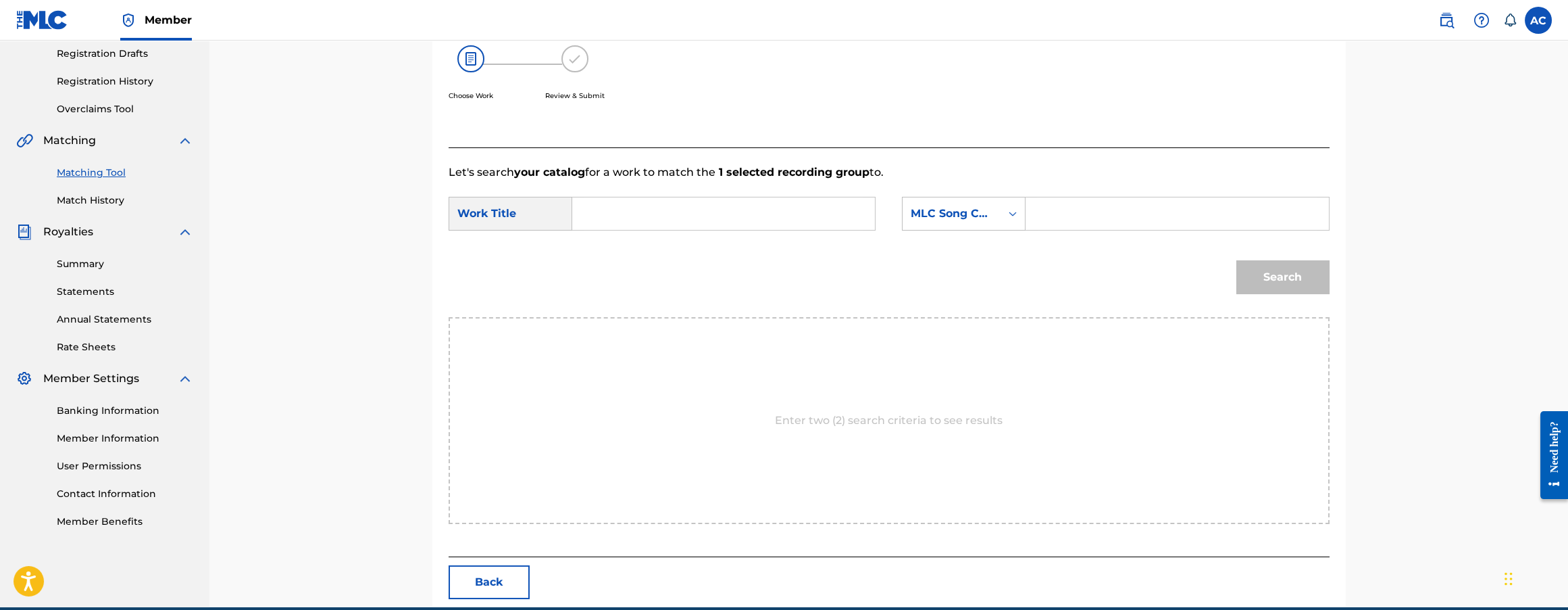
click at [776, 209] on input "Search Form" at bounding box center [724, 214] width 279 height 33
paste input "TIMING INTRO"
type input "TIMING INTRO"
click at [1072, 211] on input "Search Form" at bounding box center [1177, 214] width 279 height 33
paste input "TW52M9"
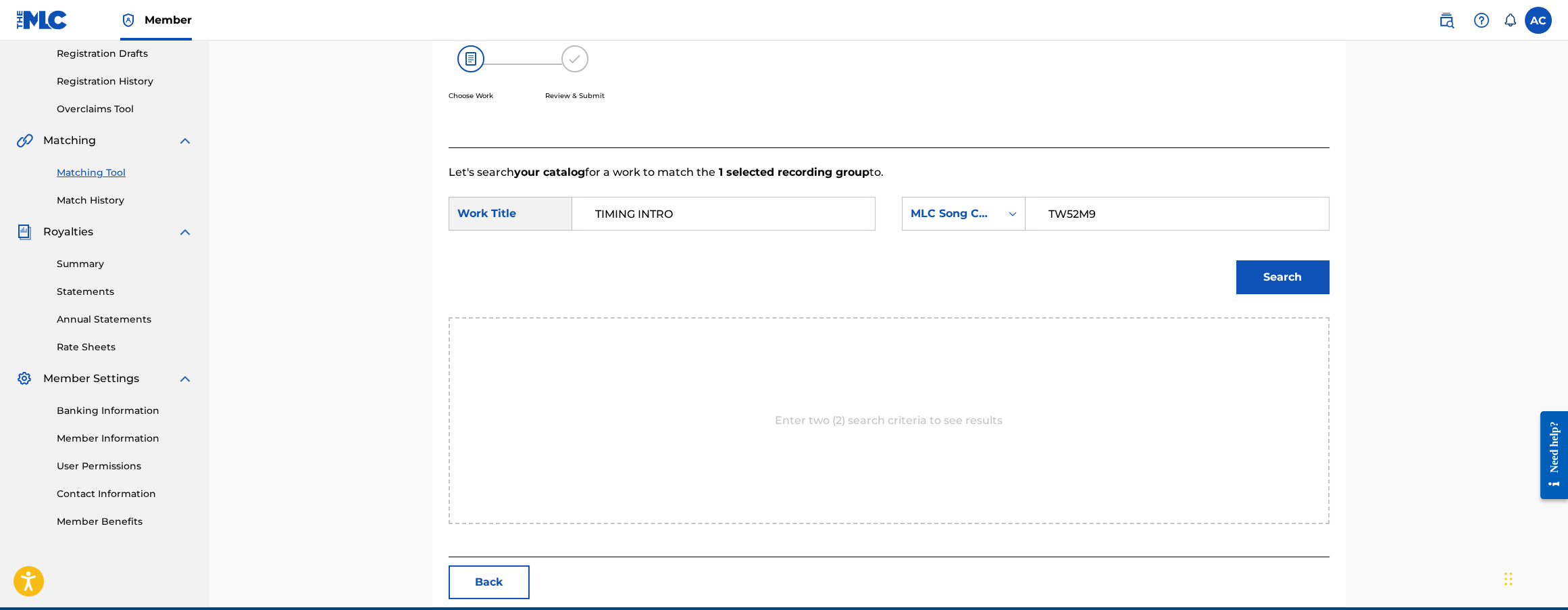
type input "TW52M9"
click at [1309, 268] on button "Search" at bounding box center [1282, 276] width 93 height 34
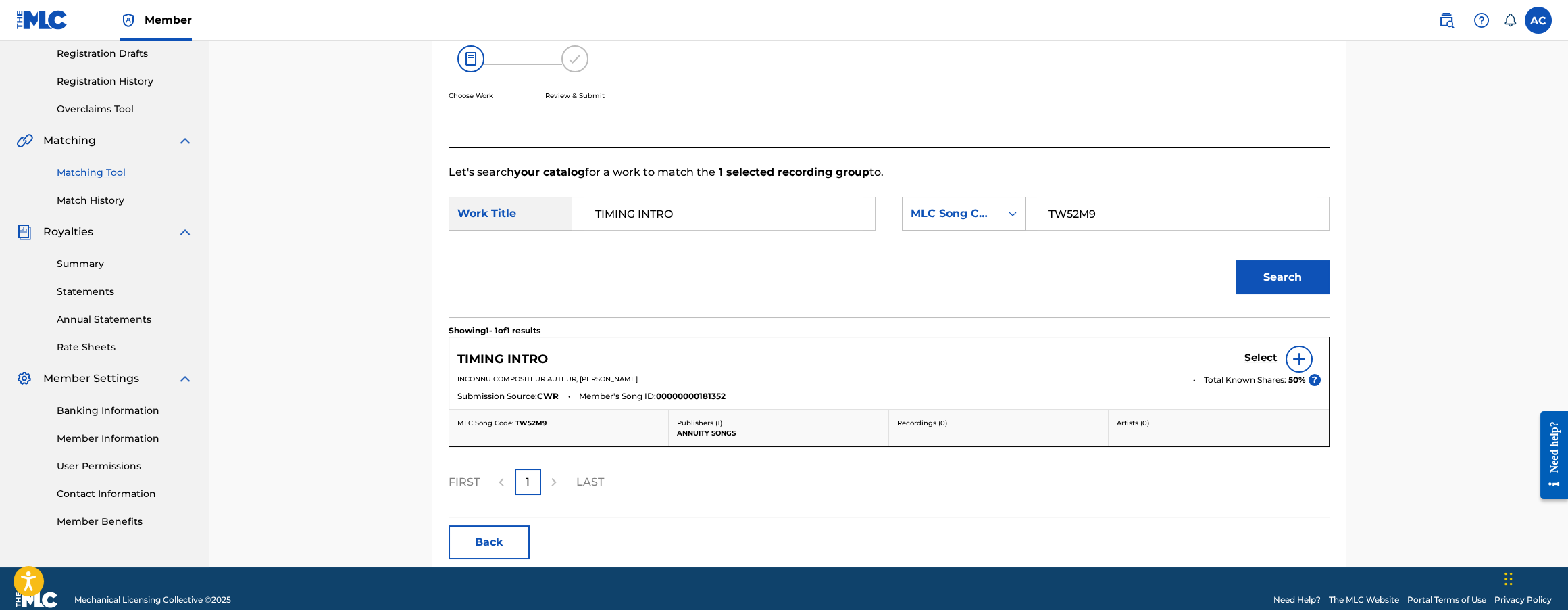
click at [1260, 359] on h5 "Select" at bounding box center [1260, 358] width 33 height 12
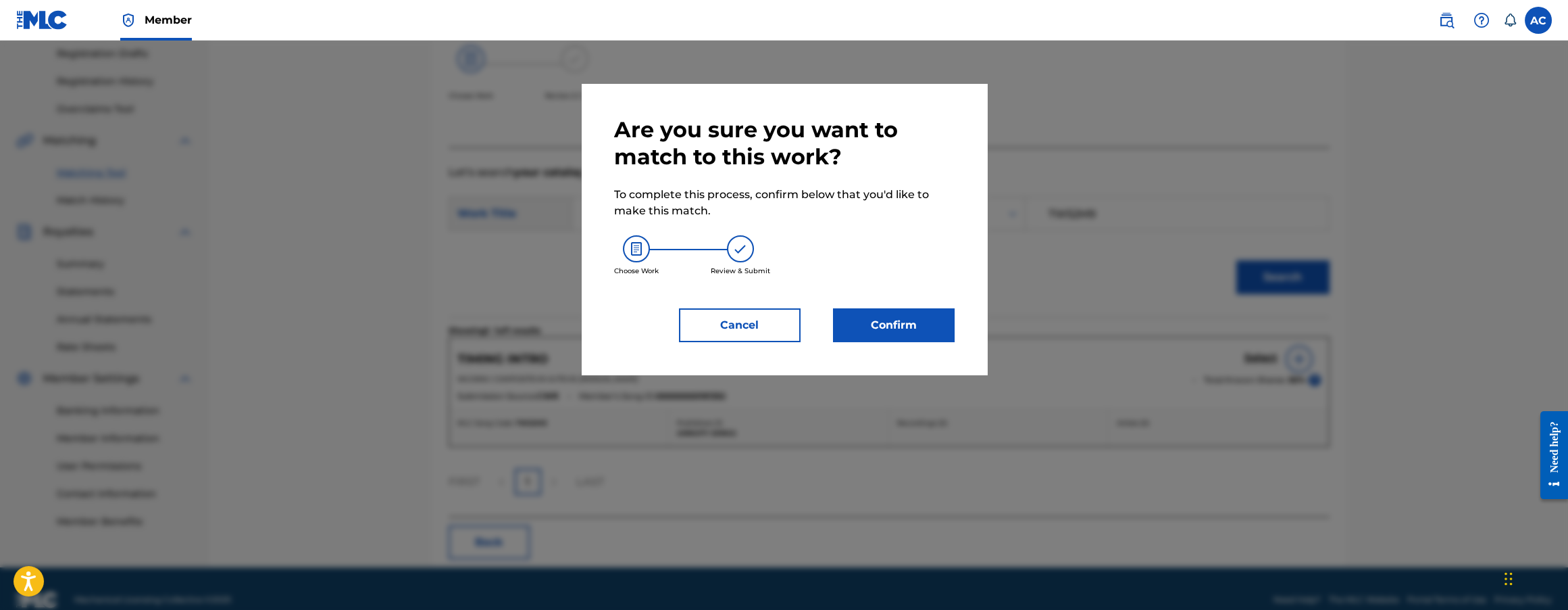
click at [864, 341] on button "Confirm" at bounding box center [894, 325] width 122 height 34
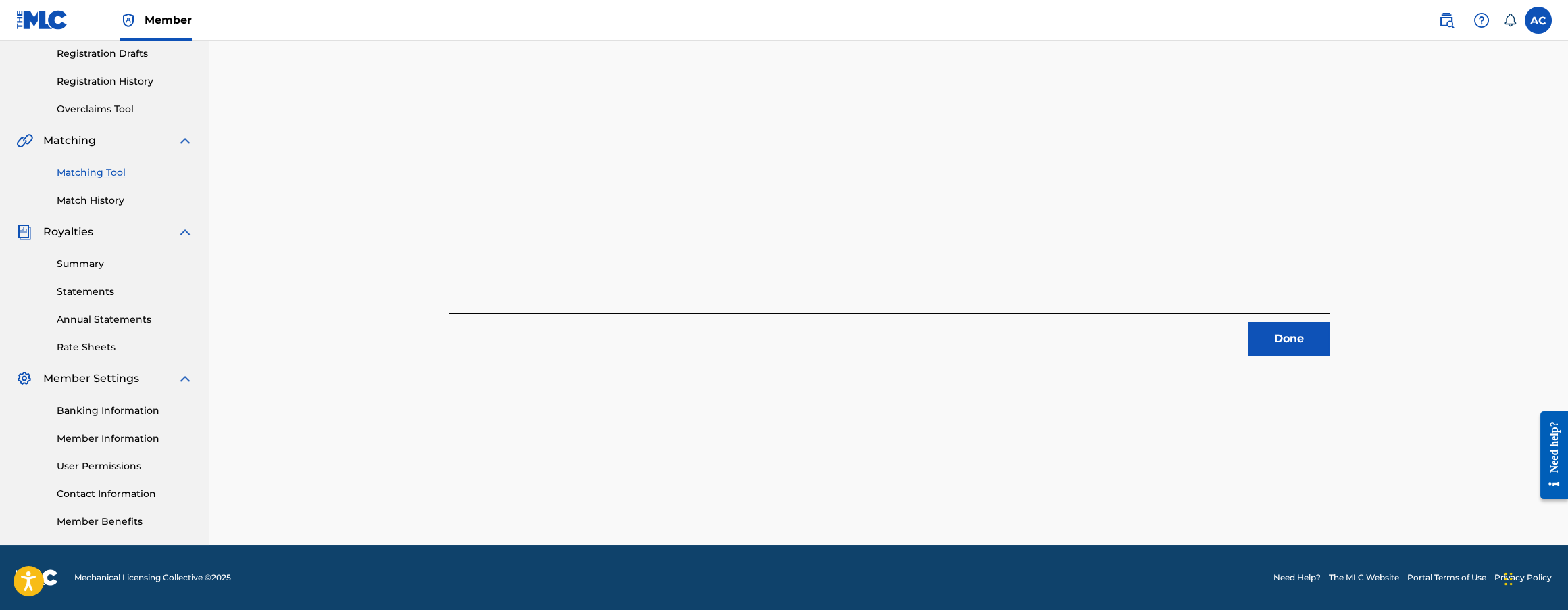
click at [1274, 333] on button "Done" at bounding box center [1289, 338] width 81 height 34
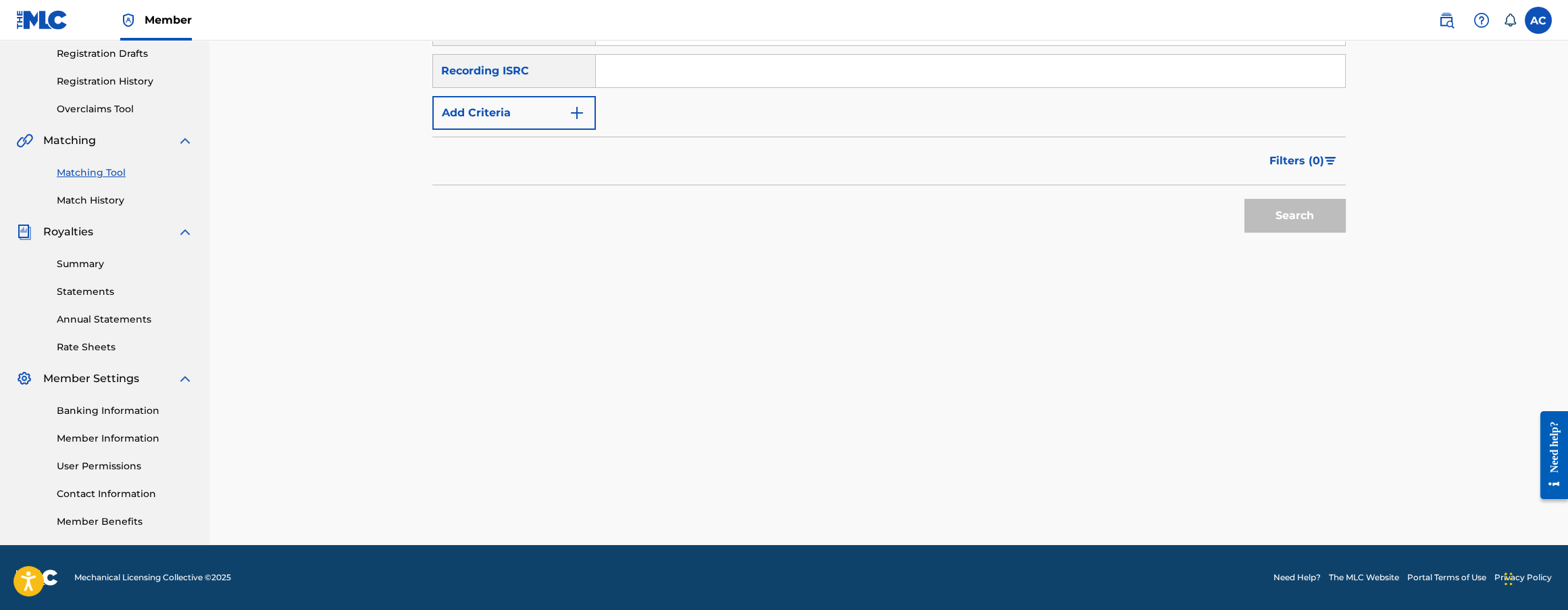
click at [831, 78] on input "Search Form" at bounding box center [970, 71] width 749 height 33
paste input "QT3EZ2414472"
click at [1244, 198] on button "Search" at bounding box center [1295, 215] width 101 height 34
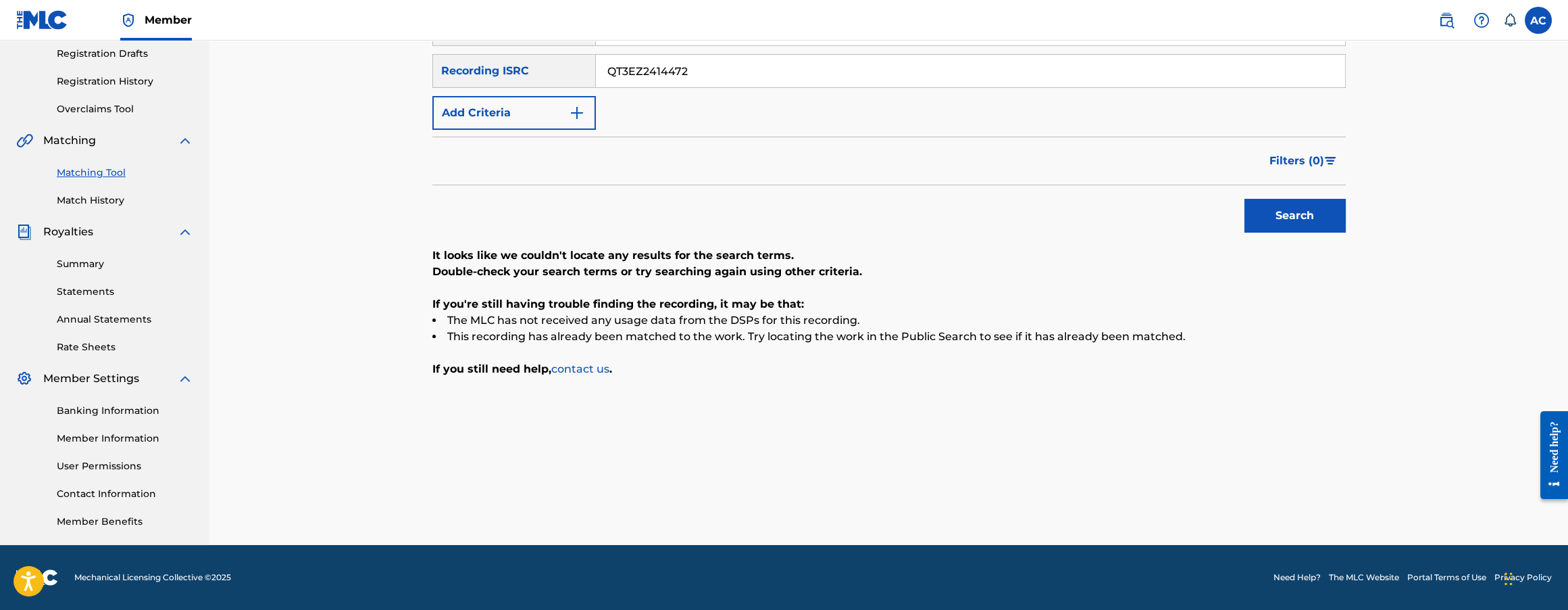
click at [646, 68] on input "QT3EZ2414472" at bounding box center [970, 71] width 749 height 33
paste input "ZZ772497351"
type input "QZZ772497351"
click at [1244, 198] on button "Search" at bounding box center [1295, 215] width 101 height 34
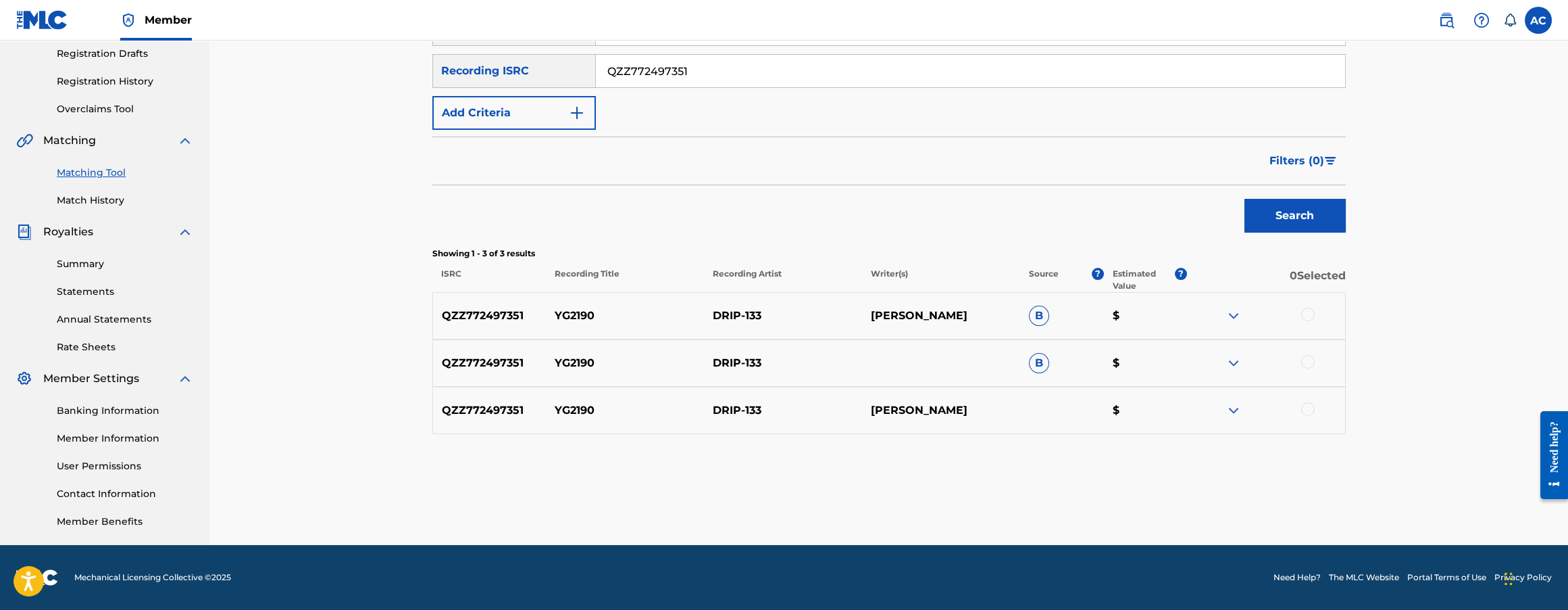
click at [1307, 316] on div at bounding box center [1307, 314] width 13 height 13
click at [1307, 357] on div at bounding box center [1307, 361] width 13 height 13
click at [1310, 408] on div at bounding box center [1307, 408] width 13 height 13
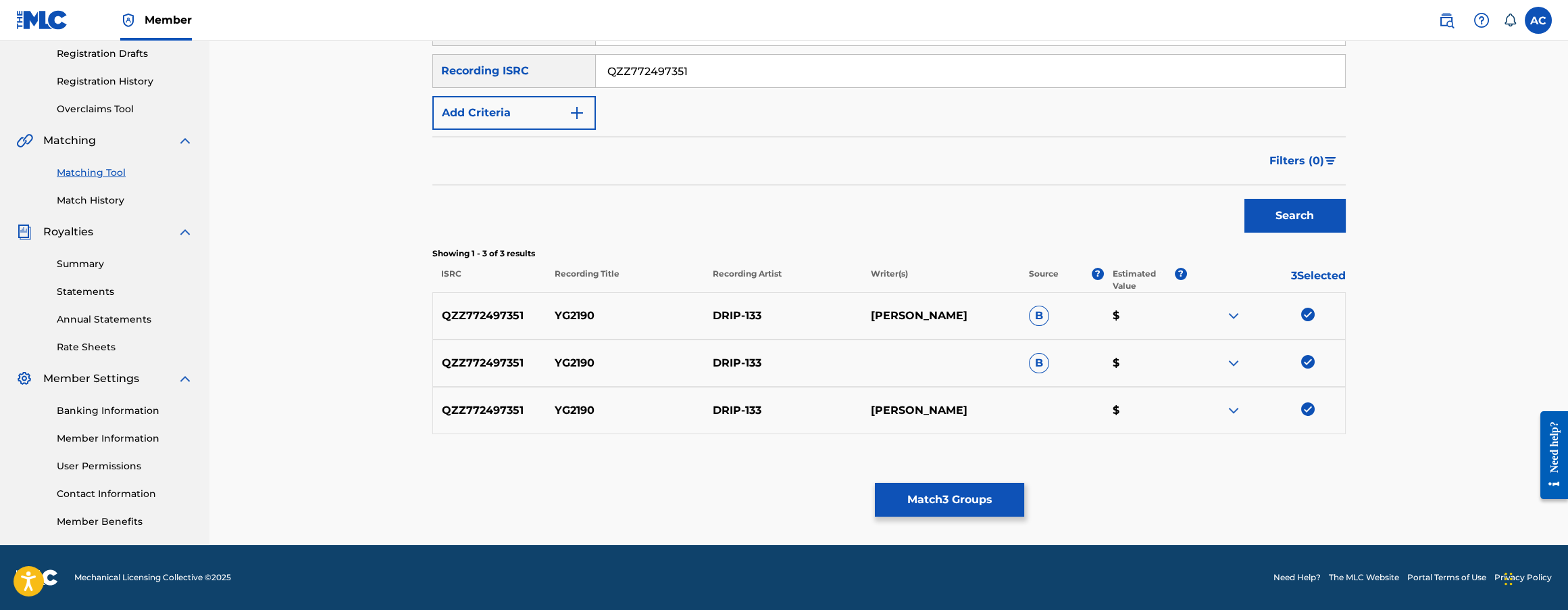
click at [1016, 496] on button "Match 3 Groups" at bounding box center [949, 499] width 149 height 34
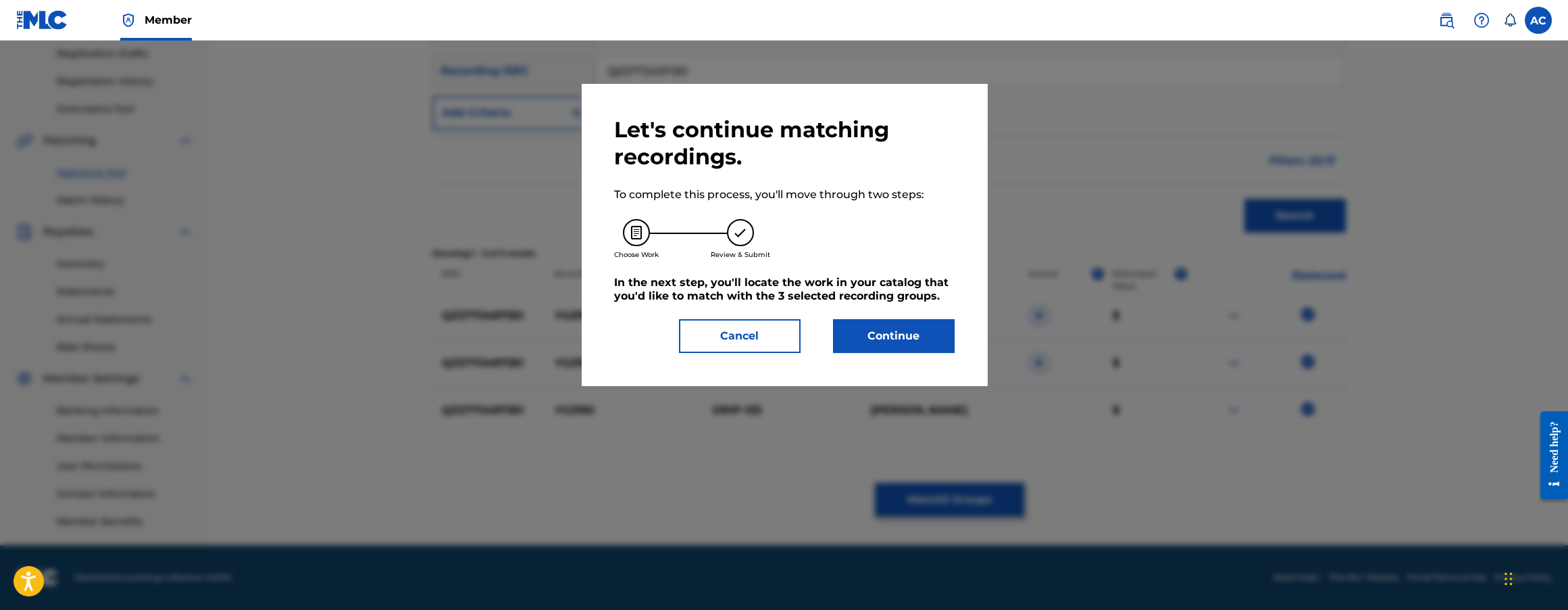
click at [874, 340] on button "Continue" at bounding box center [894, 336] width 122 height 34
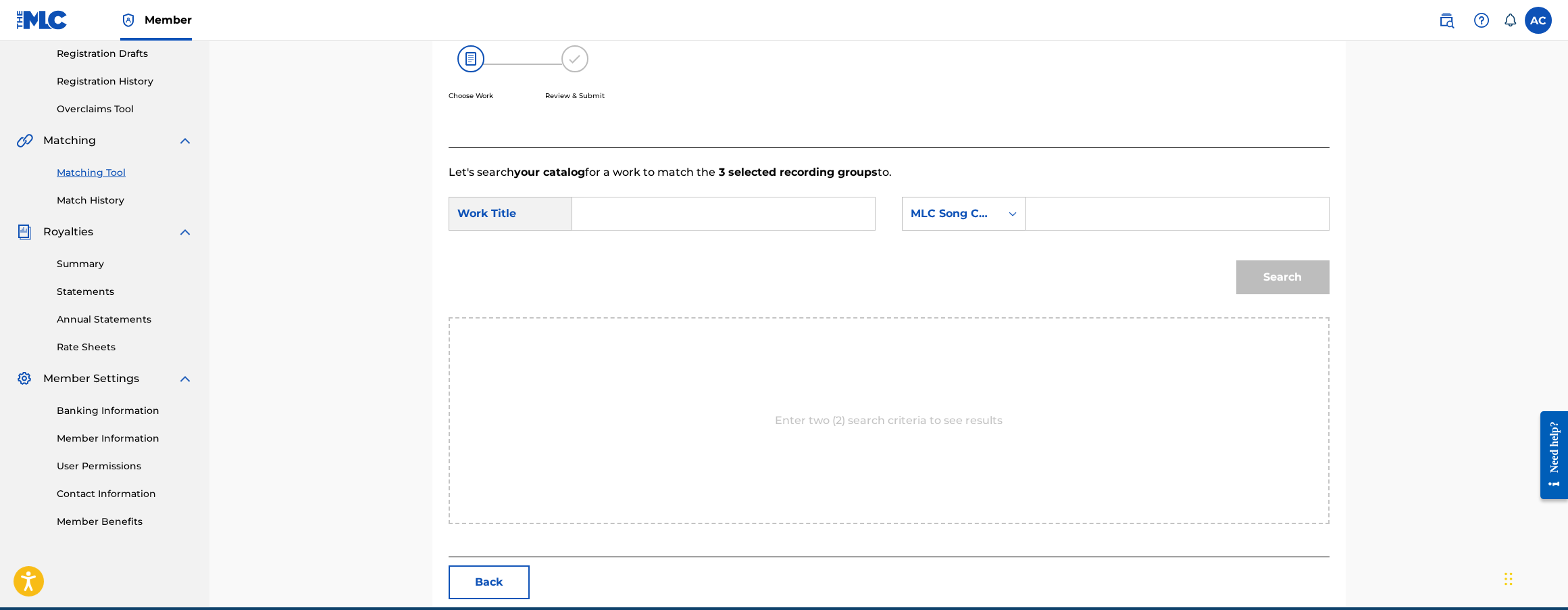
click at [674, 202] on input "Search Form" at bounding box center [724, 214] width 279 height 33
paste input "yg2190"
type input "yg2190"
click at [1058, 217] on input "Search Form" at bounding box center [1177, 214] width 279 height 33
paste input "YP6IKM"
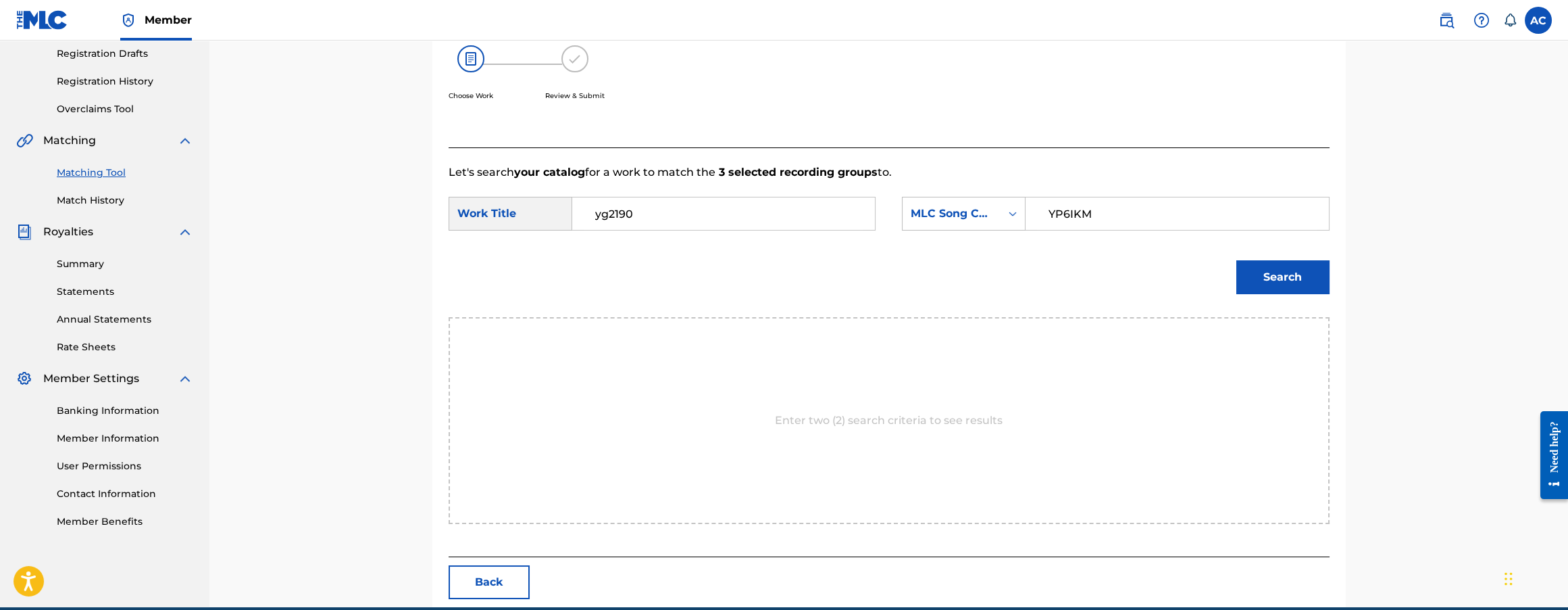
type input "YP6IKM"
click at [1260, 284] on button "Search" at bounding box center [1282, 276] width 93 height 34
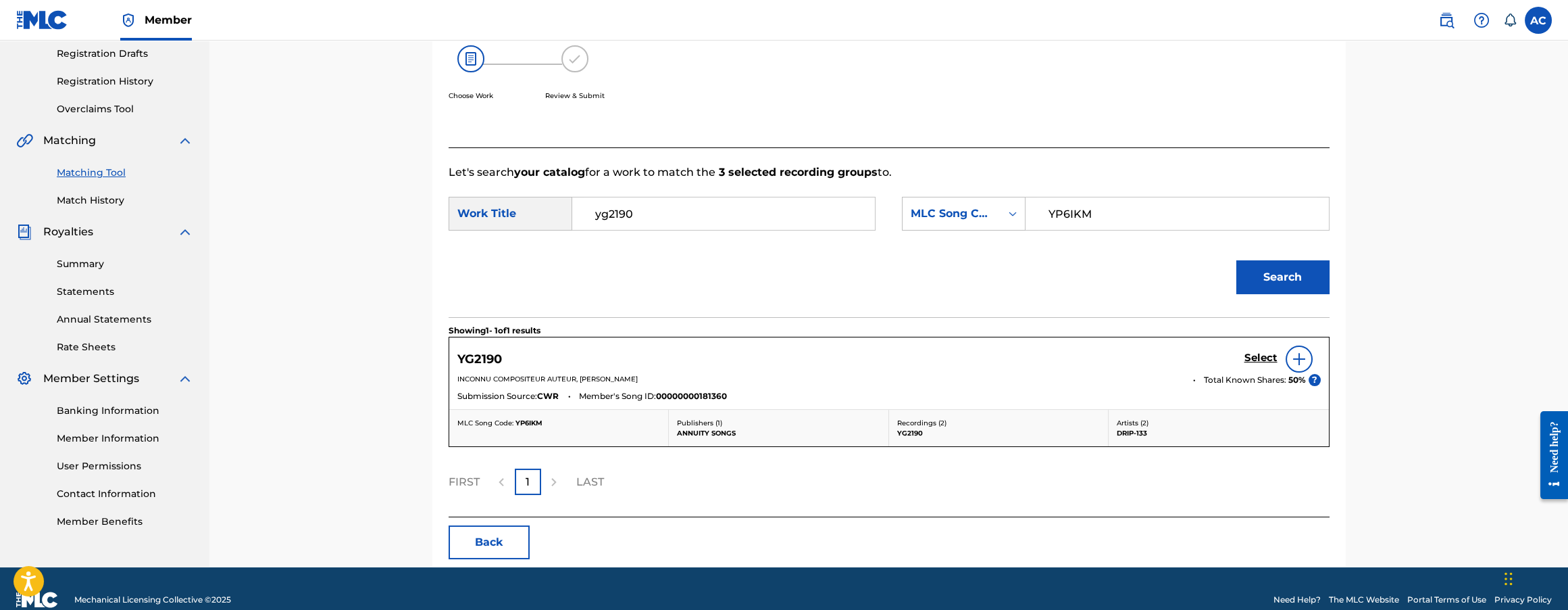
click at [1268, 357] on h5 "Select" at bounding box center [1260, 358] width 33 height 12
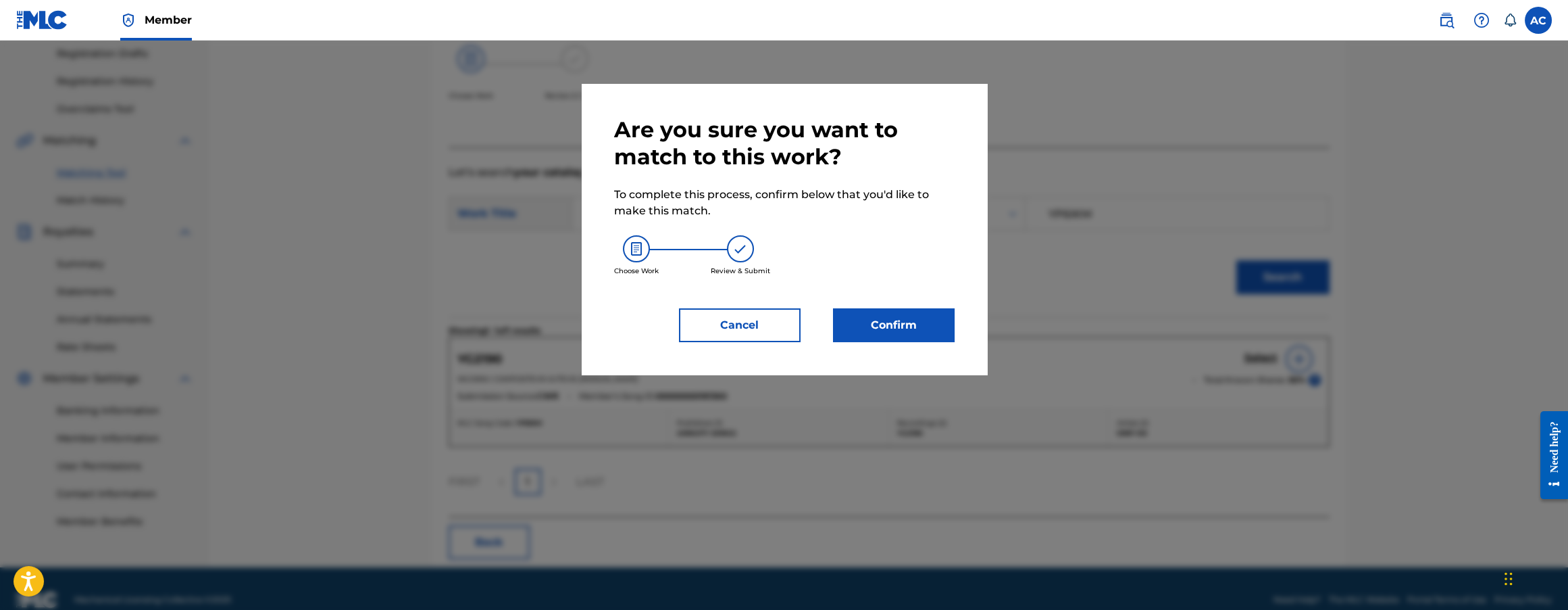
click at [847, 311] on button "Confirm" at bounding box center [894, 325] width 122 height 34
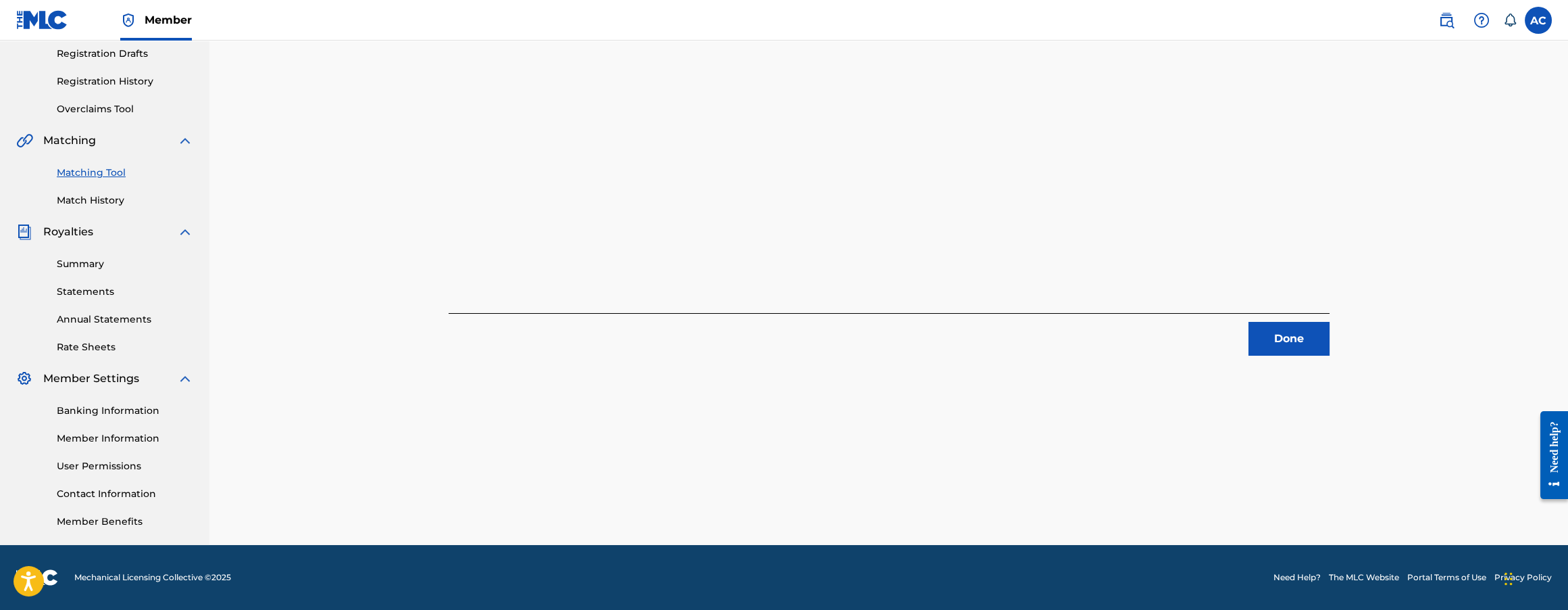
click at [1291, 336] on button "Done" at bounding box center [1289, 338] width 81 height 34
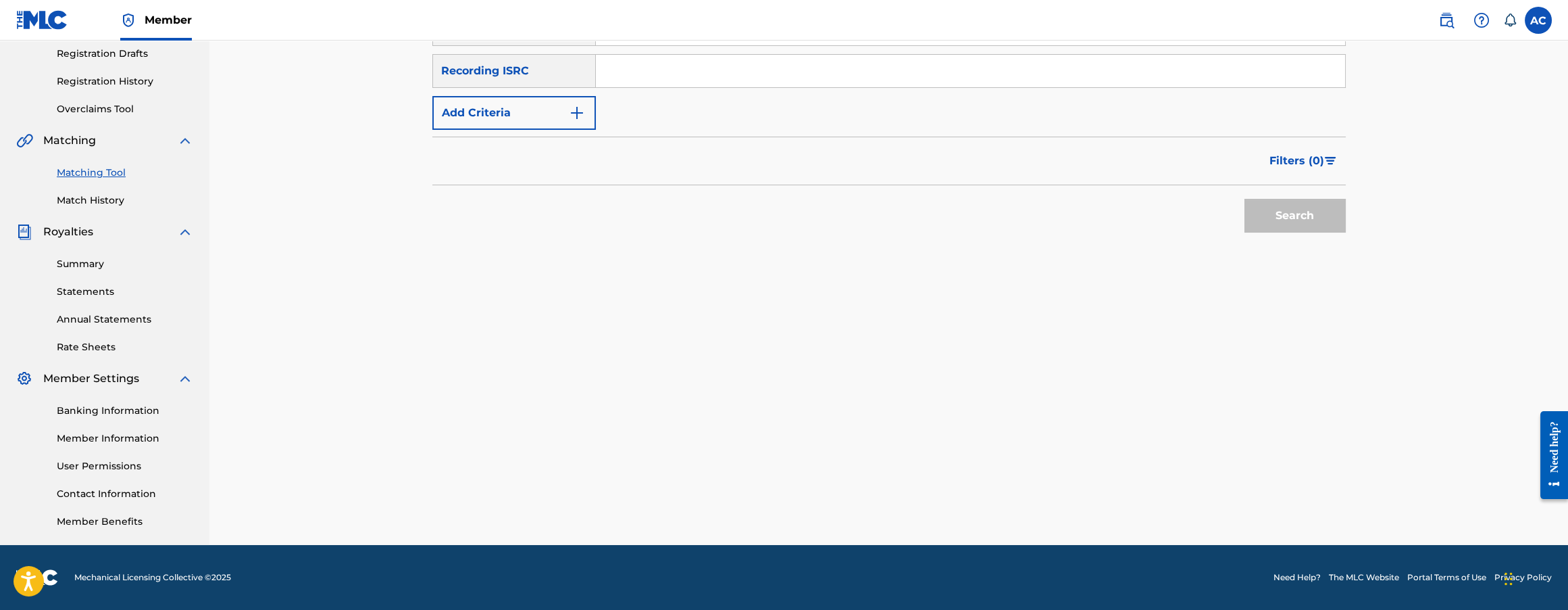
click at [651, 65] on input "Search Form" at bounding box center [970, 71] width 749 height 33
paste input "QZNWY2494239"
type input "QZNWY2494239"
click at [1244, 198] on button "Search" at bounding box center [1295, 215] width 101 height 34
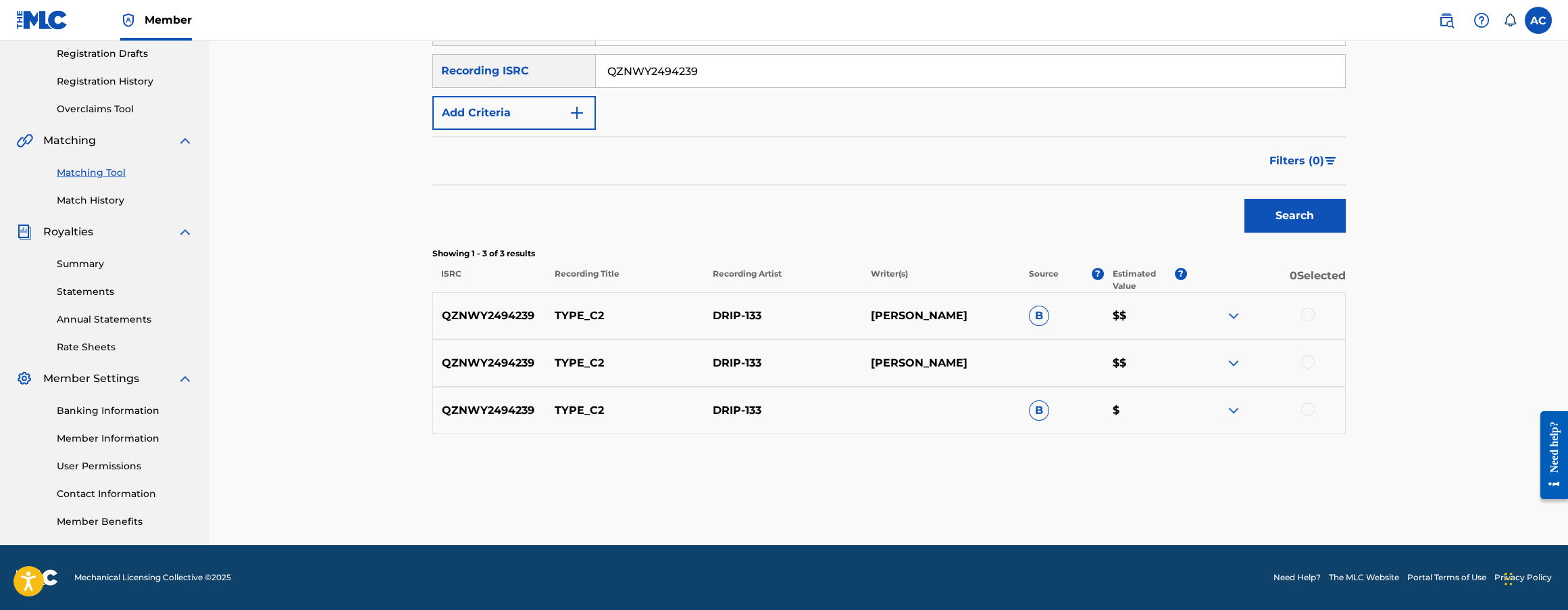
click at [1310, 314] on div at bounding box center [1307, 314] width 13 height 13
click at [1313, 362] on div at bounding box center [1307, 361] width 13 height 13
click at [1302, 408] on div at bounding box center [1307, 408] width 13 height 13
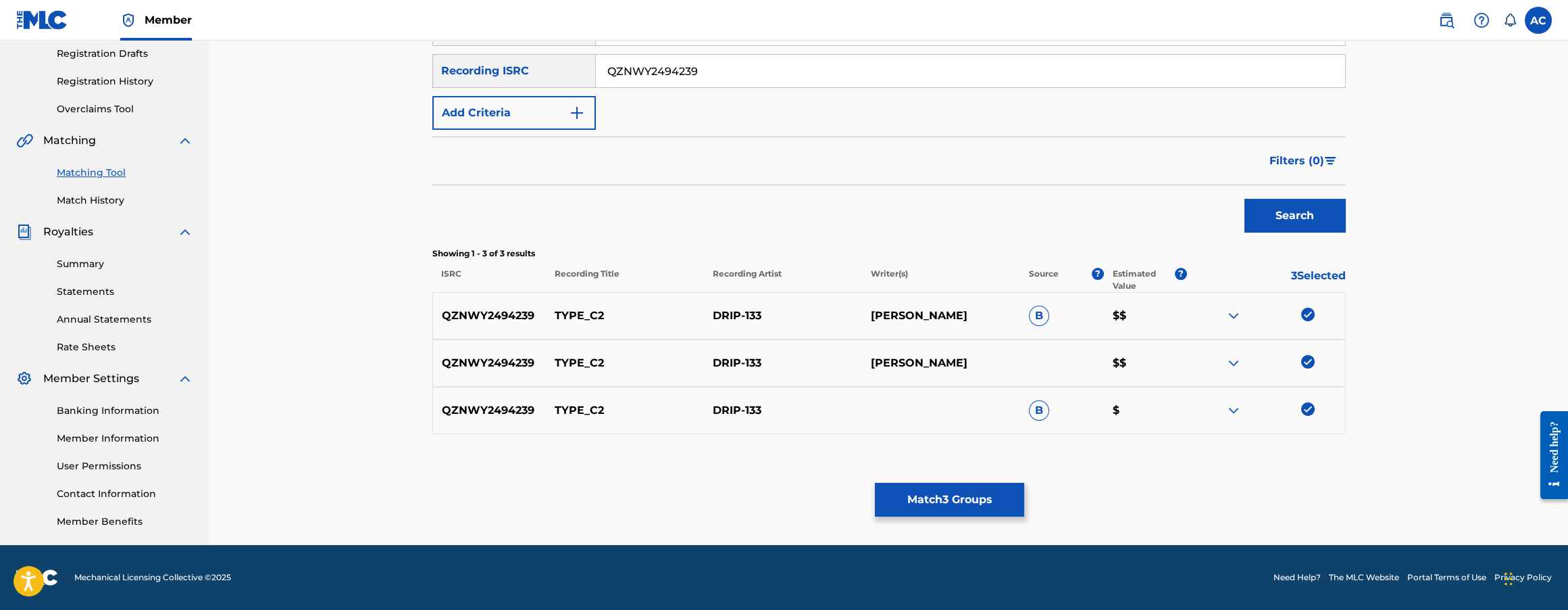
click at [933, 506] on button "Match 3 Groups" at bounding box center [949, 499] width 149 height 34
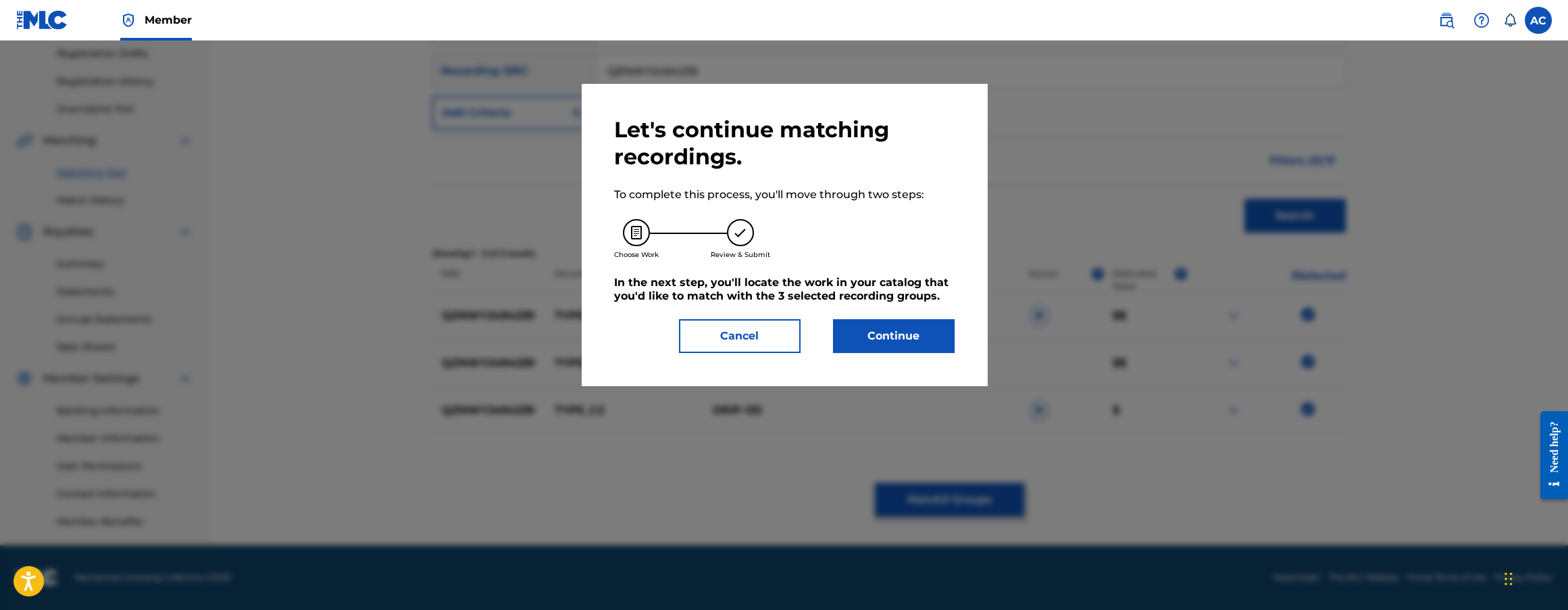
click at [897, 336] on button "Continue" at bounding box center [894, 336] width 122 height 34
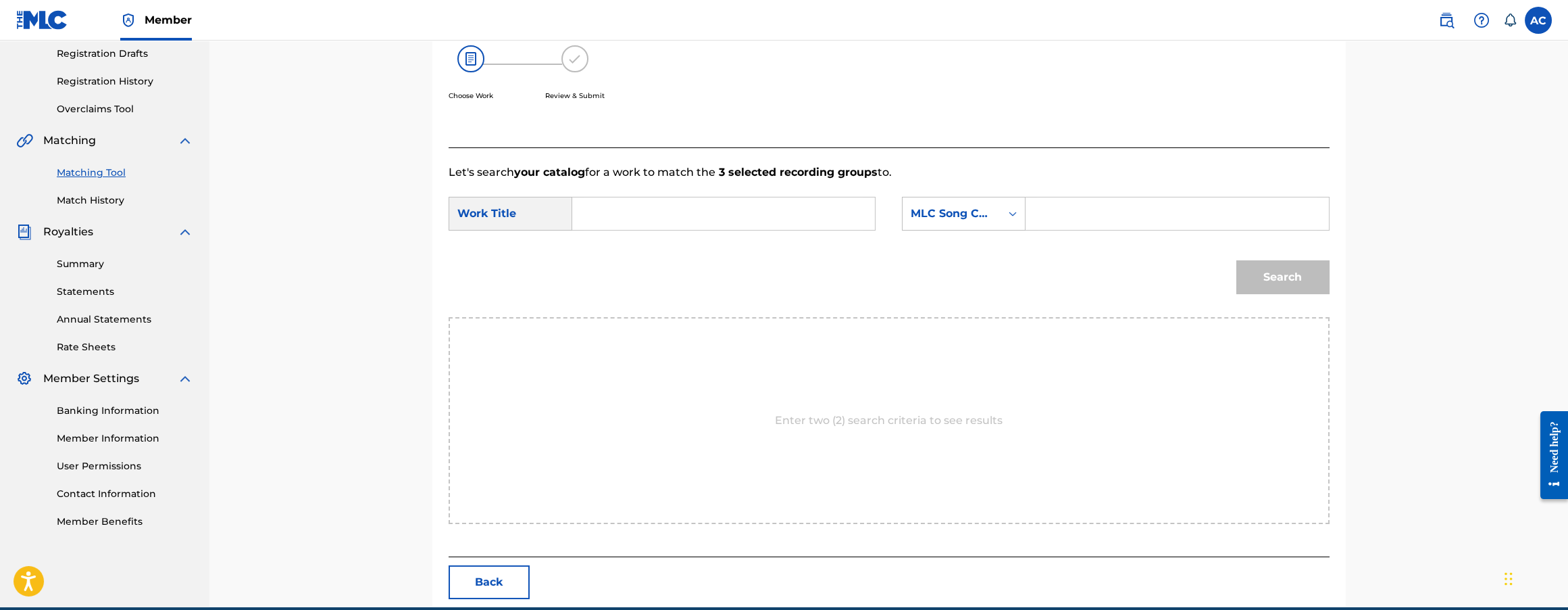
click at [667, 224] on input "Search Form" at bounding box center [724, 214] width 279 height 33
paste input "type_c2"
type input "type_c2"
click at [1061, 209] on input "Search Form" at bounding box center [1177, 214] width 279 height 33
paste input "TW52ND"
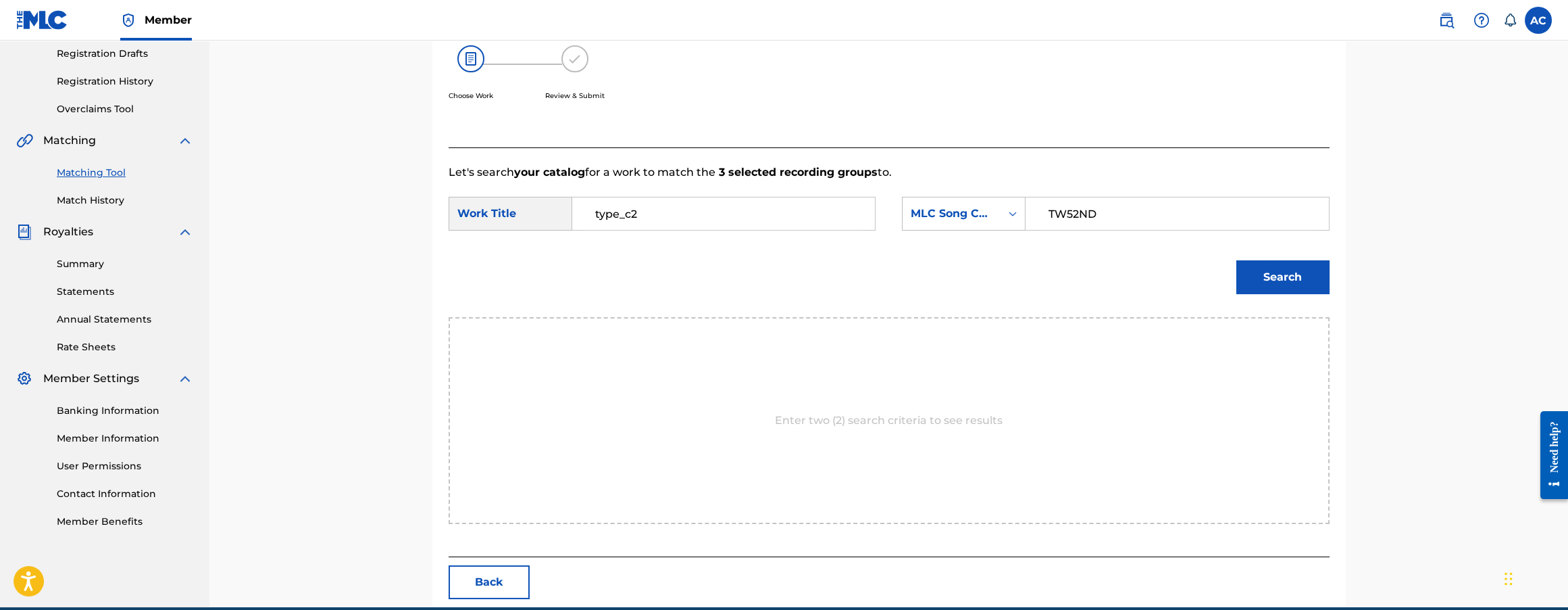
type input "TW52ND"
click at [1276, 289] on button "Search" at bounding box center [1282, 276] width 93 height 34
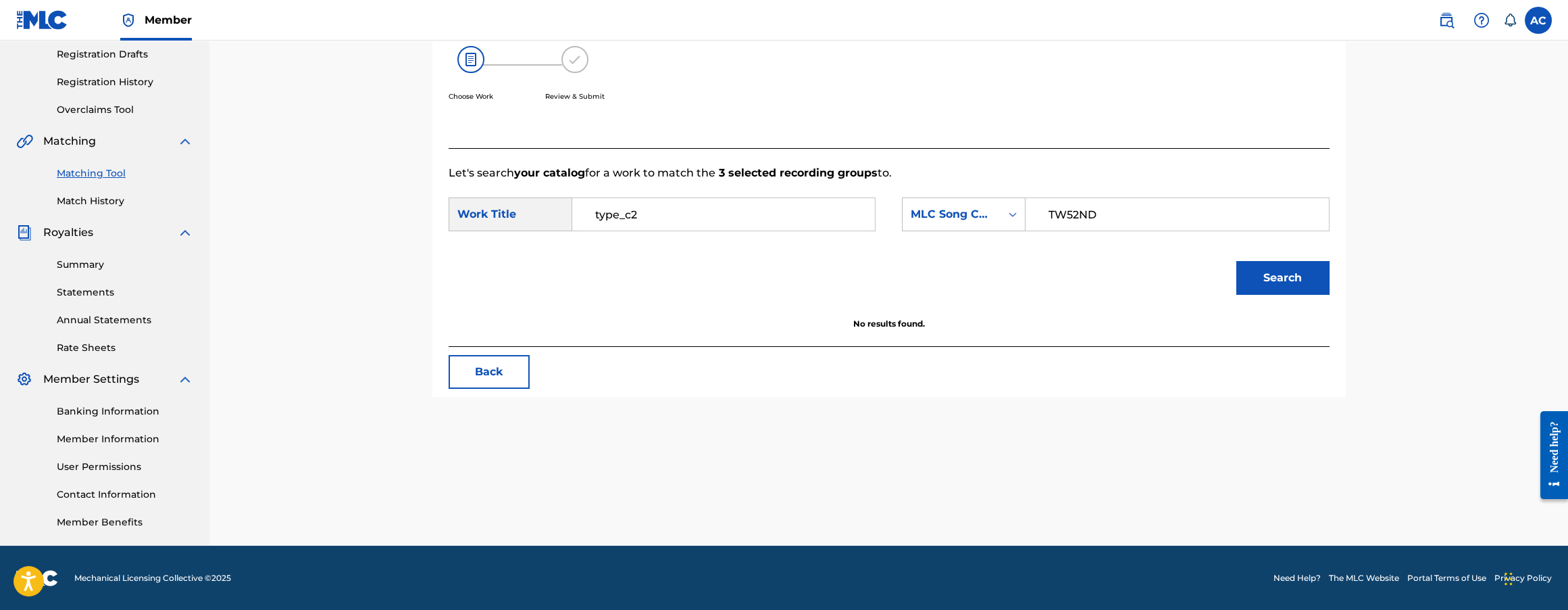
scroll to position [226, 0]
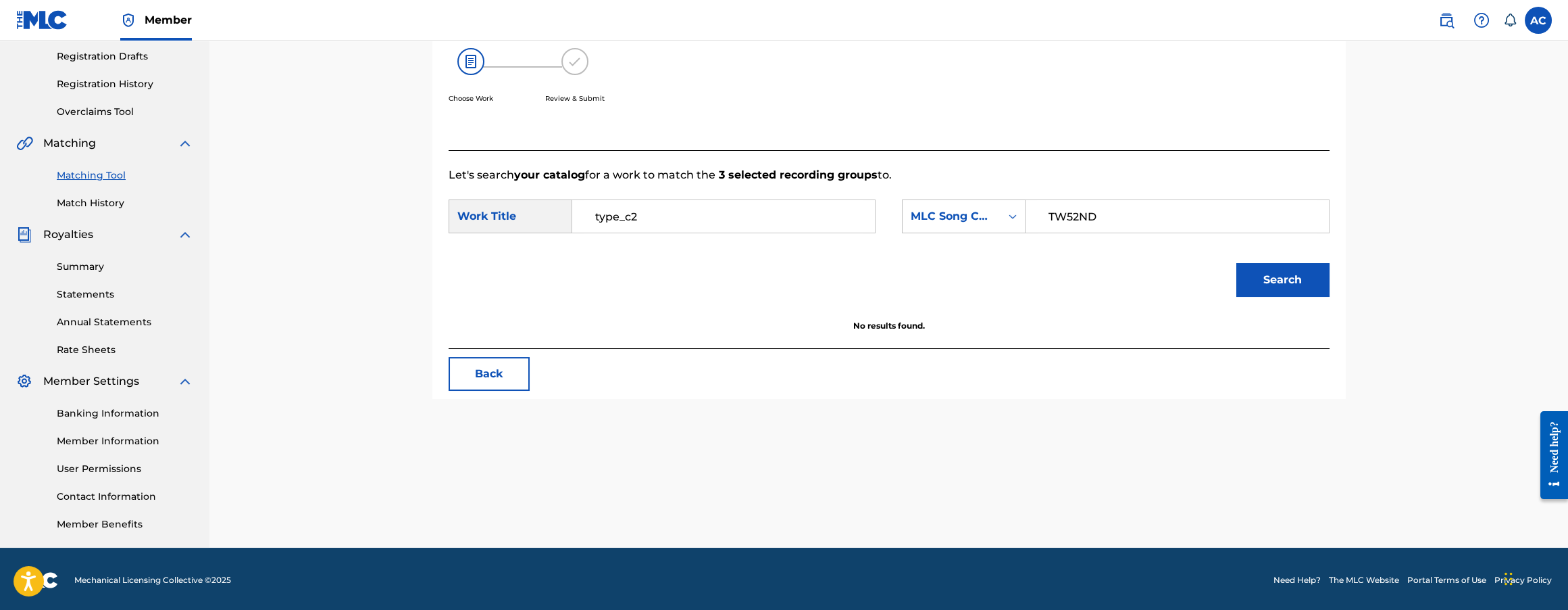
click at [1268, 285] on button "Search" at bounding box center [1282, 280] width 93 height 34
click at [611, 211] on input "type_c2" at bounding box center [724, 216] width 279 height 33
paste input "TYPE C"
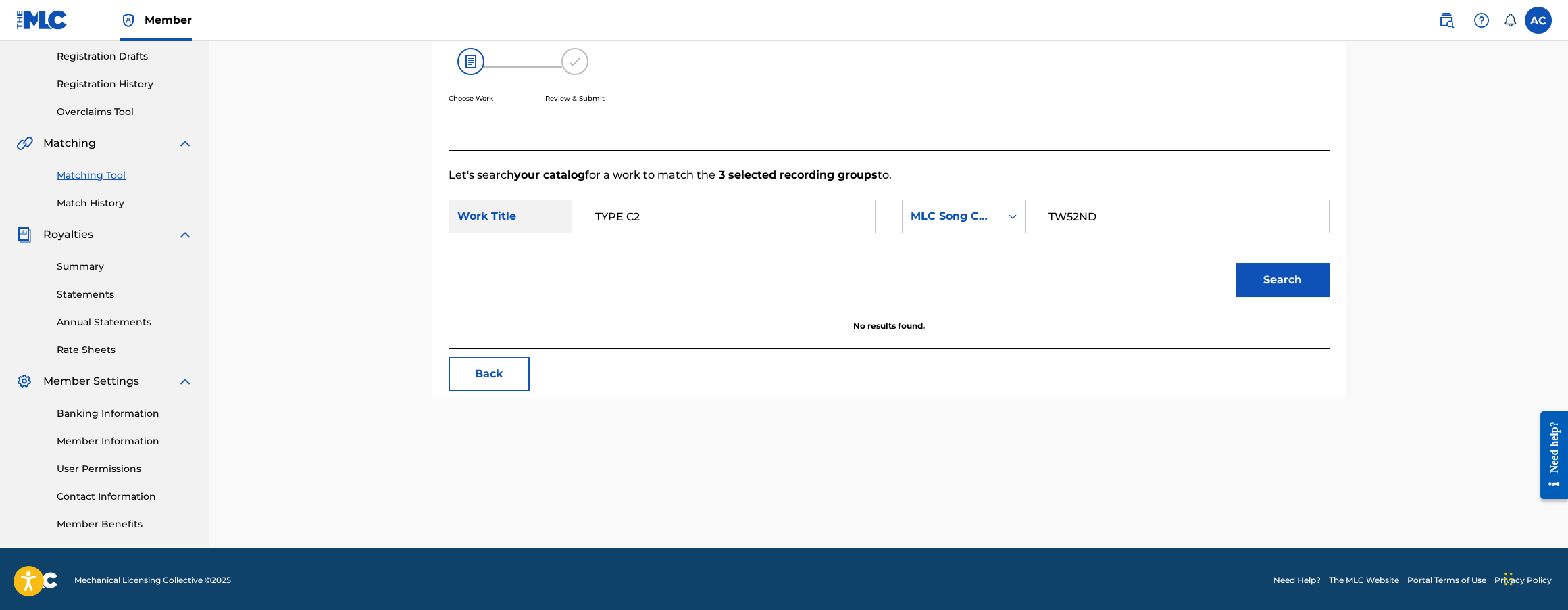
type input "TYPE C2"
click at [1236, 263] on button "Search" at bounding box center [1282, 280] width 93 height 34
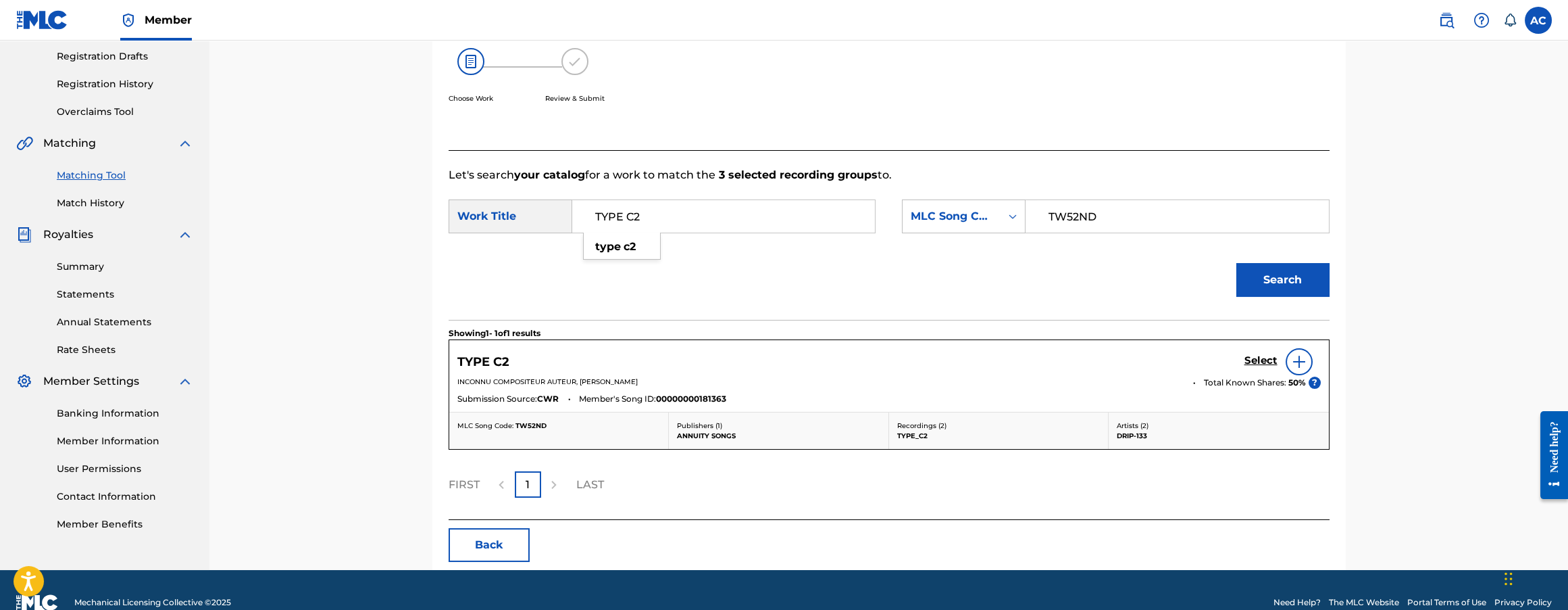
click at [1264, 358] on h5 "Select" at bounding box center [1260, 361] width 33 height 12
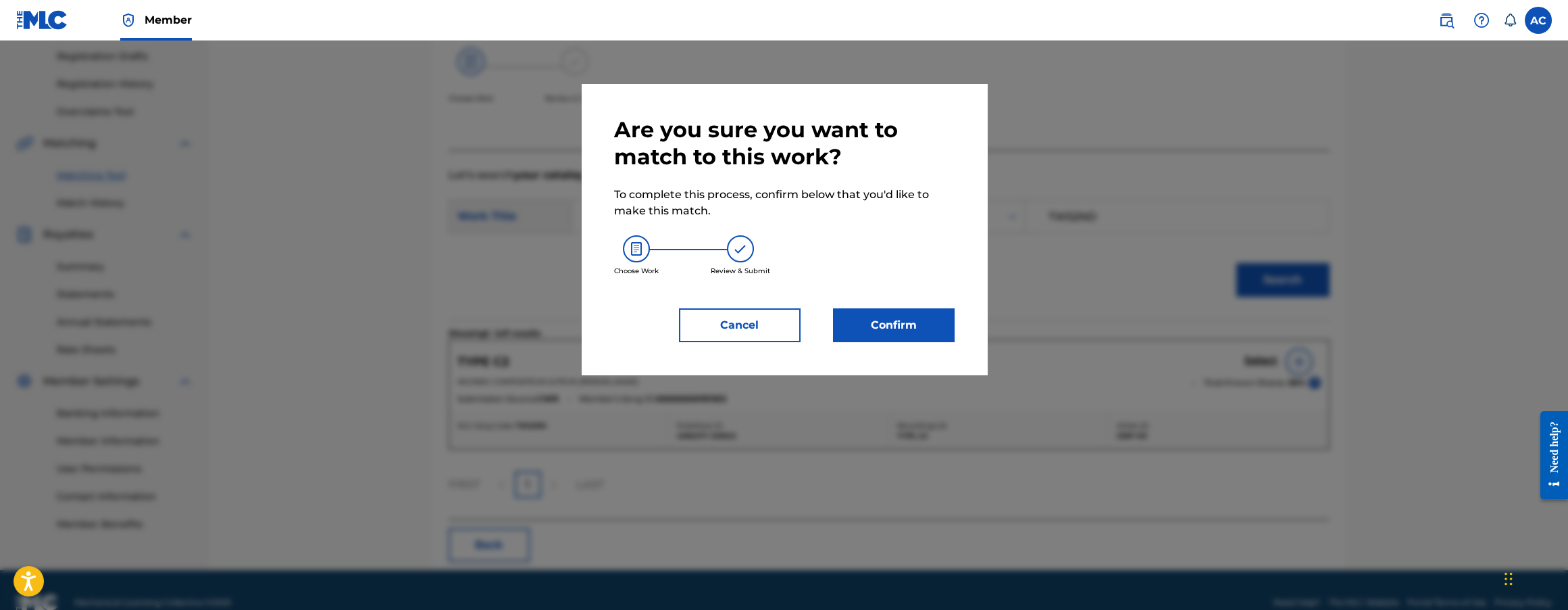
click at [923, 327] on button "Confirm" at bounding box center [894, 325] width 122 height 34
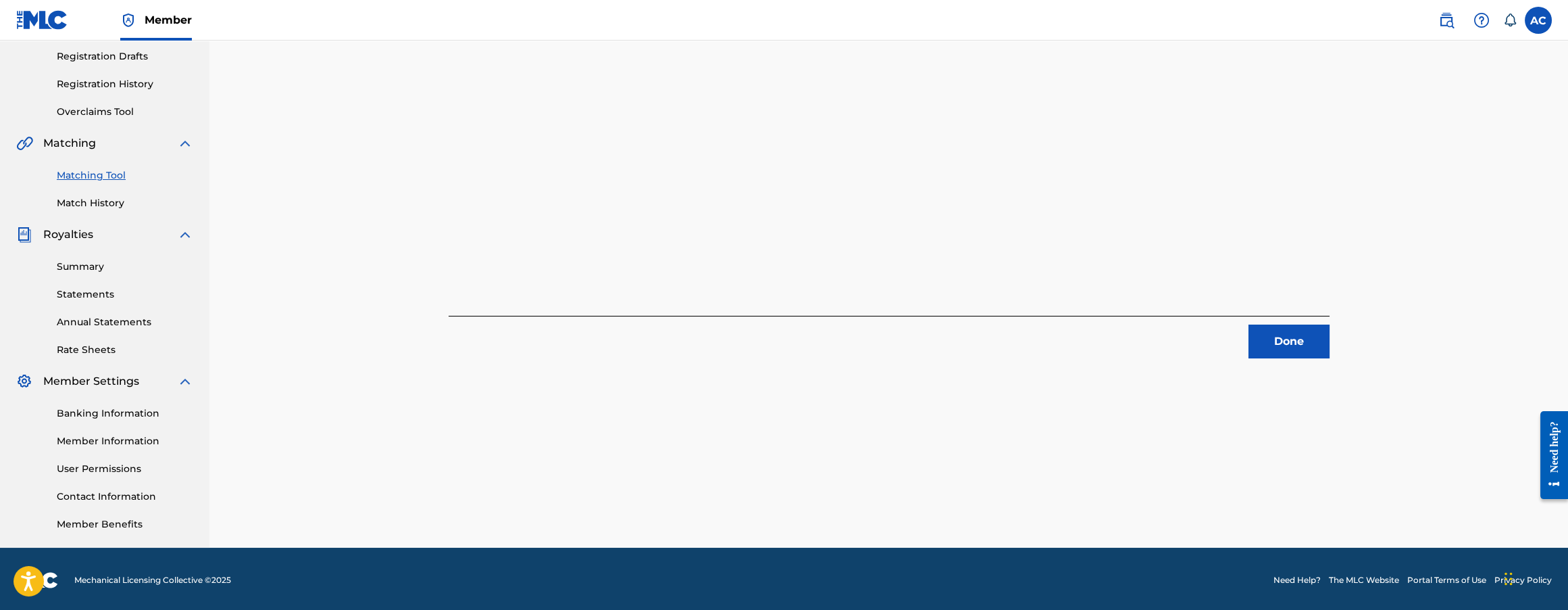
click at [1269, 348] on button "Done" at bounding box center [1289, 341] width 81 height 34
